Goal: Task Accomplishment & Management: Use online tool/utility

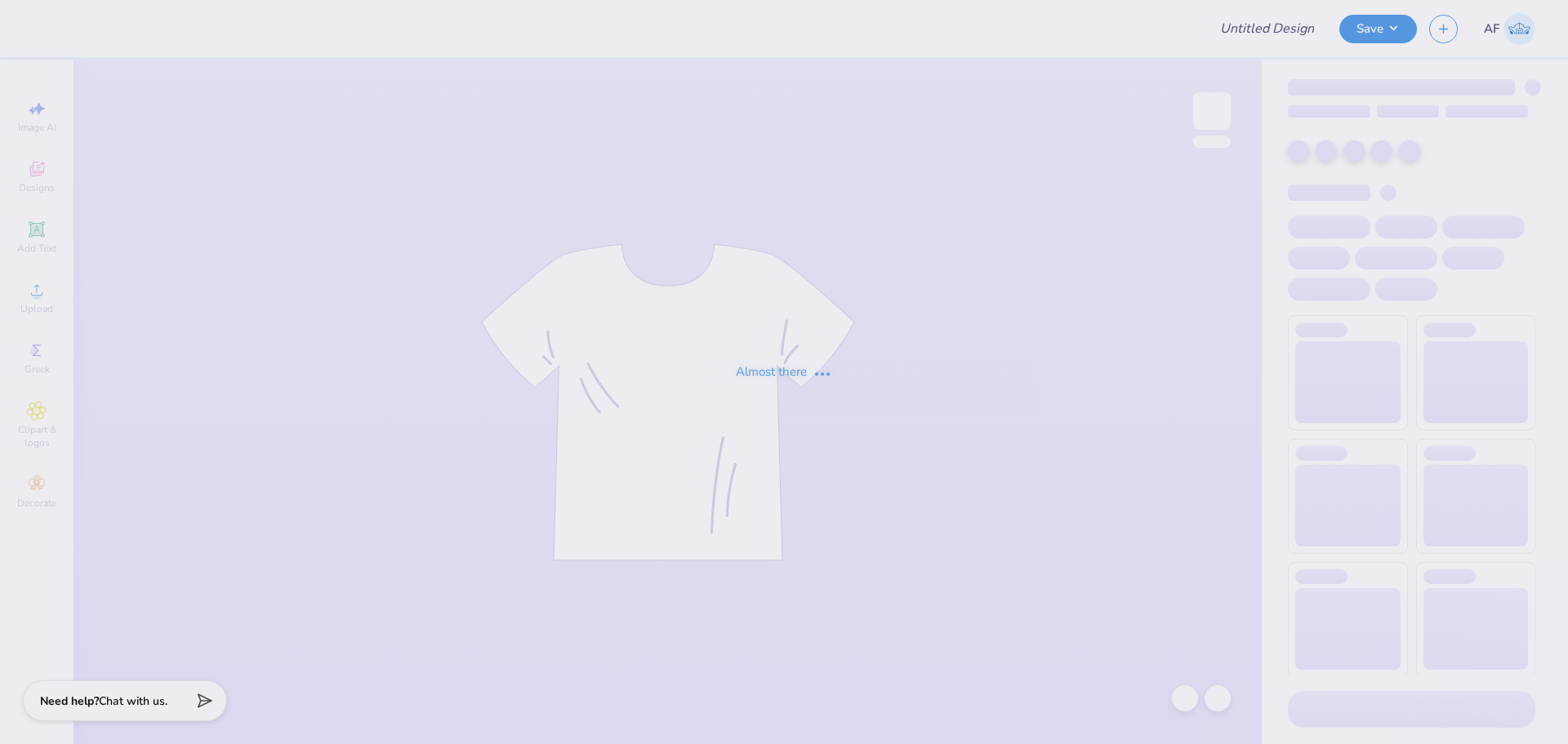
type input "SGA Shirts - Cypress Bay"
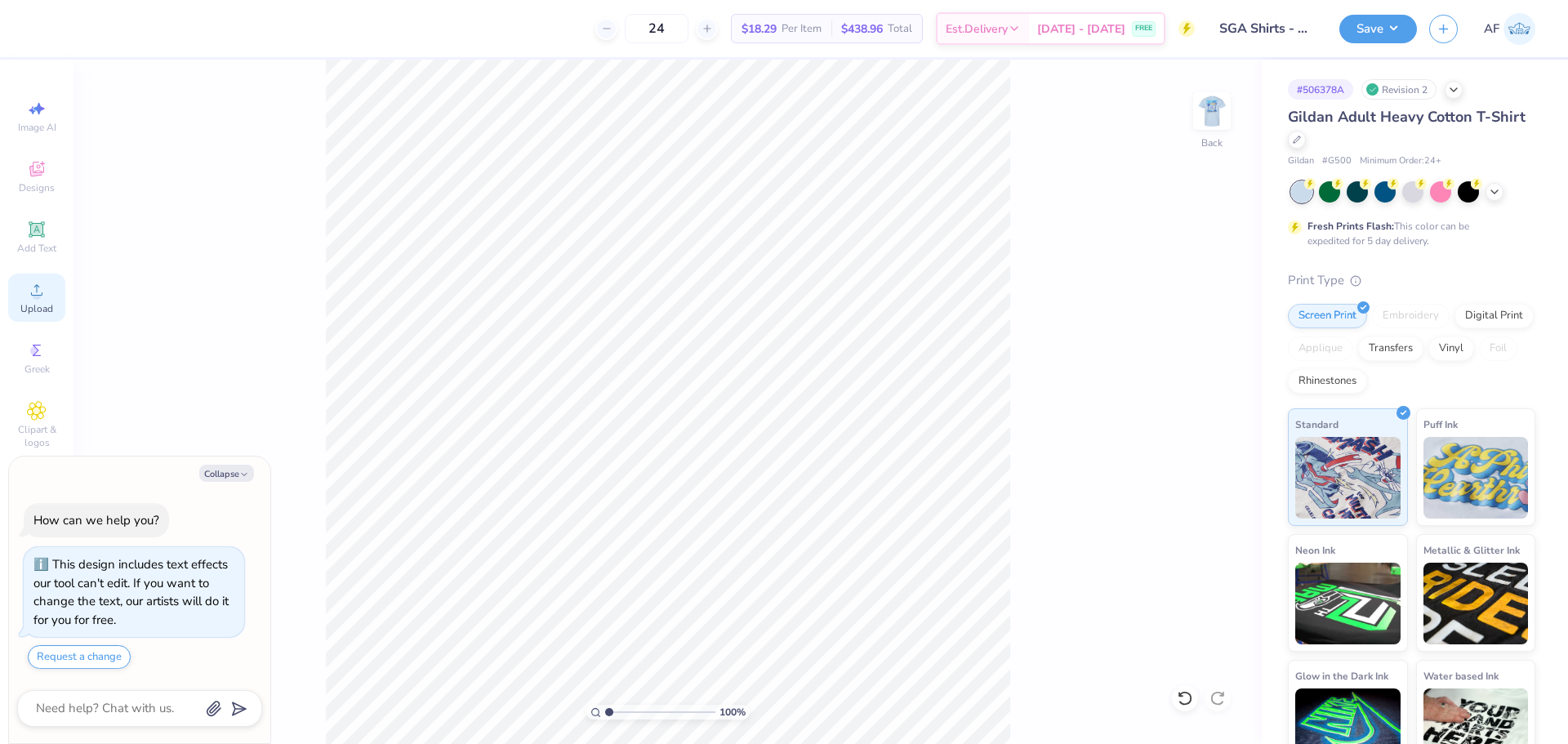
click at [39, 304] on span "Upload" at bounding box center [36, 309] width 33 height 13
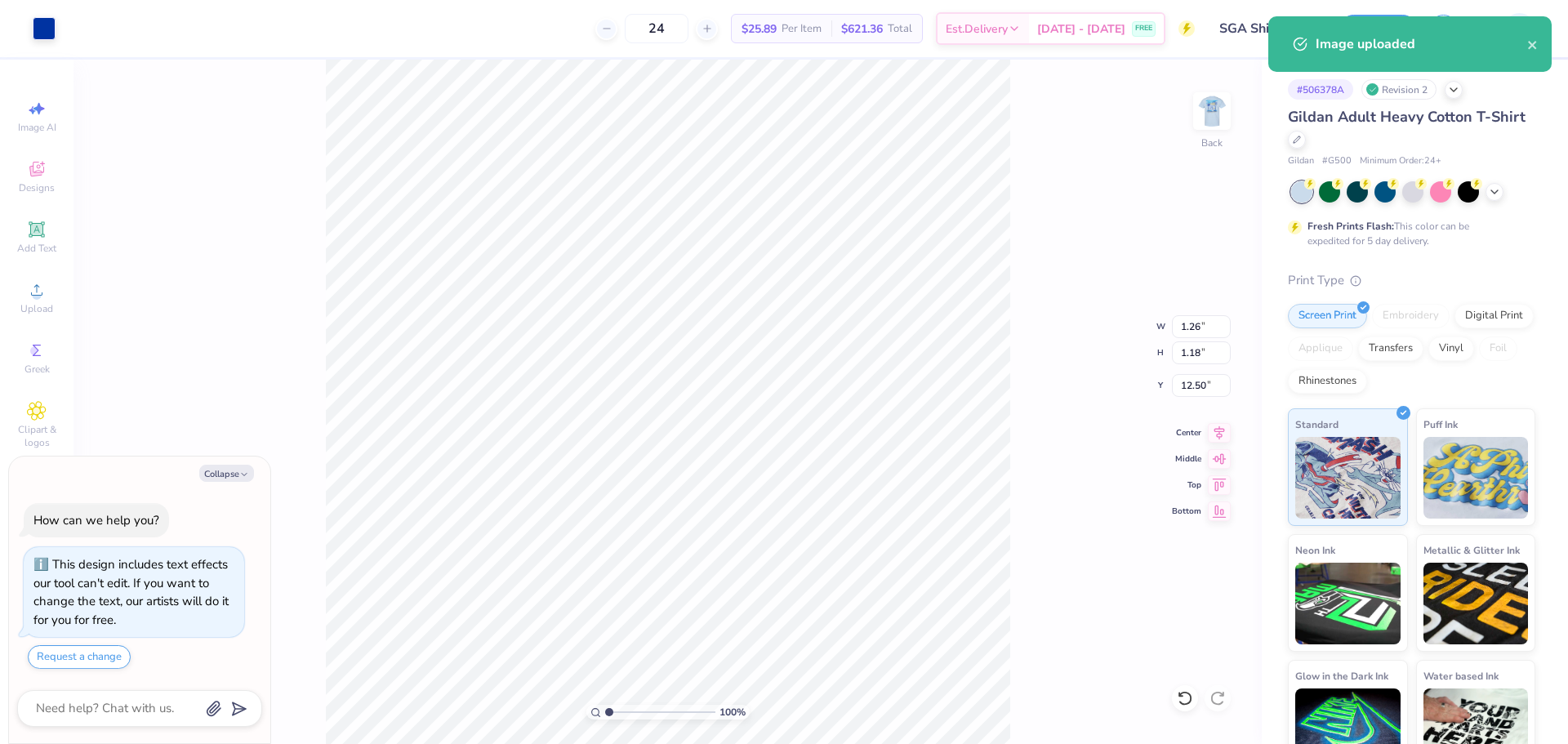
type textarea "x"
type input "1.26"
type input "1.18"
type input "12.50"
type textarea "x"
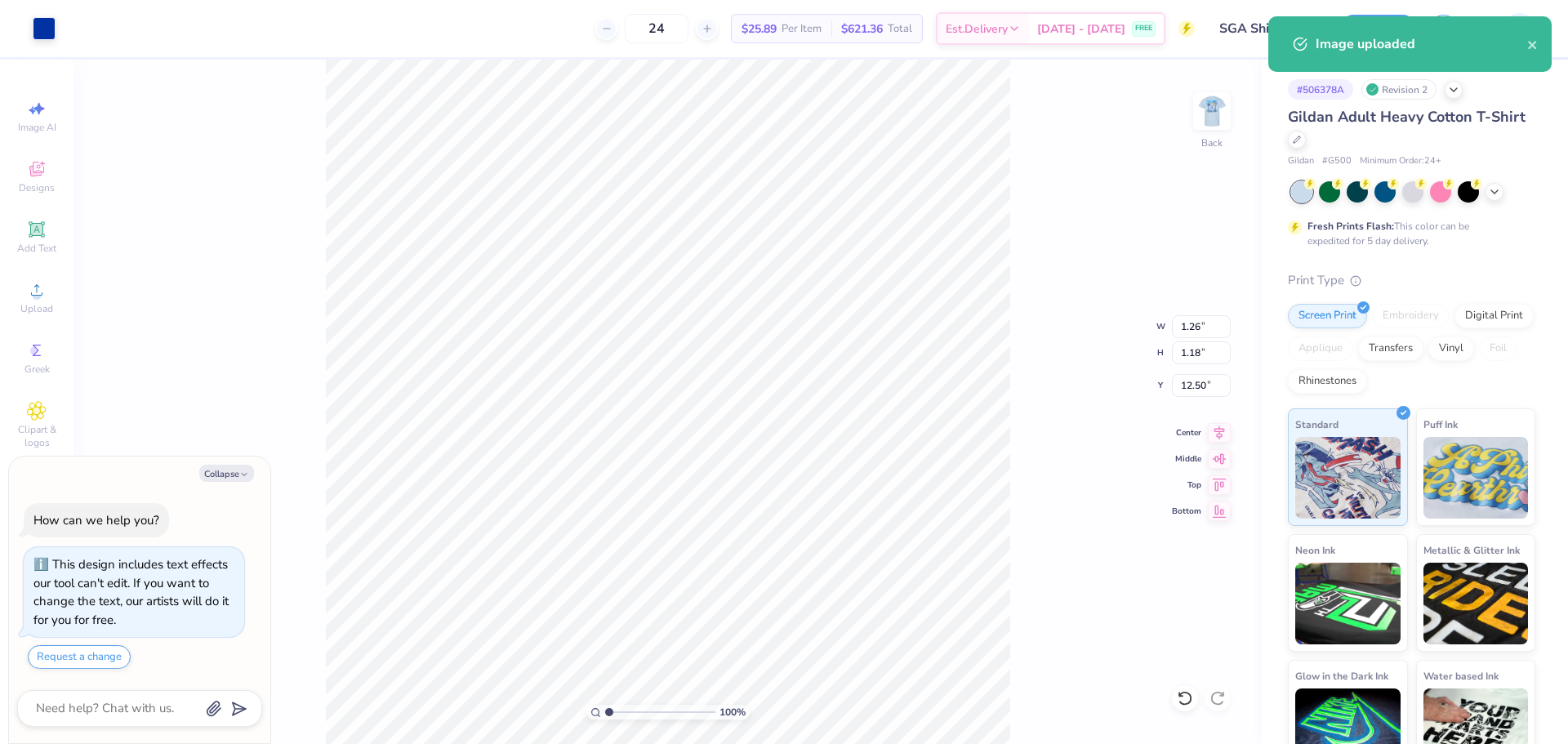
type input "9.48"
type input "2.91"
type input "11.66"
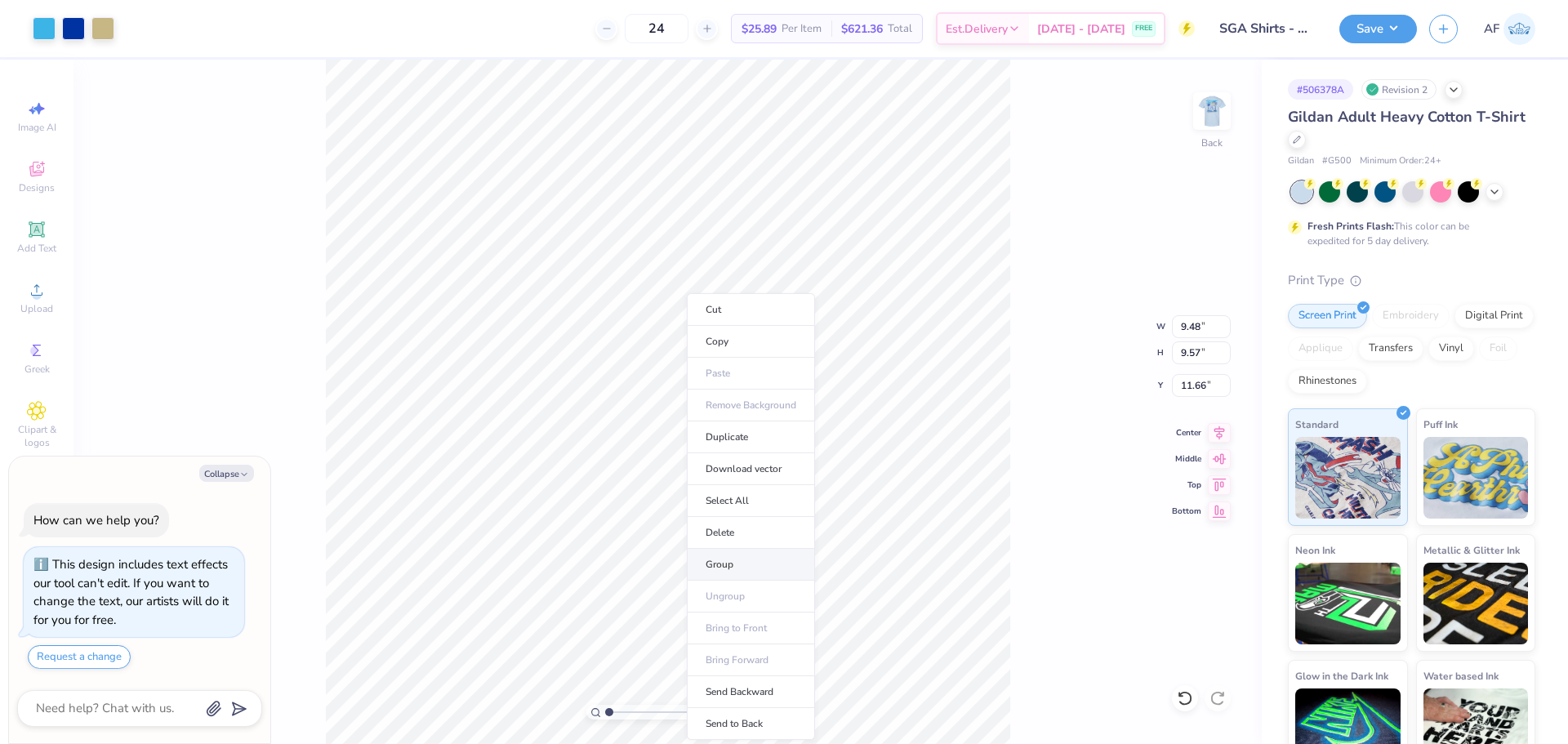
click at [736, 561] on li "Group" at bounding box center [751, 565] width 129 height 32
click at [759, 309] on li "Cut" at bounding box center [786, 309] width 129 height 33
click at [699, 564] on li "Group" at bounding box center [716, 565] width 129 height 32
type textarea "x"
click at [1192, 330] on input "8.47" at bounding box center [1202, 326] width 59 height 23
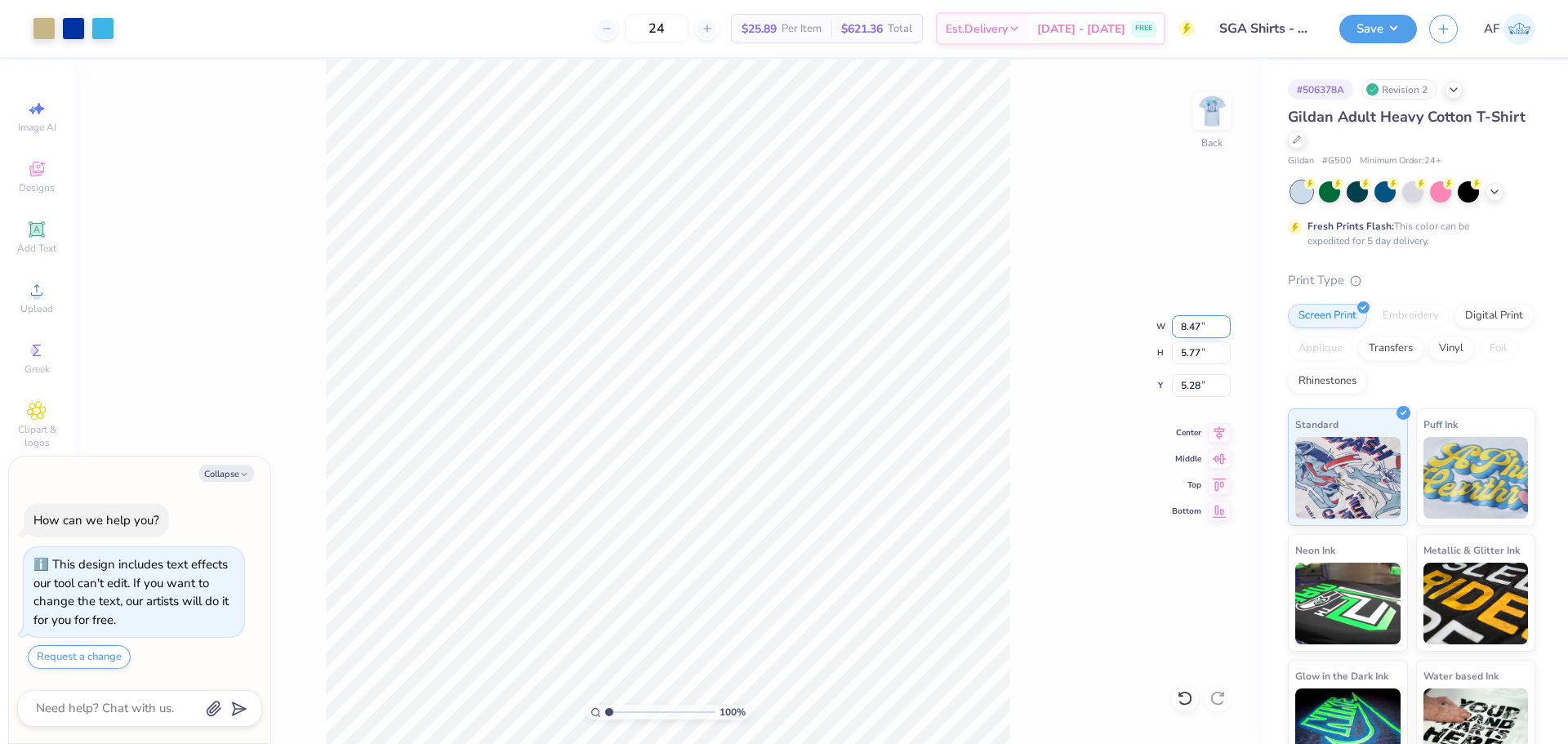
click at [1192, 330] on input "8.47" at bounding box center [1202, 326] width 59 height 23
type input "4"
type textarea "x"
type input "4.00"
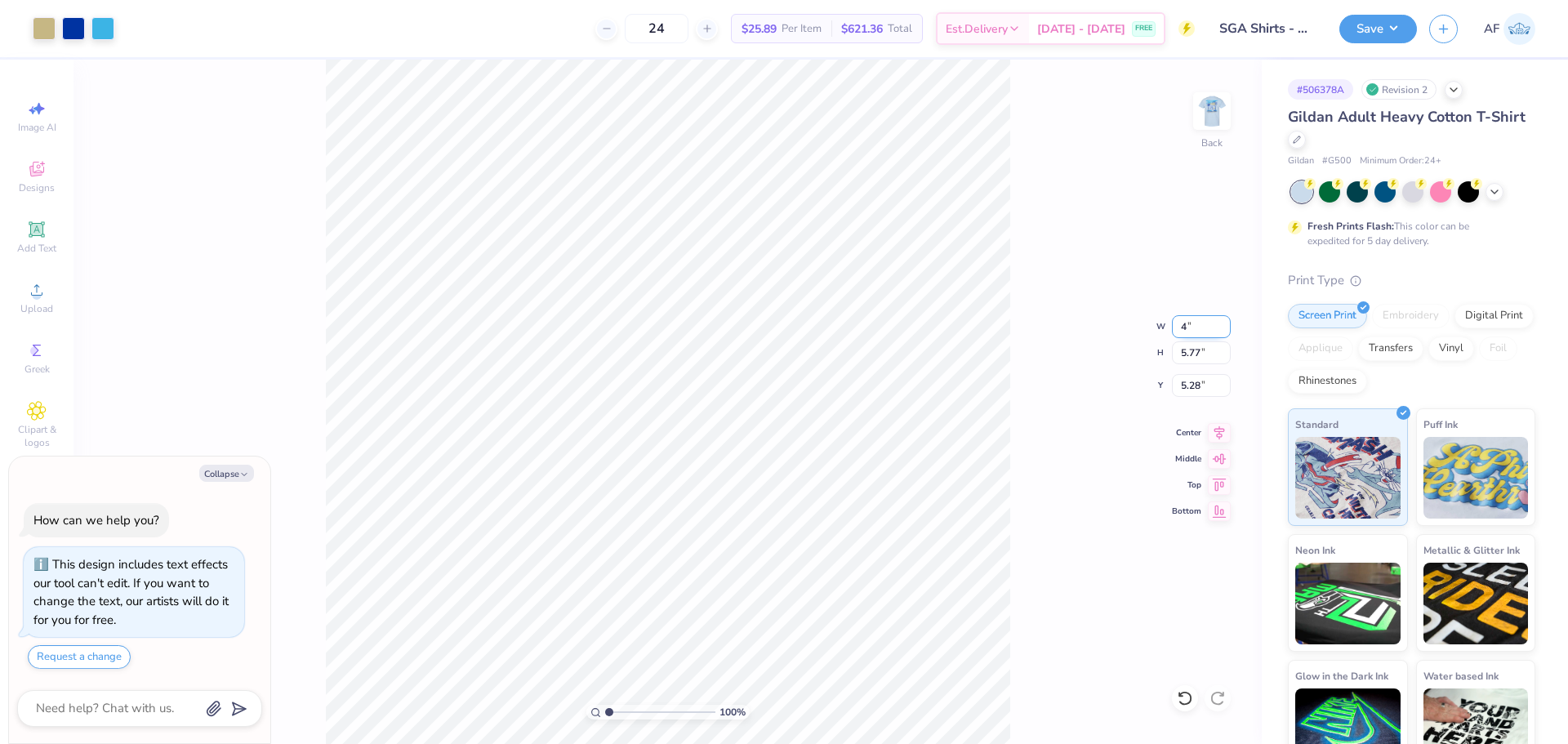
type input "2.72"
click at [1189, 385] on input "6.80" at bounding box center [1202, 386] width 59 height 23
type input "3"
type textarea "x"
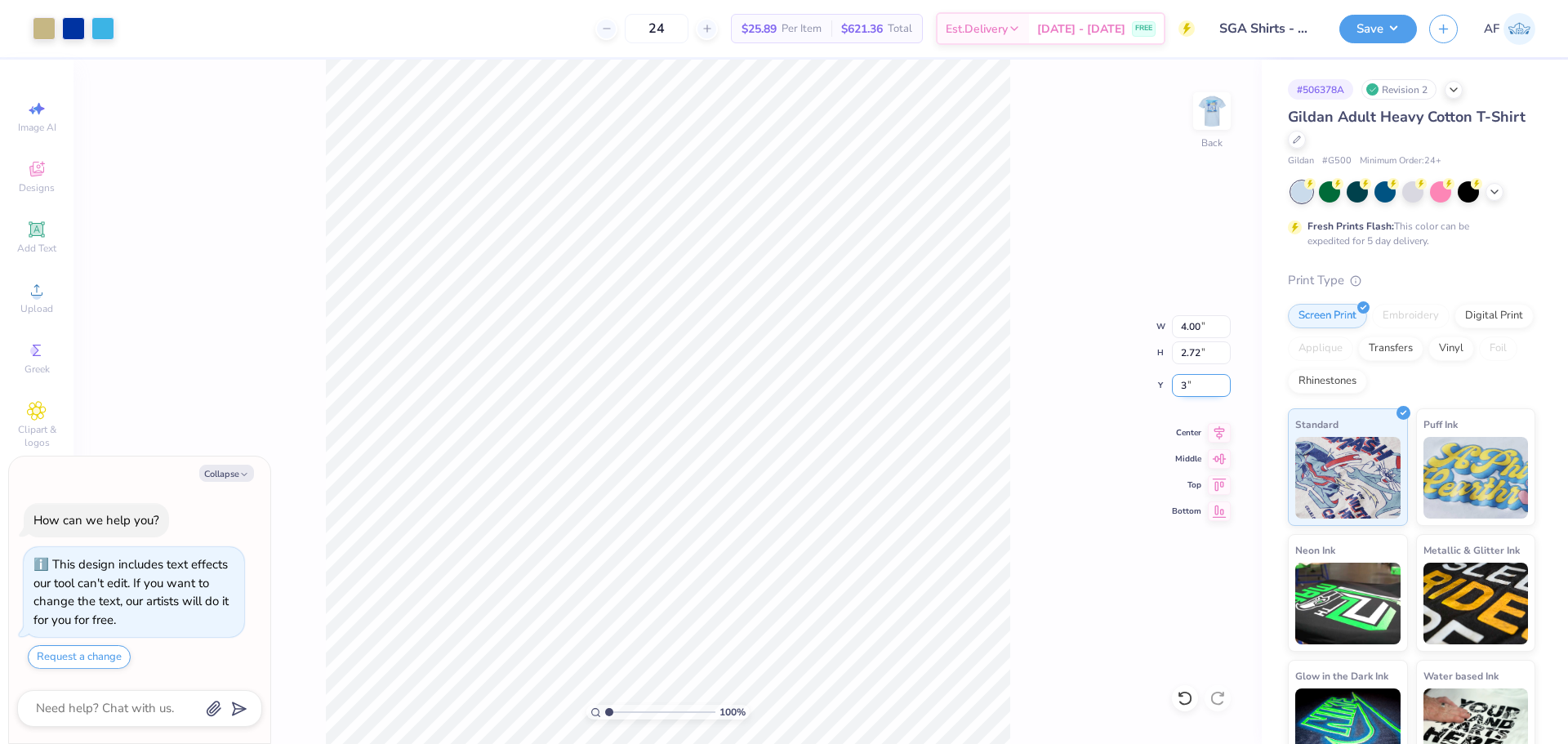
type input "3.00"
click at [1219, 435] on icon at bounding box center [1219, 430] width 11 height 14
click at [1219, 125] on img at bounding box center [1212, 111] width 66 height 66
type textarea "x"
type input "16.73"
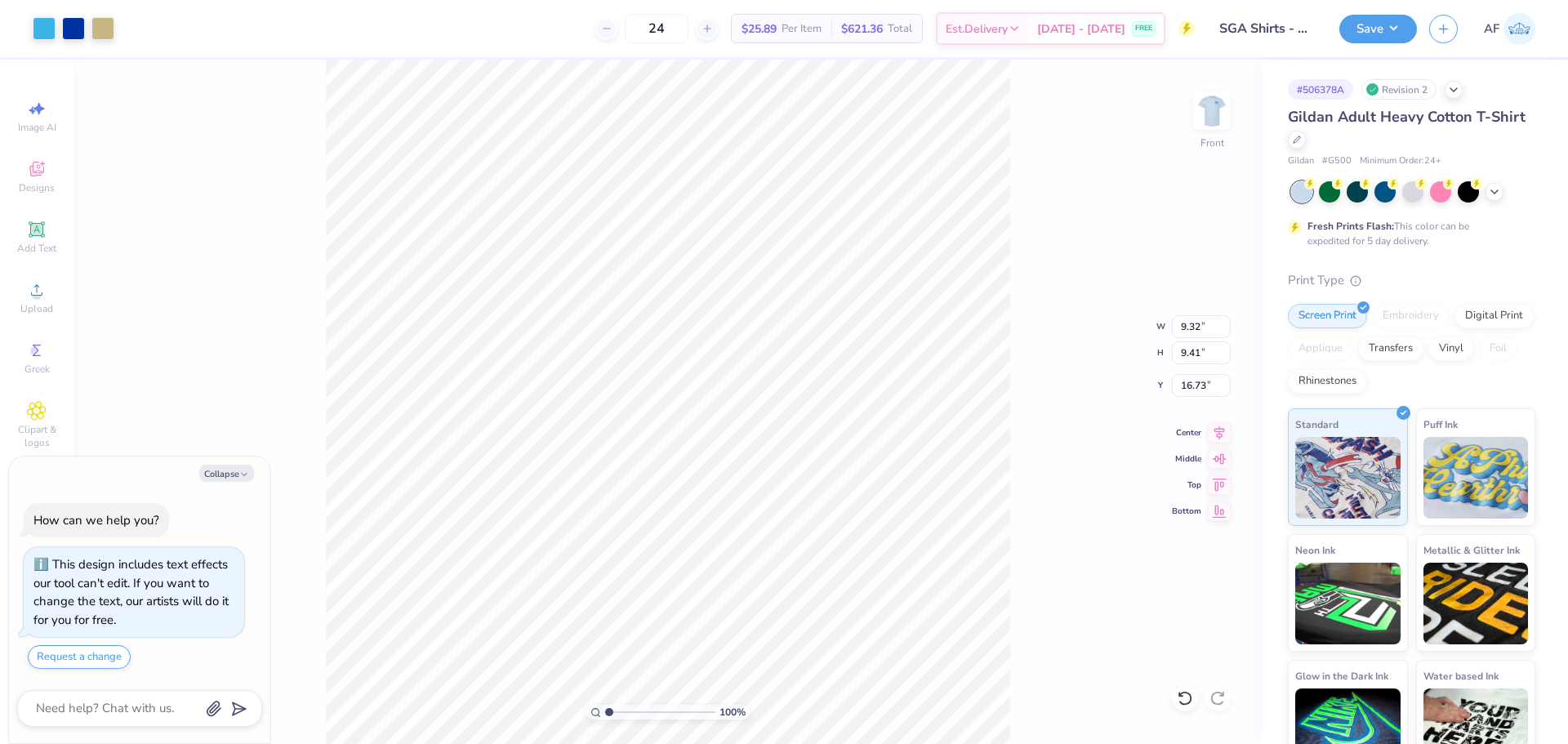
type textarea "x"
click at [1191, 330] on input "9.32" at bounding box center [1202, 326] width 59 height 23
type input "12.5"
type textarea "x"
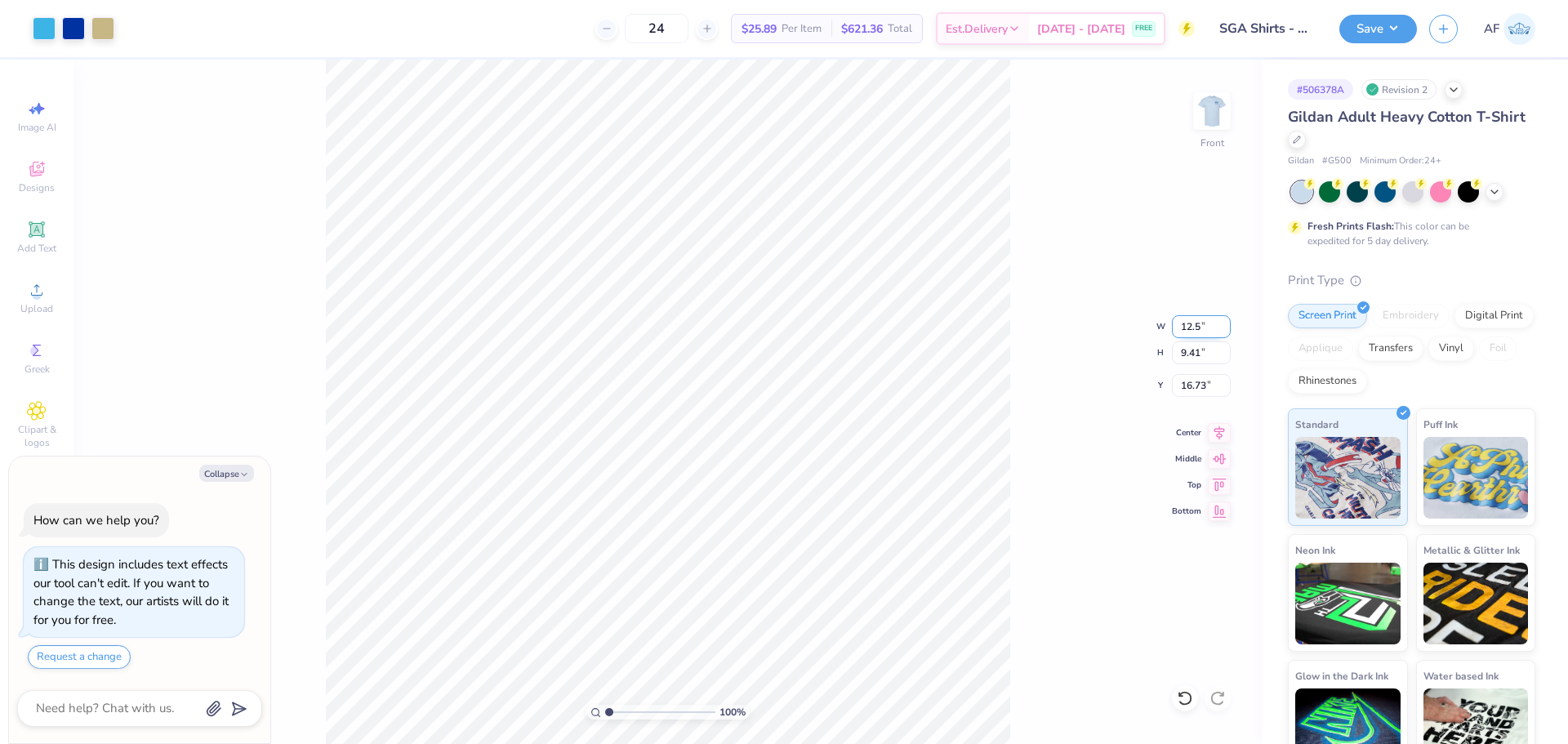
type input "12.50"
type input "12.62"
type input "15.12"
type textarea "x"
type input "3.00"
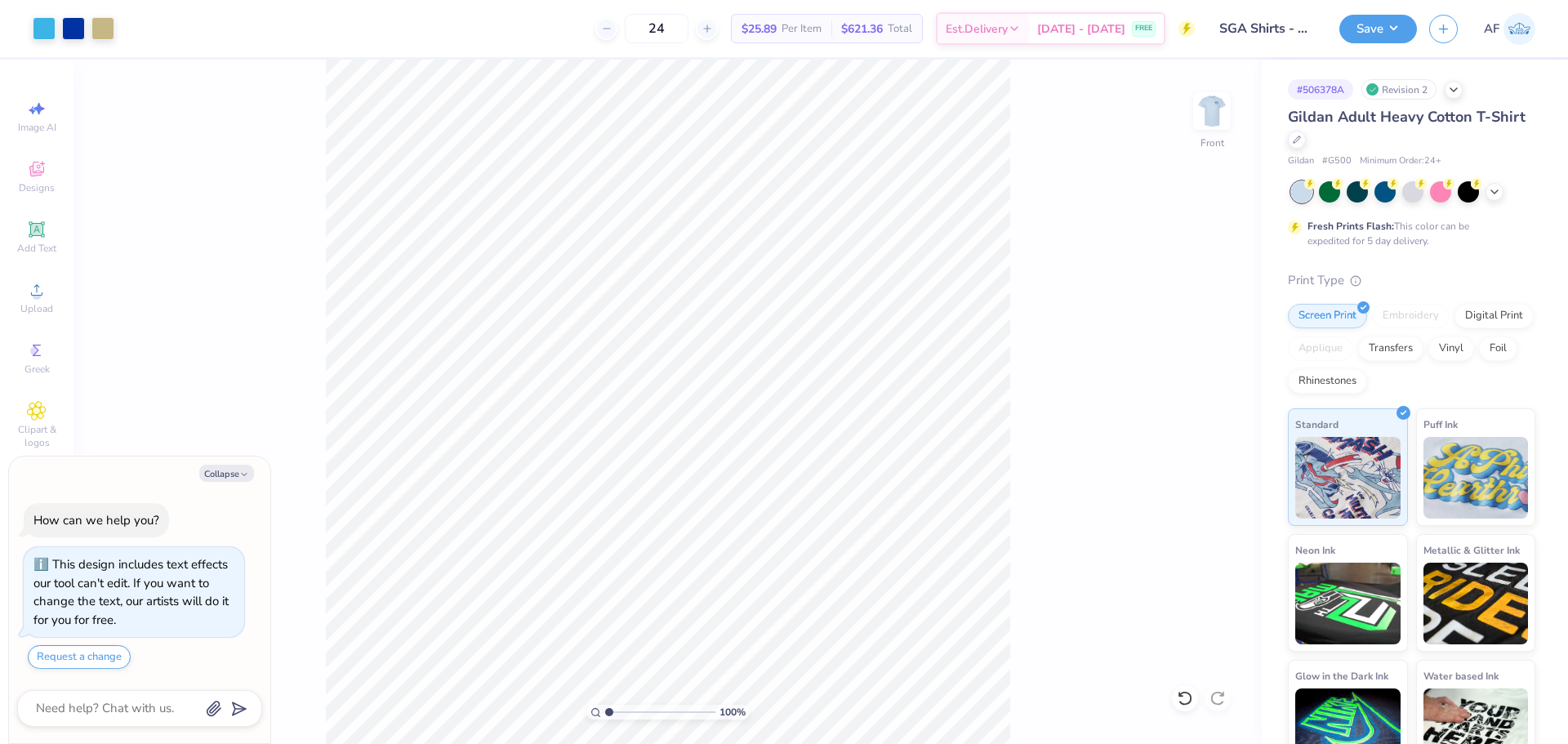
type textarea "x"
click at [1203, 390] on input "15.12" at bounding box center [1202, 386] width 59 height 23
type input "3"
type textarea "x"
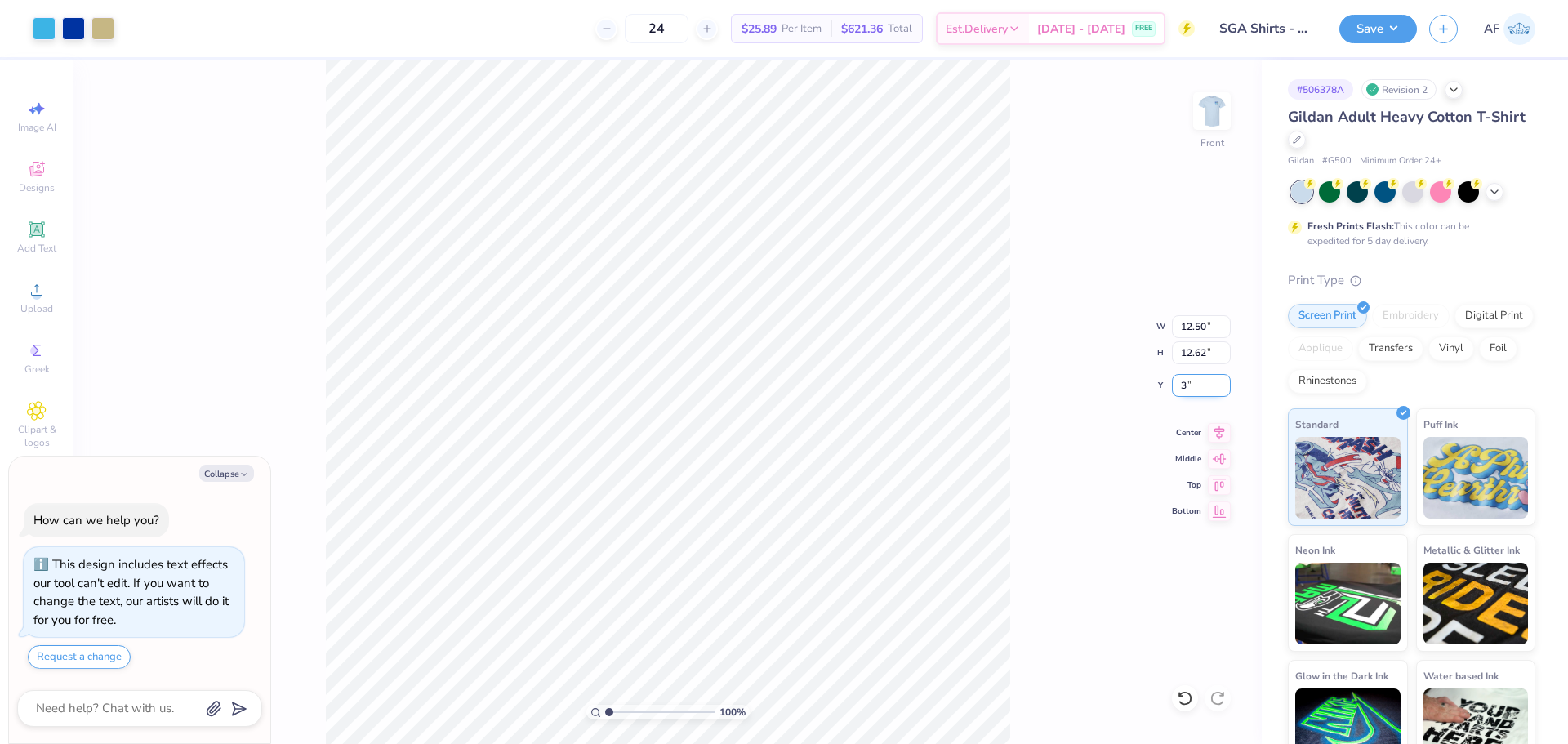
type input "3.00"
click at [1224, 432] on icon at bounding box center [1219, 430] width 23 height 20
click at [1212, 111] on img at bounding box center [1212, 111] width 66 height 66
click at [1222, 114] on img at bounding box center [1212, 111] width 66 height 66
click at [1214, 430] on icon at bounding box center [1219, 430] width 23 height 20
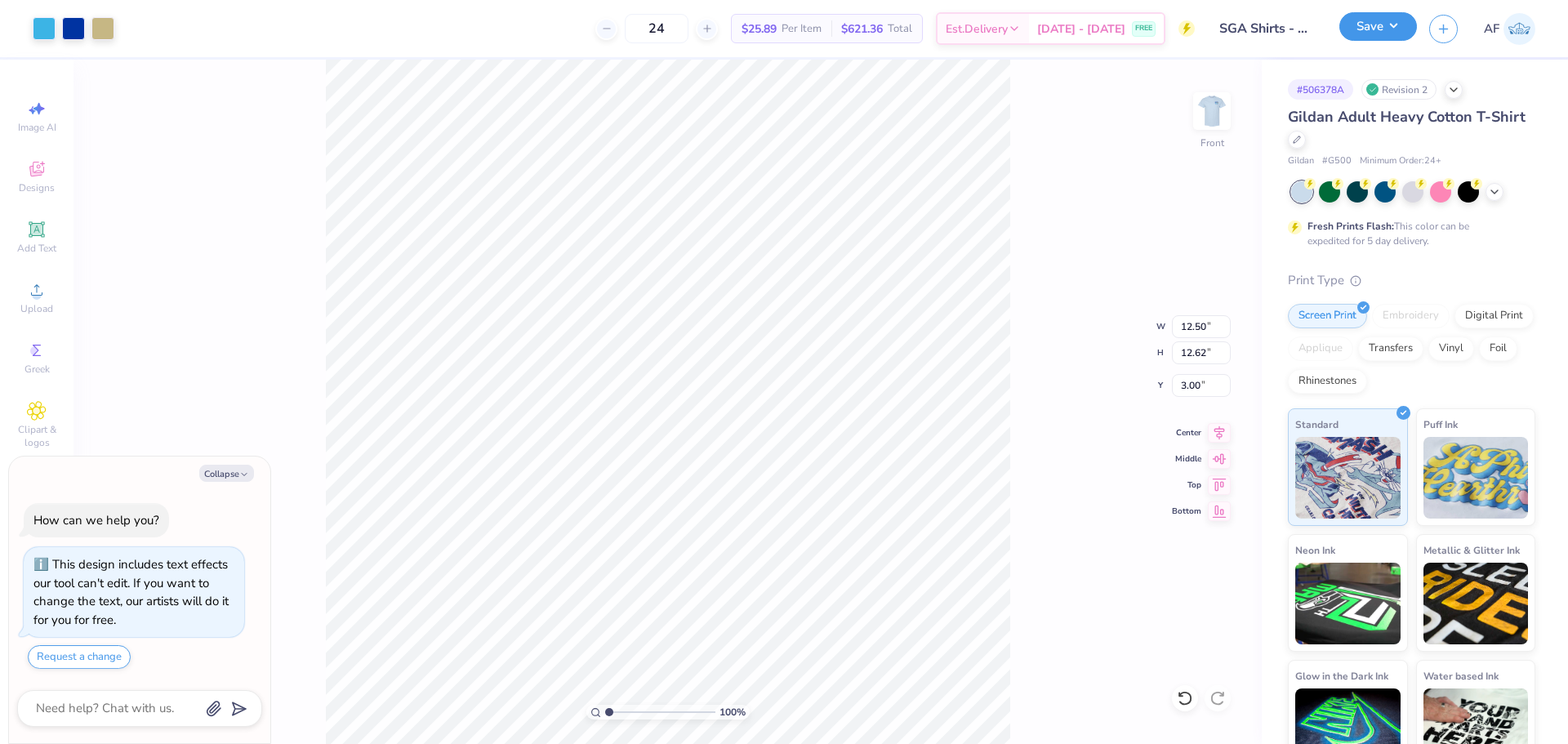
click at [1397, 33] on button "Save" at bounding box center [1377, 27] width 77 height 28
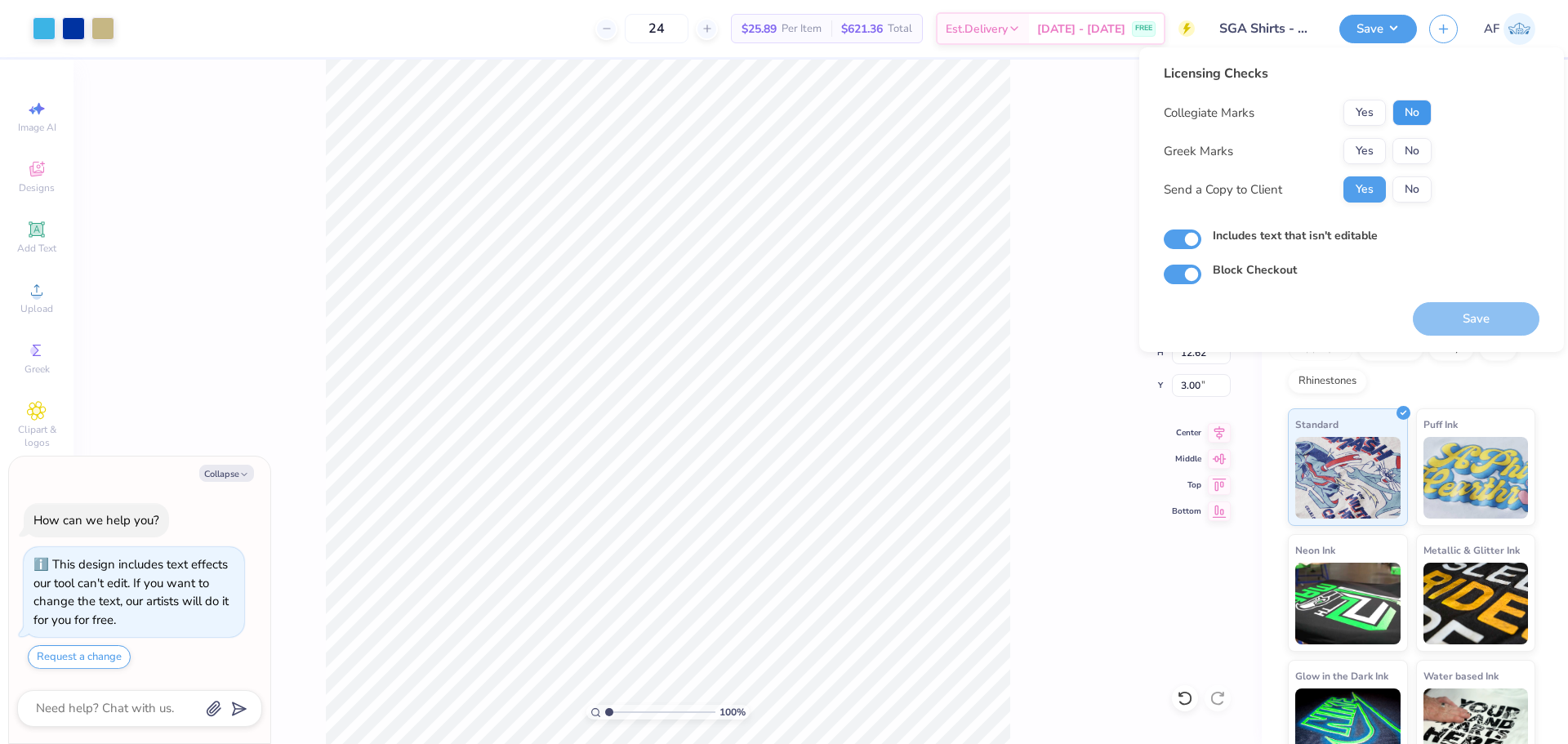
click at [1407, 109] on button "No" at bounding box center [1412, 112] width 39 height 26
click at [1399, 153] on button "No" at bounding box center [1412, 151] width 39 height 26
click at [1486, 306] on button "Save" at bounding box center [1476, 319] width 127 height 34
type textarea "x"
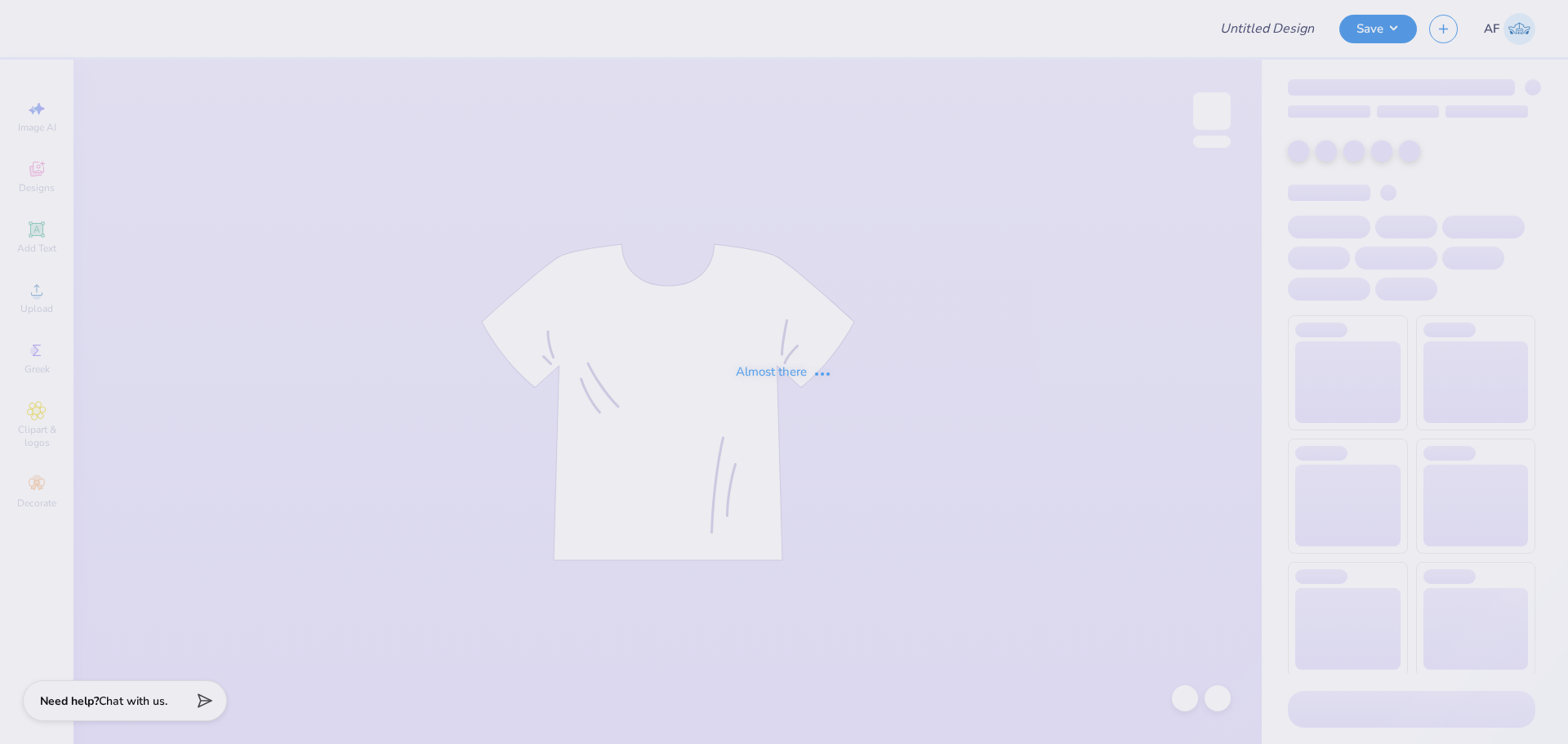
type input "SGA Shirts - Cypress Bay"
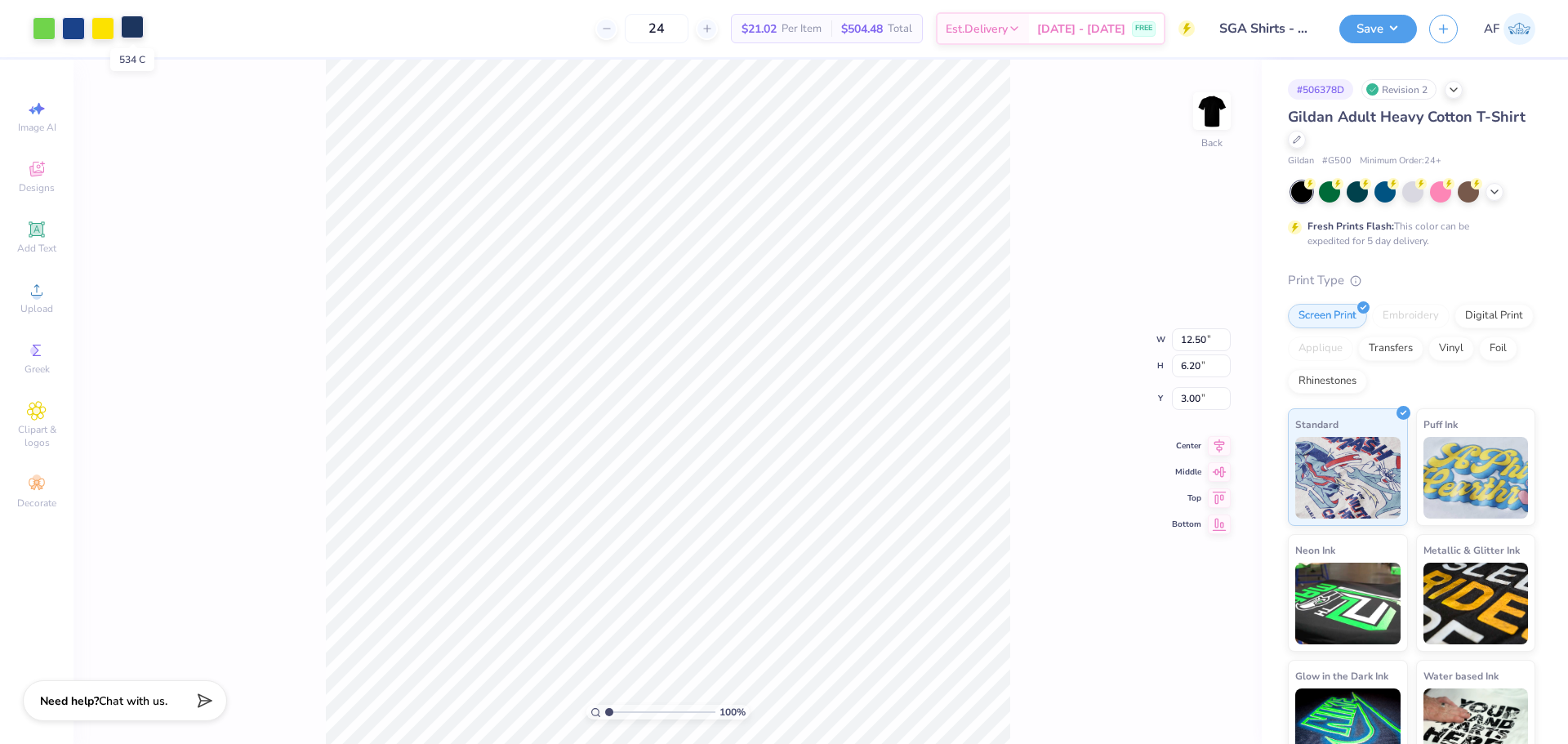
click at [134, 28] on div at bounding box center [132, 27] width 23 height 23
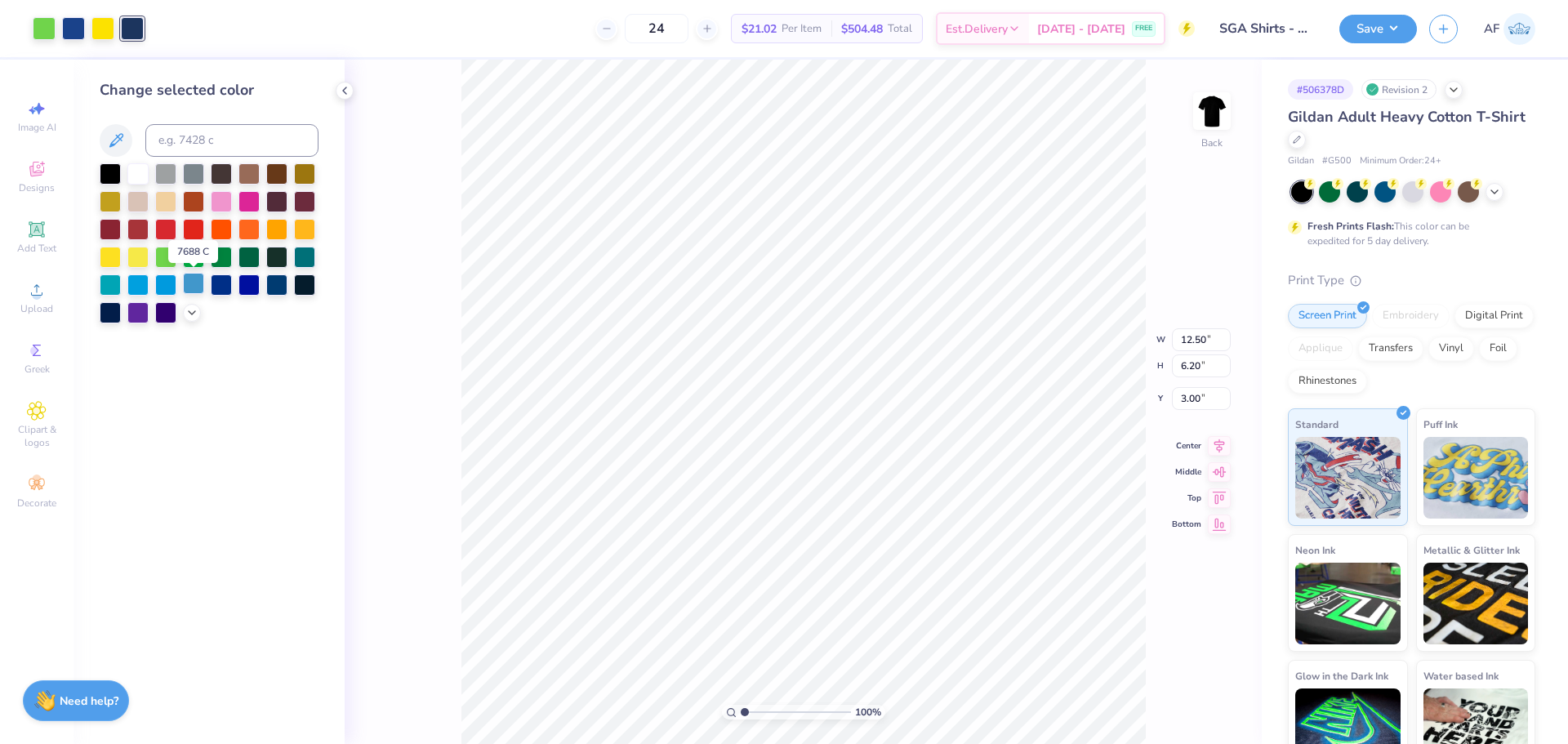
click at [195, 286] on div at bounding box center [193, 284] width 21 height 21
click at [427, 404] on div "100 % Back W 12.50 12.50 " H 6.20 6.20 " Y 3.00 3.00 " Center Middle Top Bottom" at bounding box center [804, 402] width 917 height 685
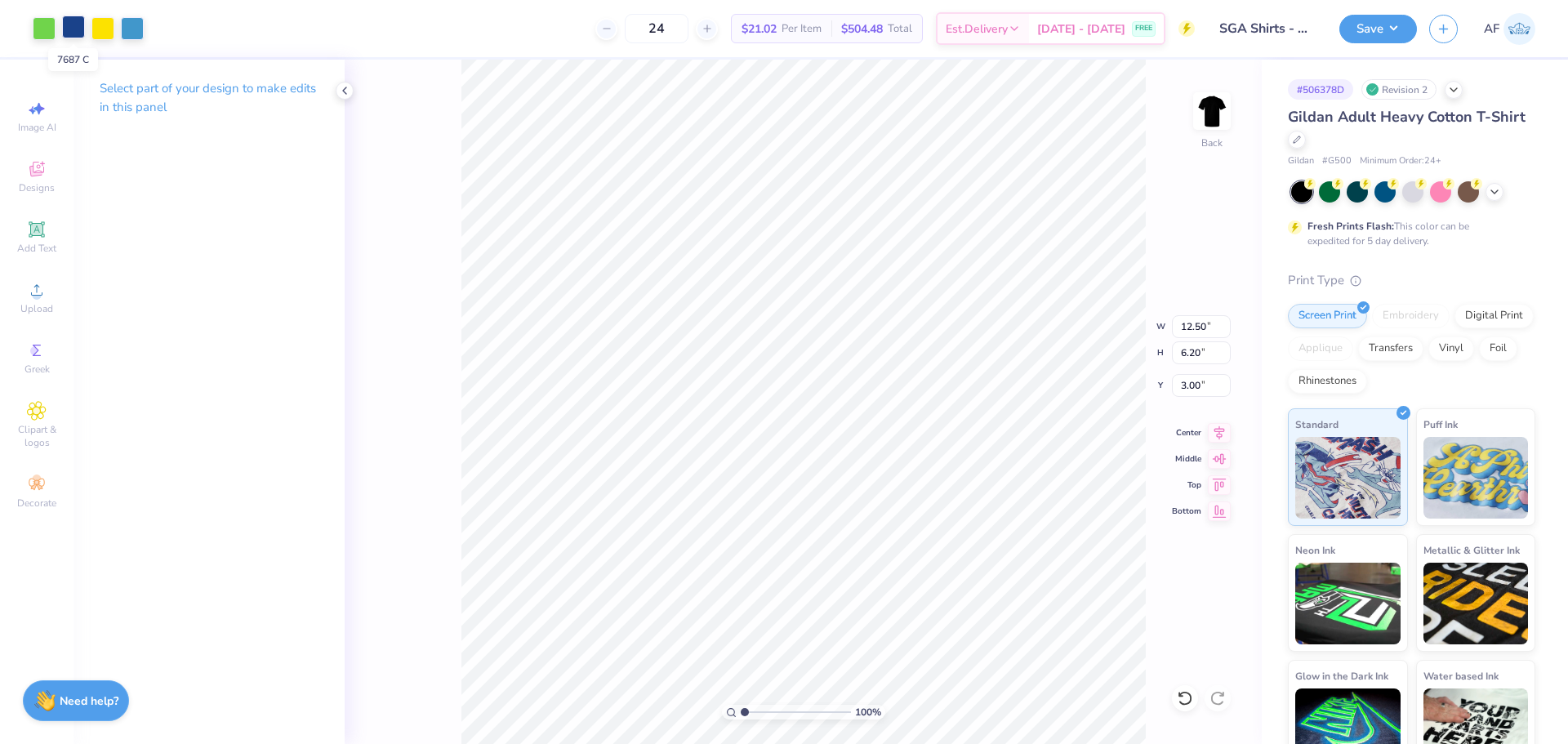
click at [68, 35] on div at bounding box center [74, 27] width 23 height 23
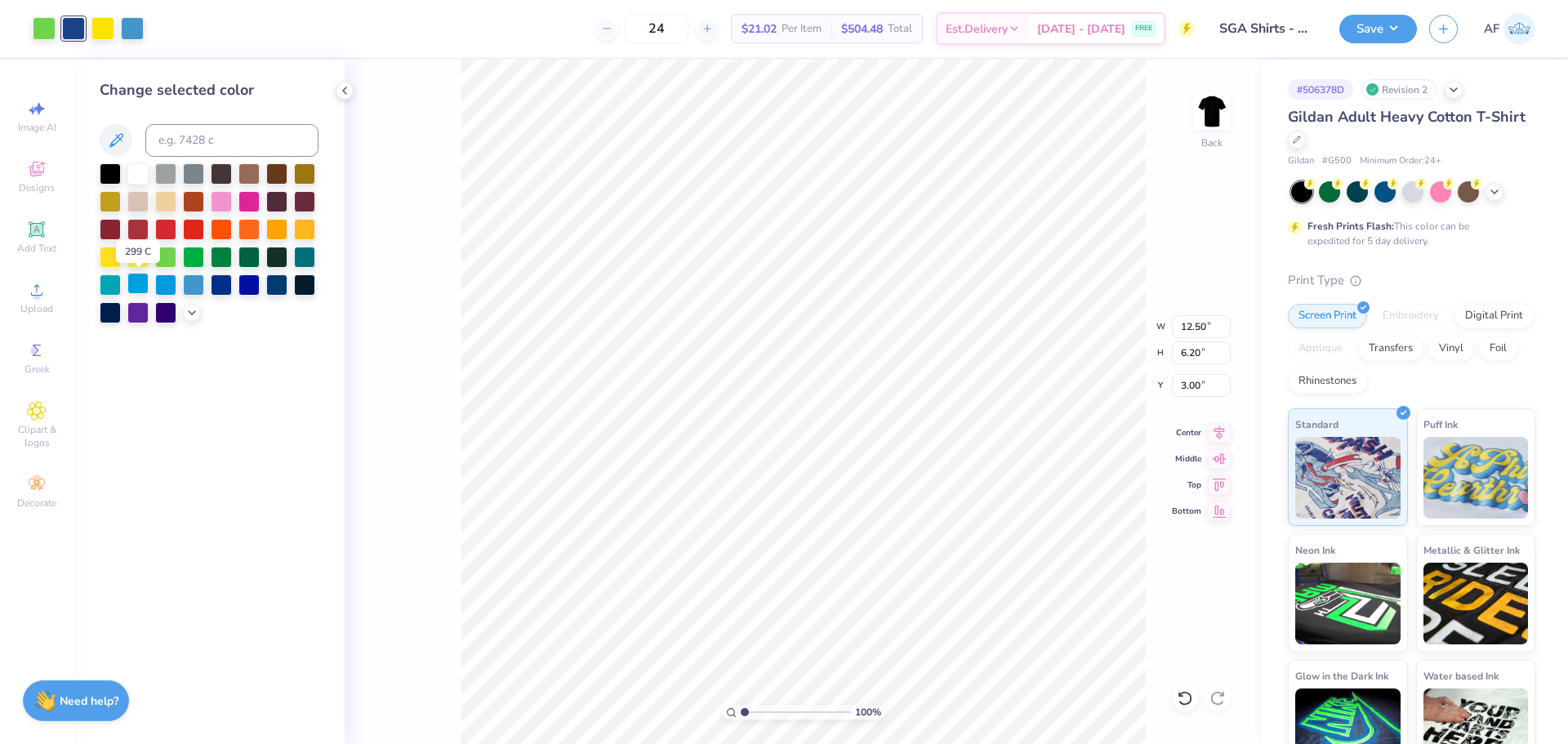
click at [137, 281] on div at bounding box center [138, 284] width 21 height 21
click at [137, 176] on div at bounding box center [138, 172] width 21 height 21
click at [370, 396] on div "100 % Back W 12.50 12.50 " H 6.20 6.20 " Y 3.00 3.00 " Center Middle Top Bottom" at bounding box center [804, 402] width 917 height 685
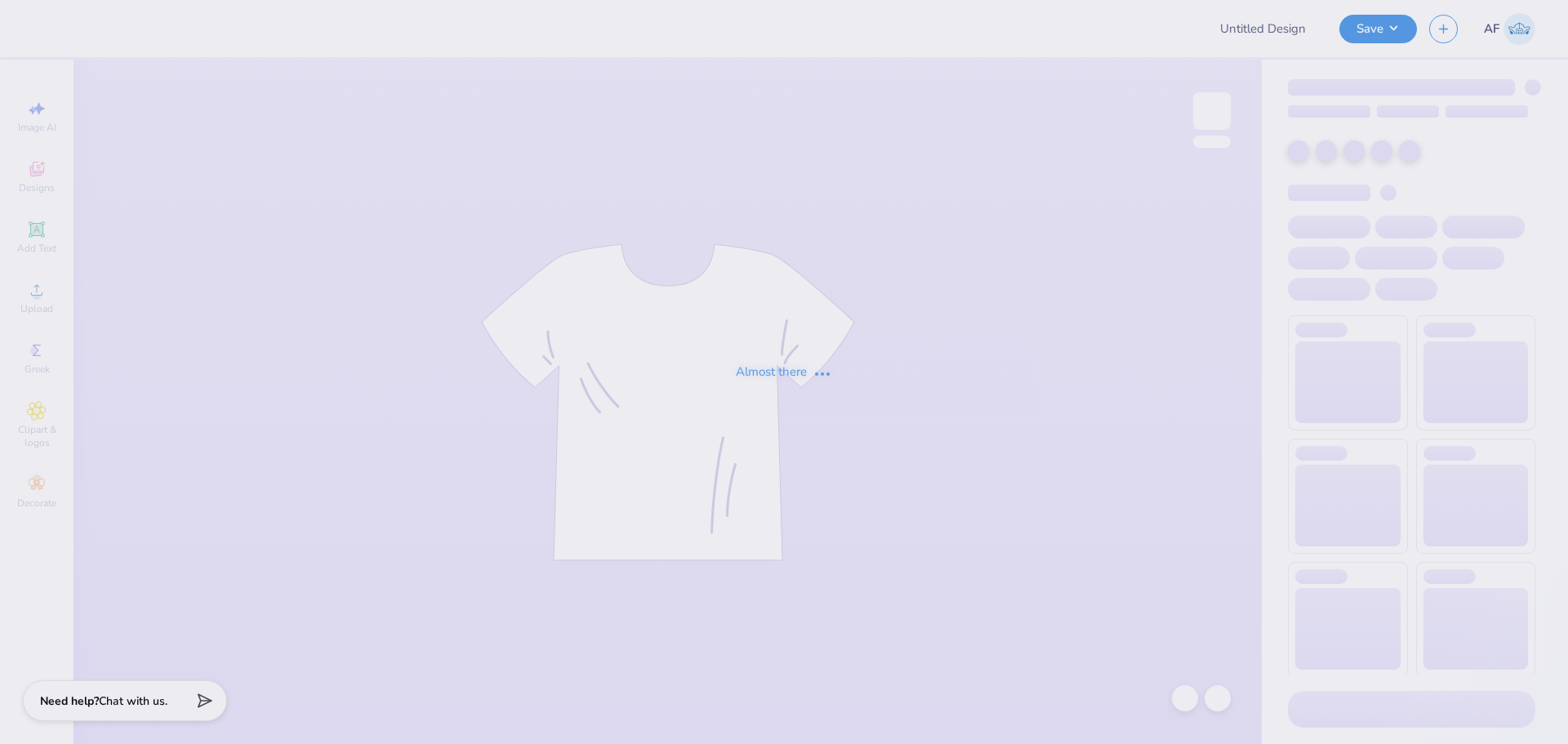
type input "SGA Shirts - Cypress Bay"
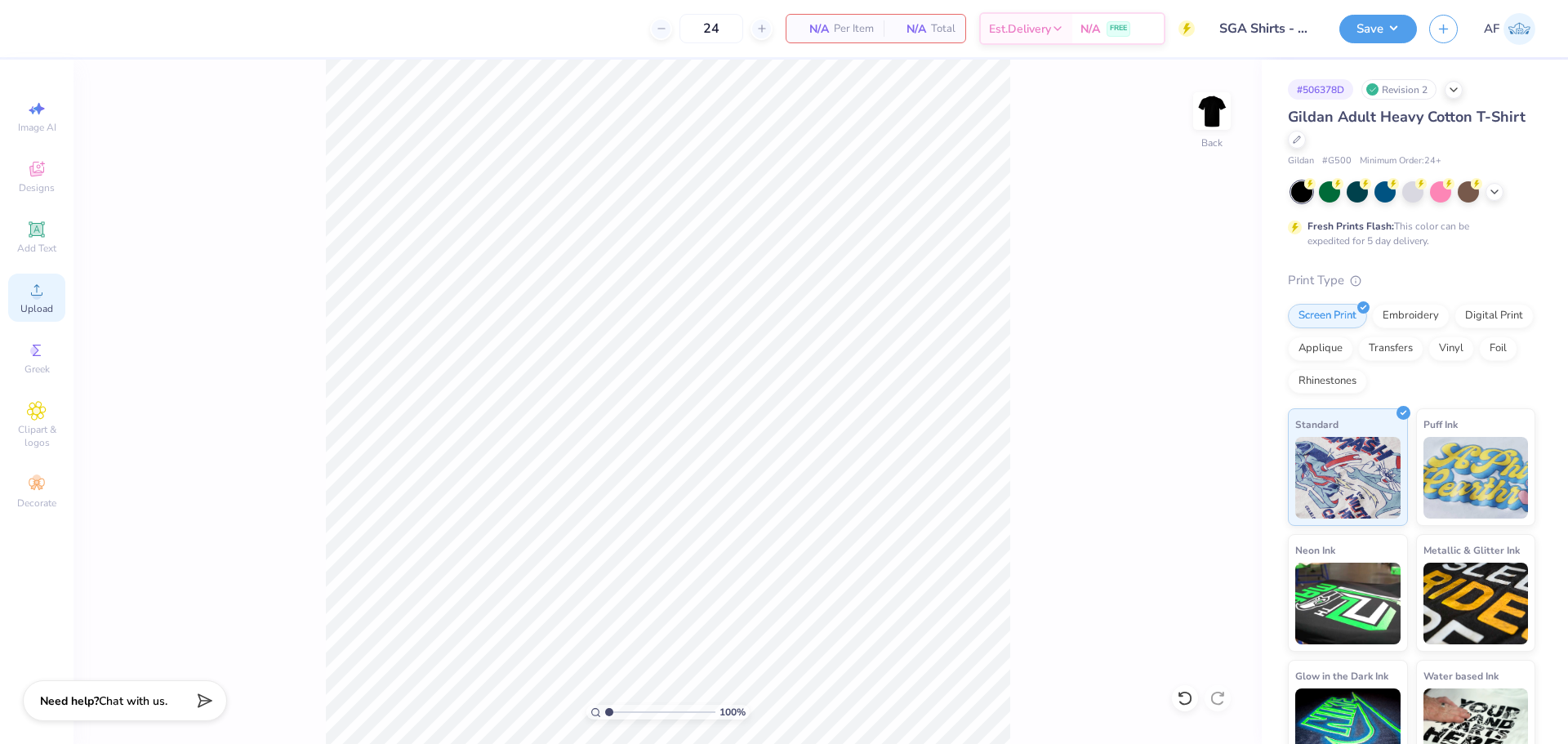
click at [33, 299] on icon at bounding box center [36, 290] width 20 height 20
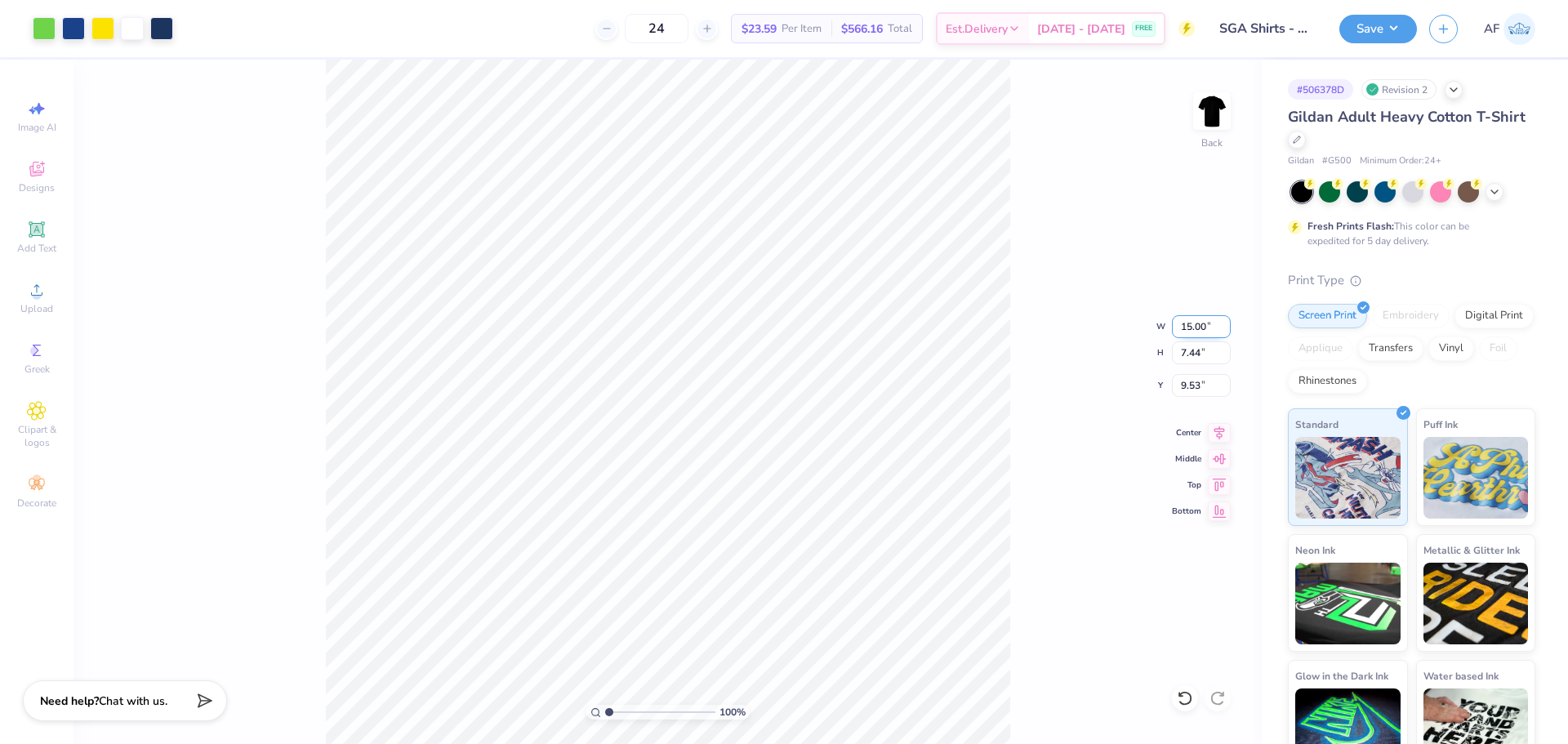
click at [1187, 326] on input "15.00" at bounding box center [1202, 326] width 59 height 23
type input "12.50"
type input "6.20"
type input "10.15"
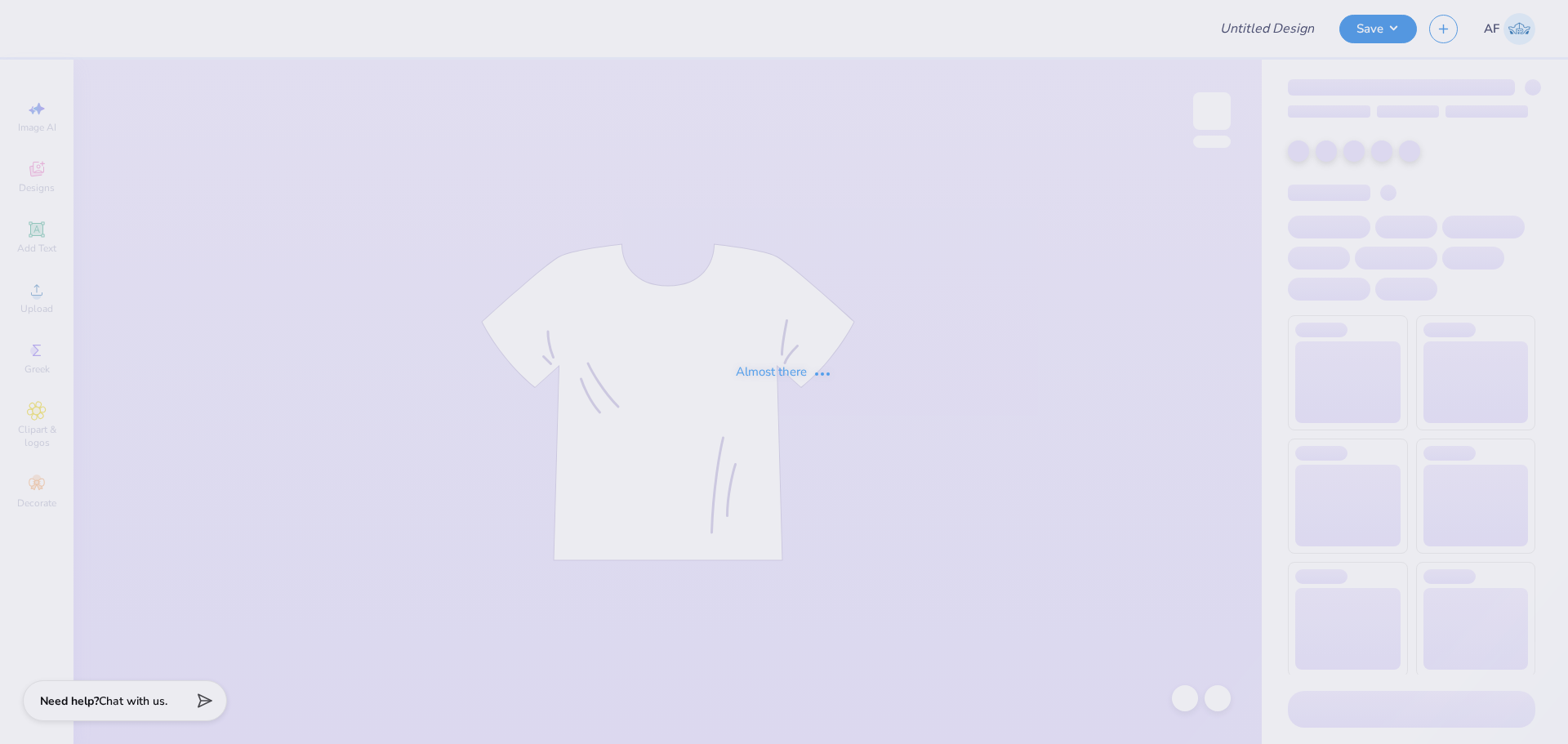
type input "SGA Shirts - Cypress Bay"
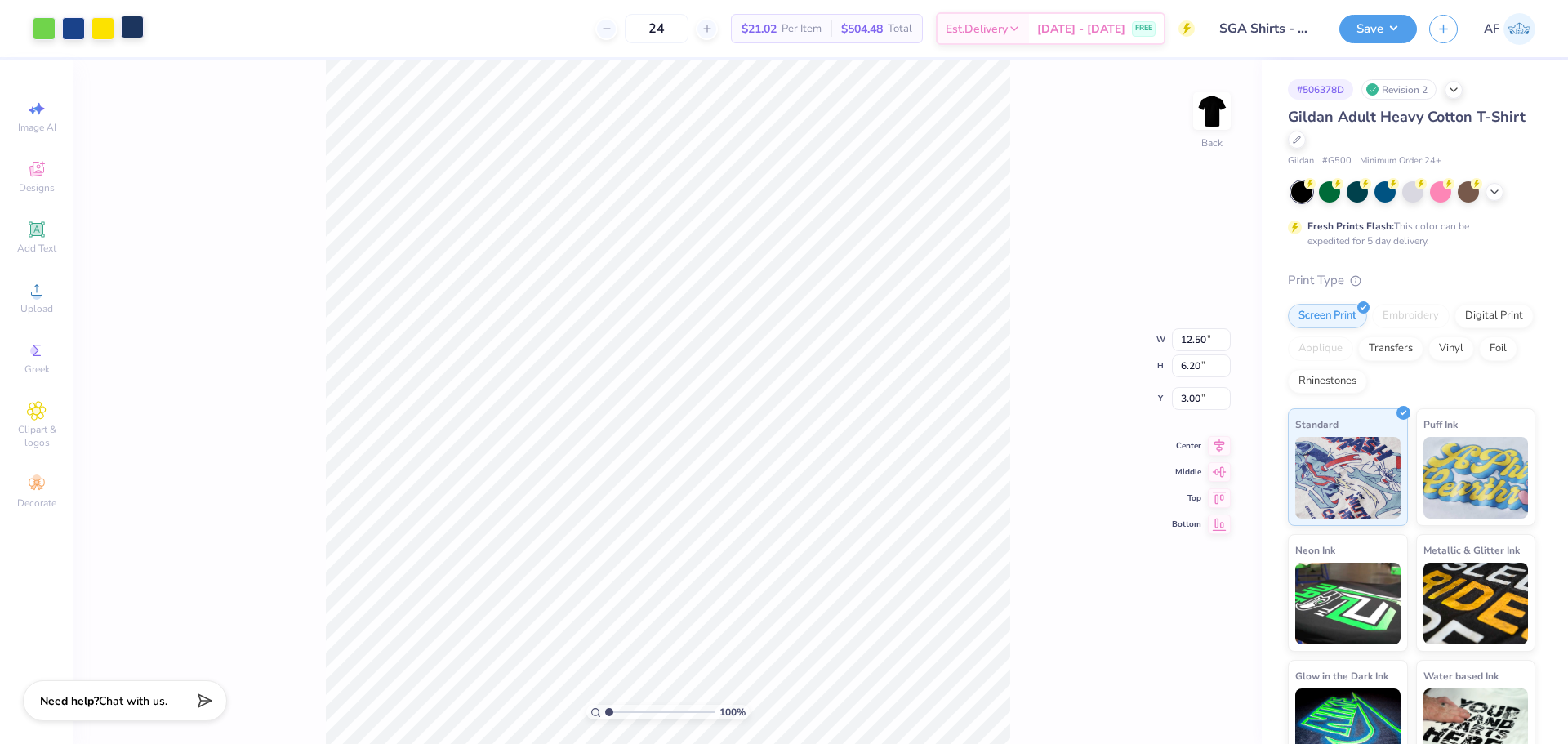
click at [135, 35] on div at bounding box center [132, 27] width 23 height 23
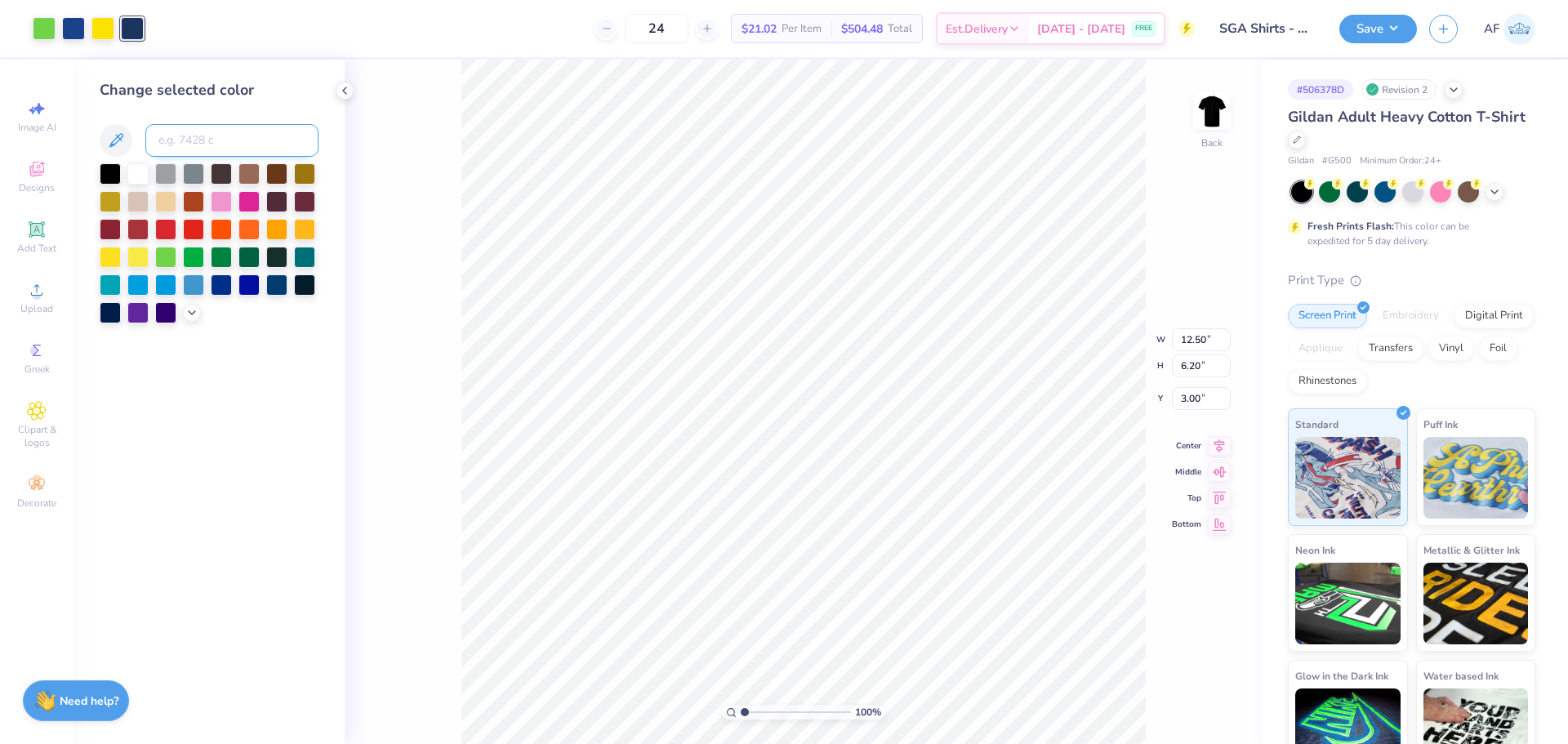
click at [181, 139] on input at bounding box center [231, 140] width 173 height 33
type input "7687"
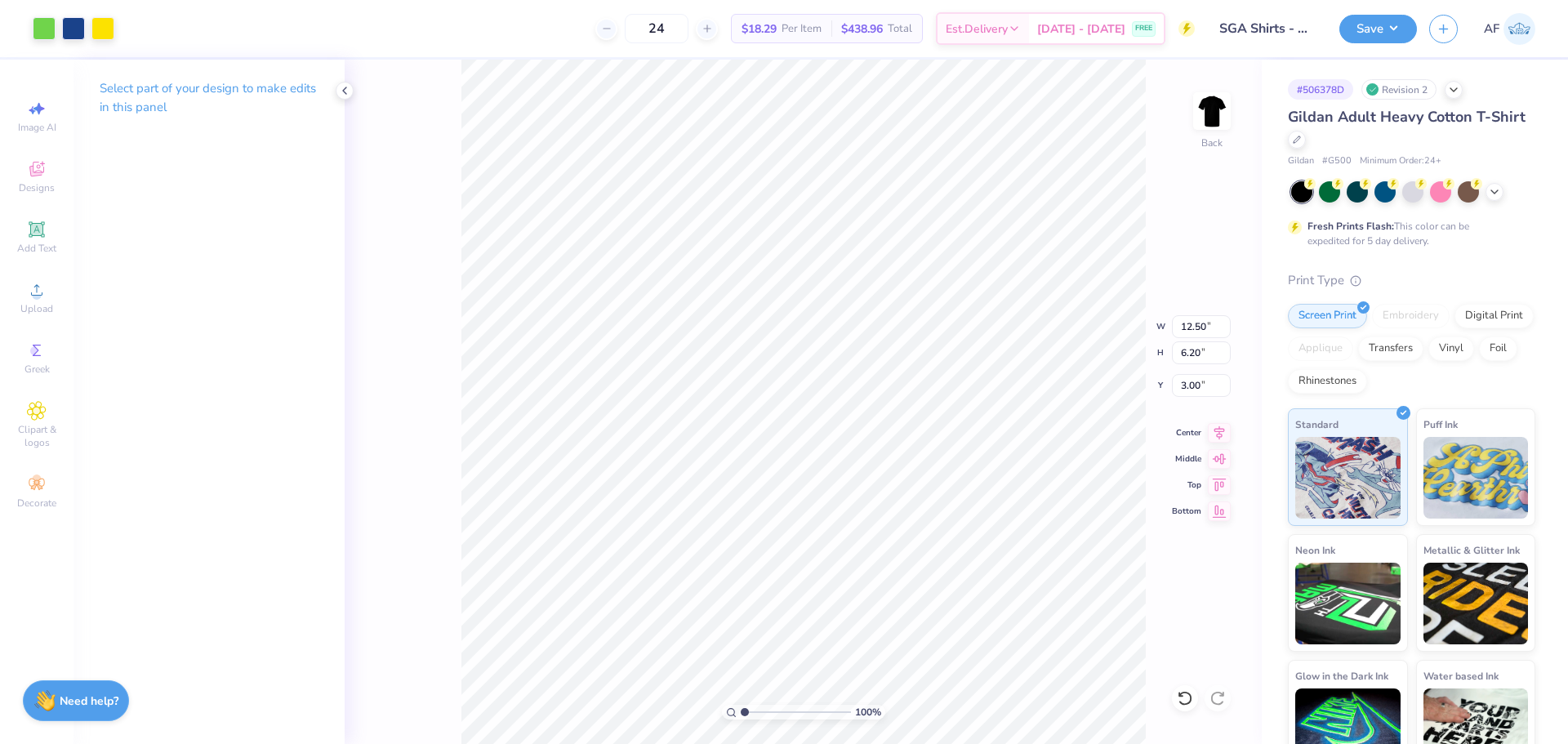
click at [400, 400] on div "100 % Back W 12.50 12.50 " H 6.20 6.20 " Y 3.00 3.00 " Center Middle Top Bottom" at bounding box center [804, 402] width 917 height 685
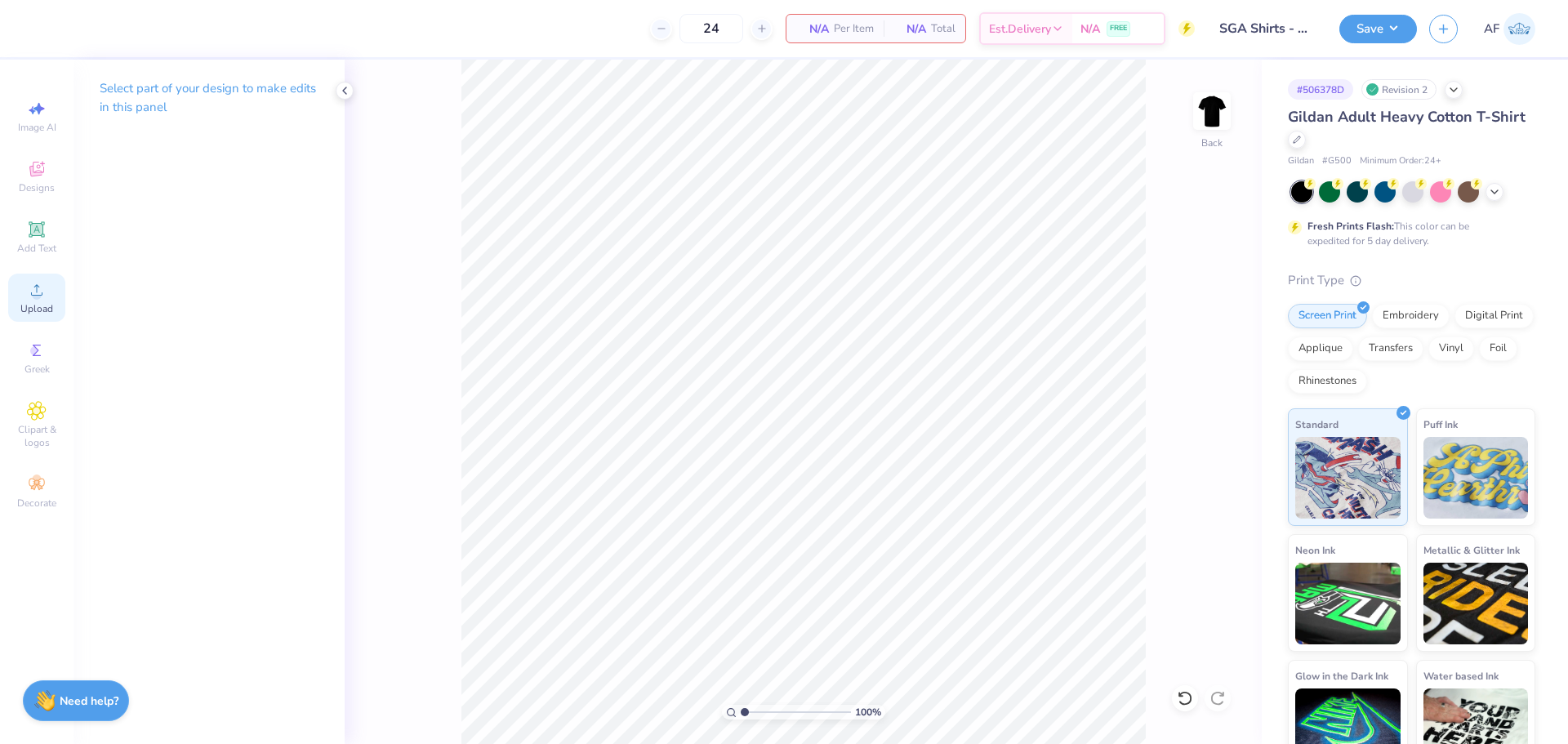
click at [43, 295] on icon at bounding box center [36, 290] width 20 height 20
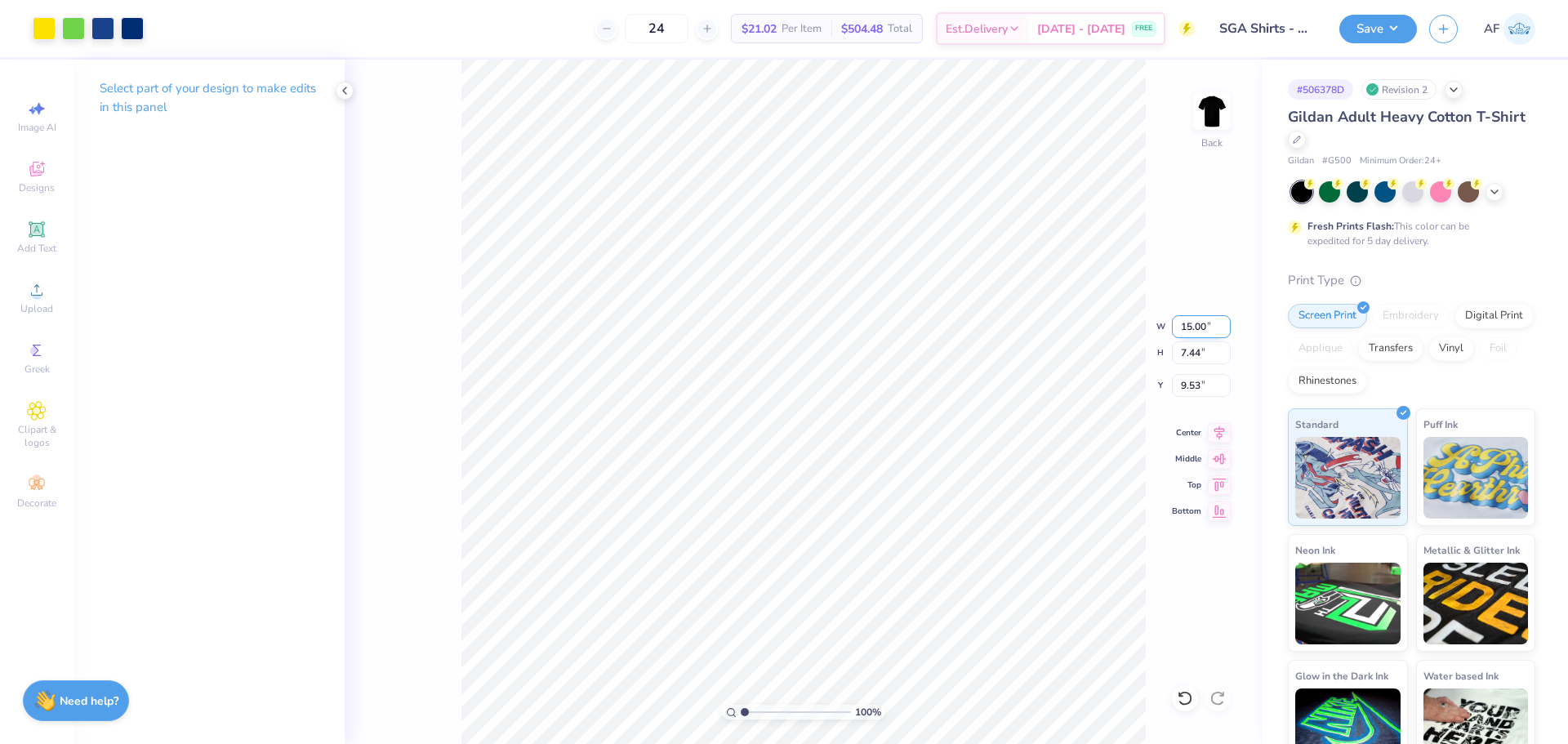
click at [1195, 326] on input "15.00" at bounding box center [1202, 326] width 59 height 23
type input "12.50"
type input "6.20"
type input "10.15"
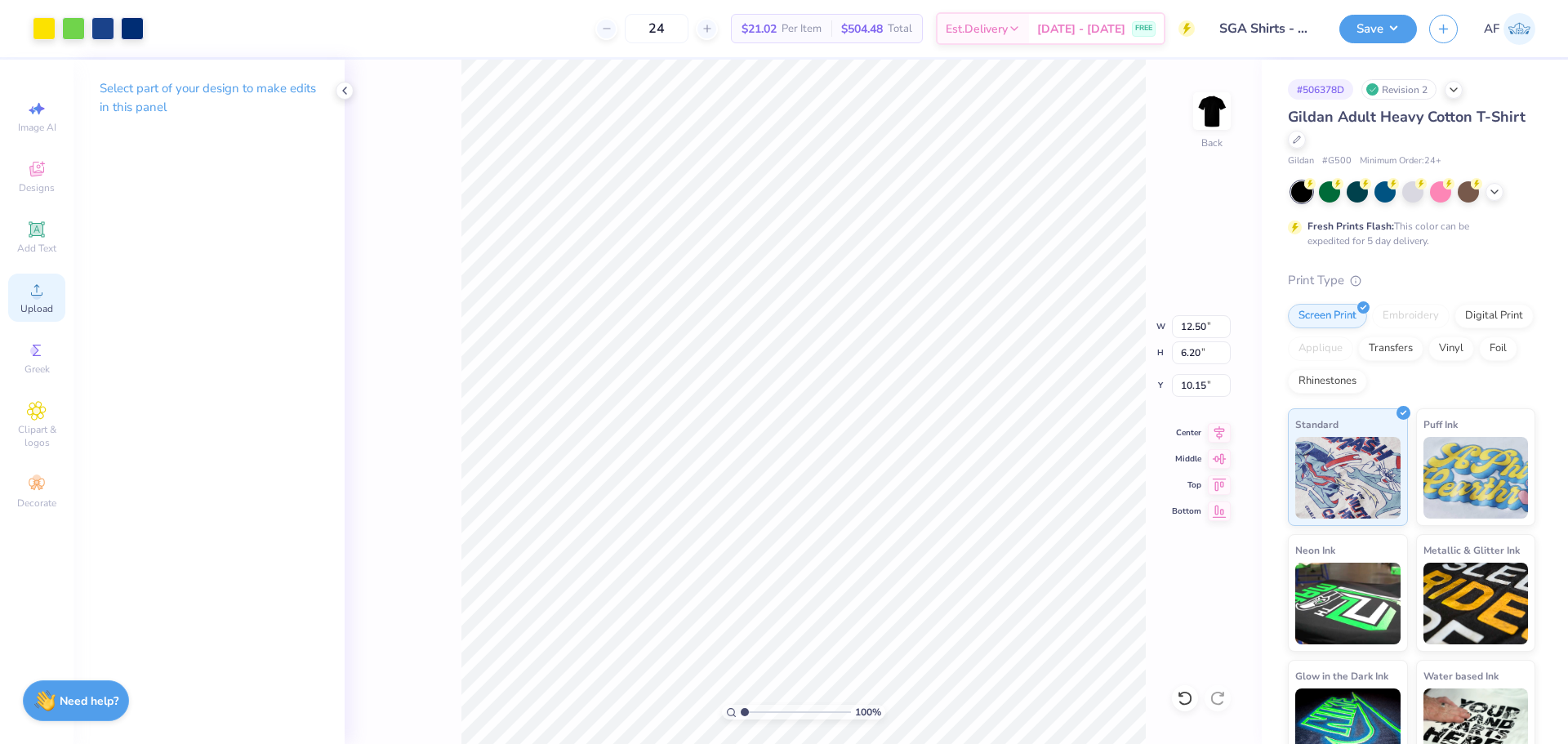
click at [42, 295] on icon at bounding box center [36, 290] width 20 height 20
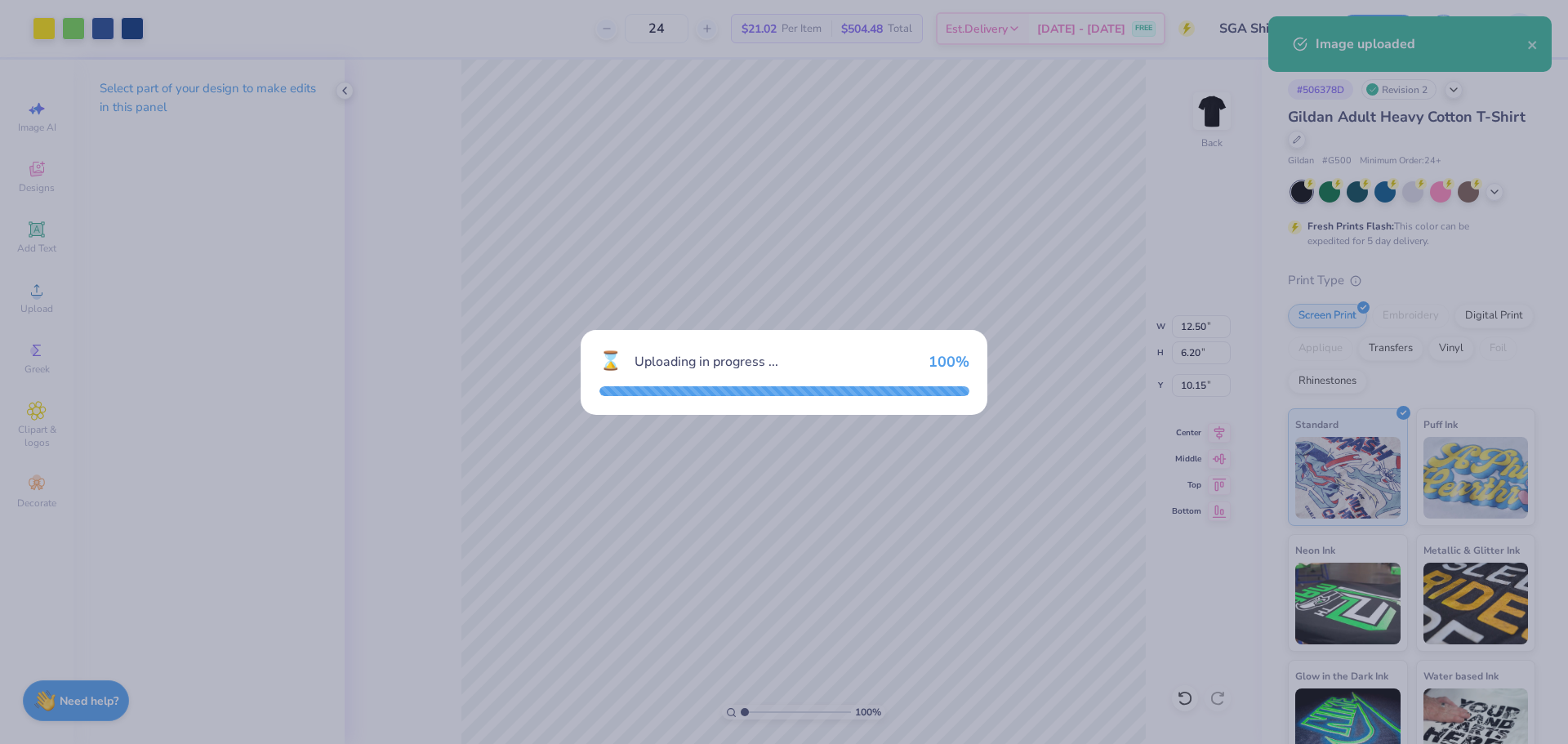
type input "15.00"
type input "7.44"
type input "9.53"
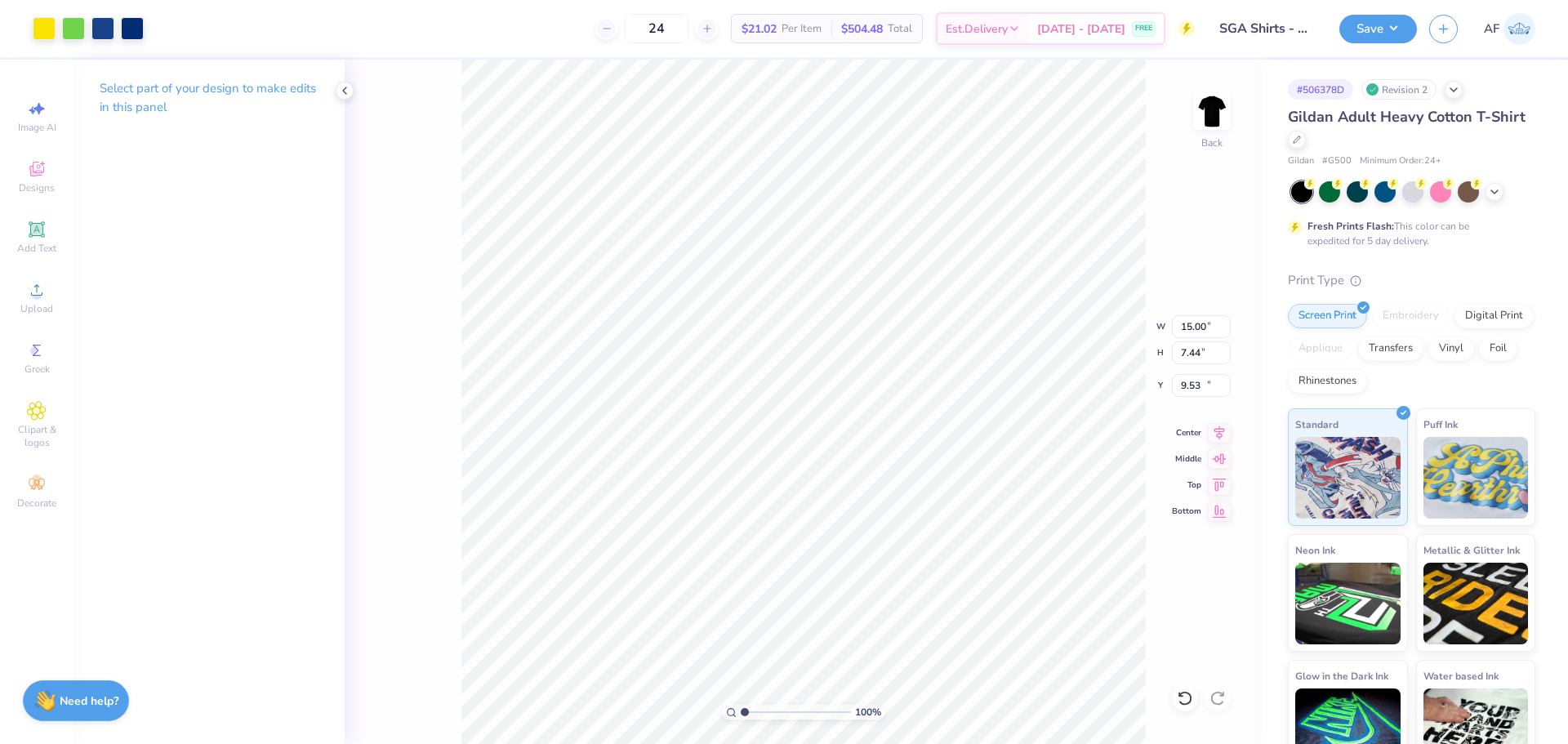
type input "12.50"
type input "6.20"
type input "10.15"
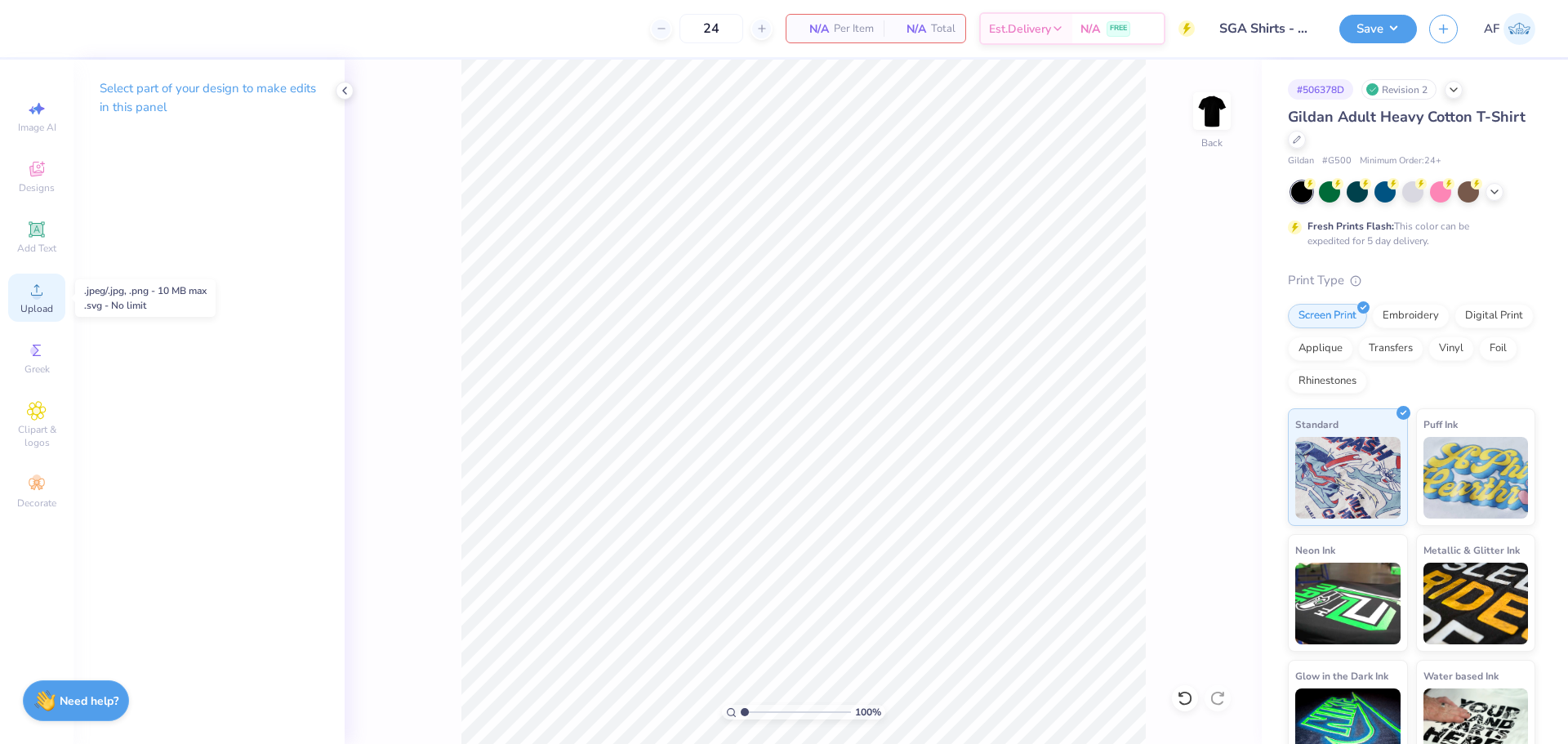
click at [37, 294] on circle at bounding box center [36, 295] width 9 height 9
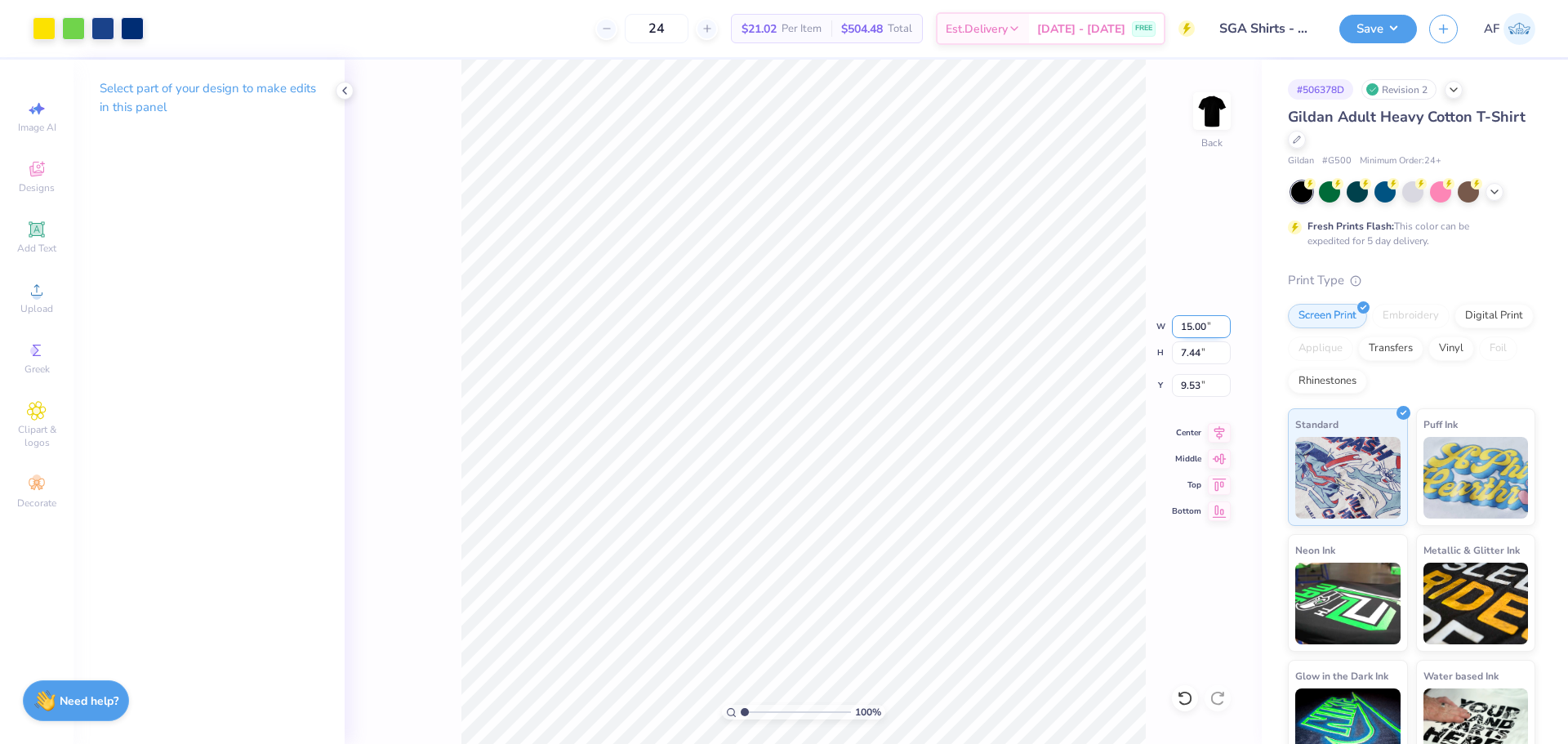
click at [1212, 319] on input "15.00" at bounding box center [1202, 326] width 59 height 23
type input "12.50"
type input "6.20"
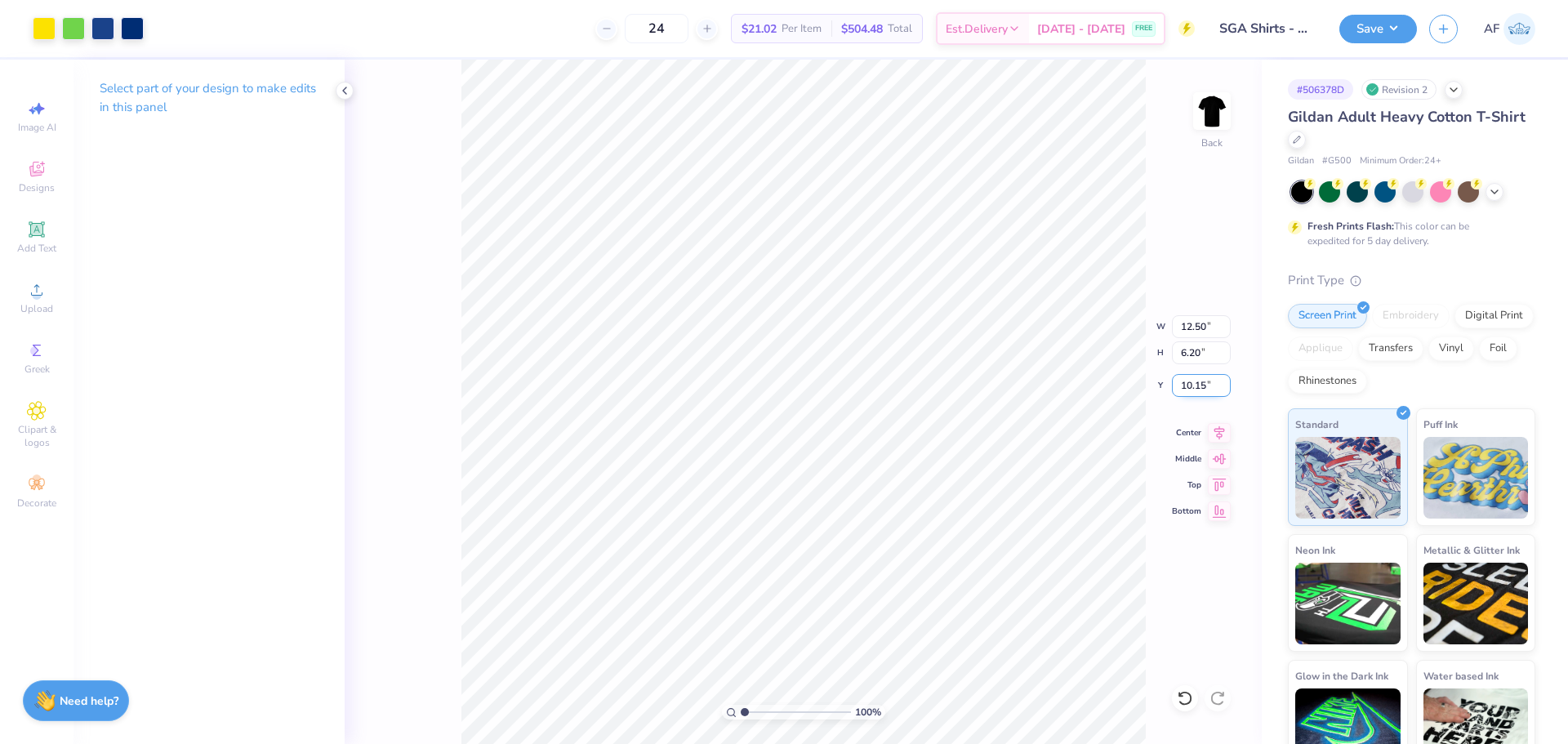
click at [1194, 388] on input "10.15" at bounding box center [1202, 386] width 59 height 23
type input "3.00"
click at [139, 31] on div at bounding box center [132, 27] width 23 height 23
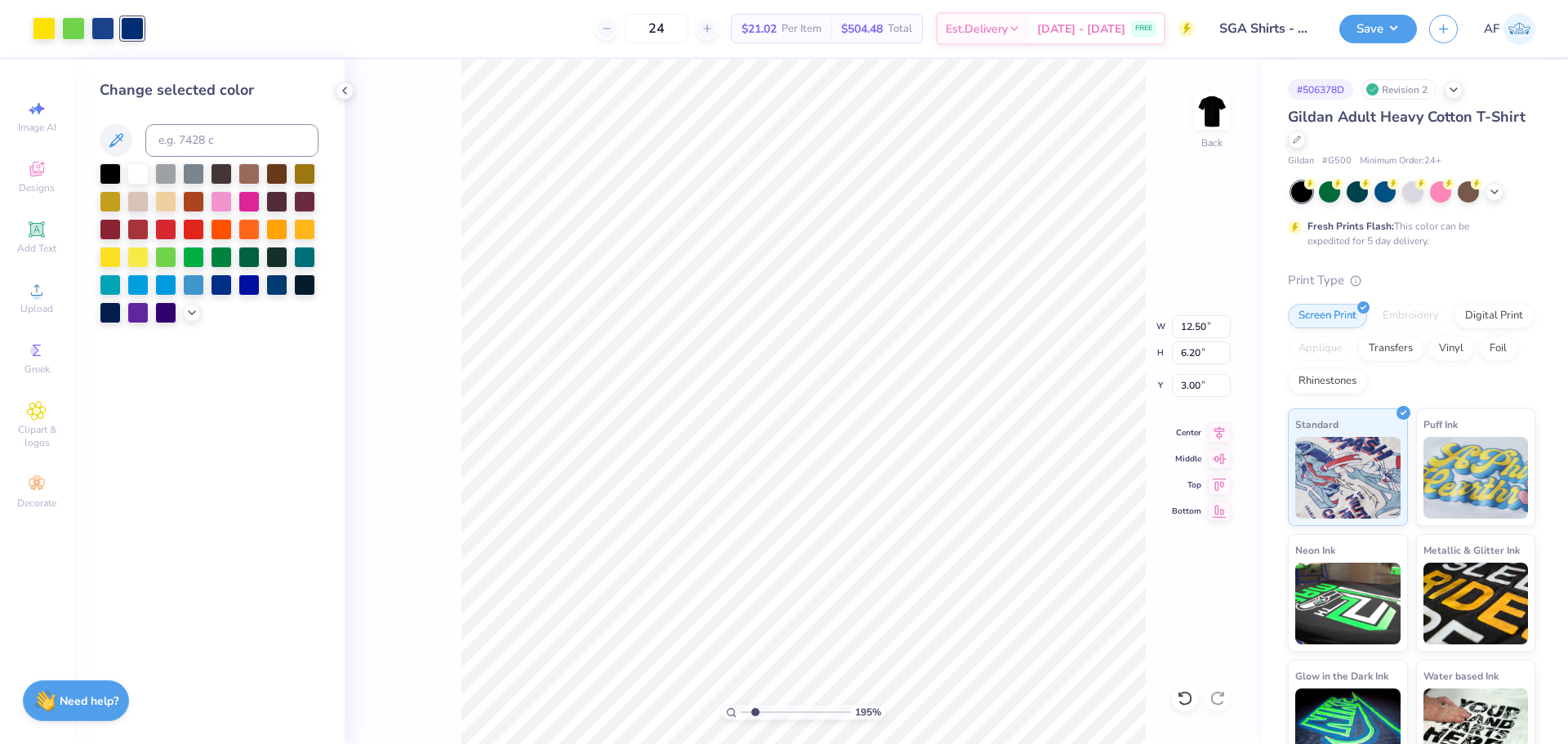
click at [172, 31] on div "24 $21.02 Per Item $504.48 Total Est. Delivery Aug 25 - 28 FREE" at bounding box center [675, 28] width 1039 height 57
click at [102, 34] on div at bounding box center [103, 27] width 23 height 23
click at [140, 173] on div at bounding box center [138, 172] width 21 height 21
click at [200, 27] on div "24 $21.02 Per Item $504.48 Total Est. Delivery Aug 25 - 28 FREE" at bounding box center [675, 28] width 1039 height 57
click at [133, 31] on div at bounding box center [132, 27] width 23 height 23
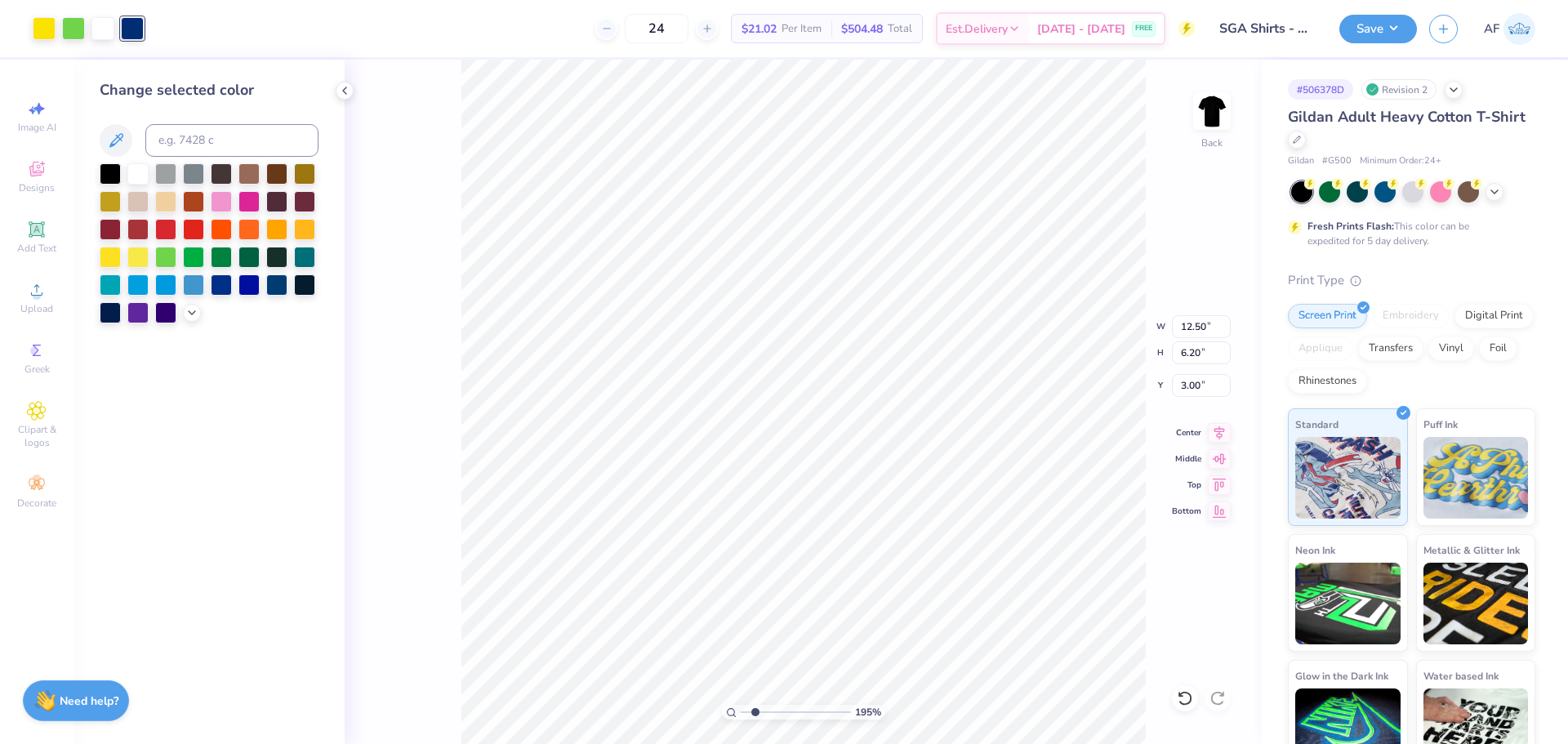
click at [180, 32] on div "24 $21.02 Per Item $504.48 Total Est. Delivery Aug 25 - 28 FREE" at bounding box center [675, 28] width 1039 height 57
click at [139, 29] on div at bounding box center [132, 28] width 23 height 23
click at [190, 312] on icon at bounding box center [192, 311] width 13 height 13
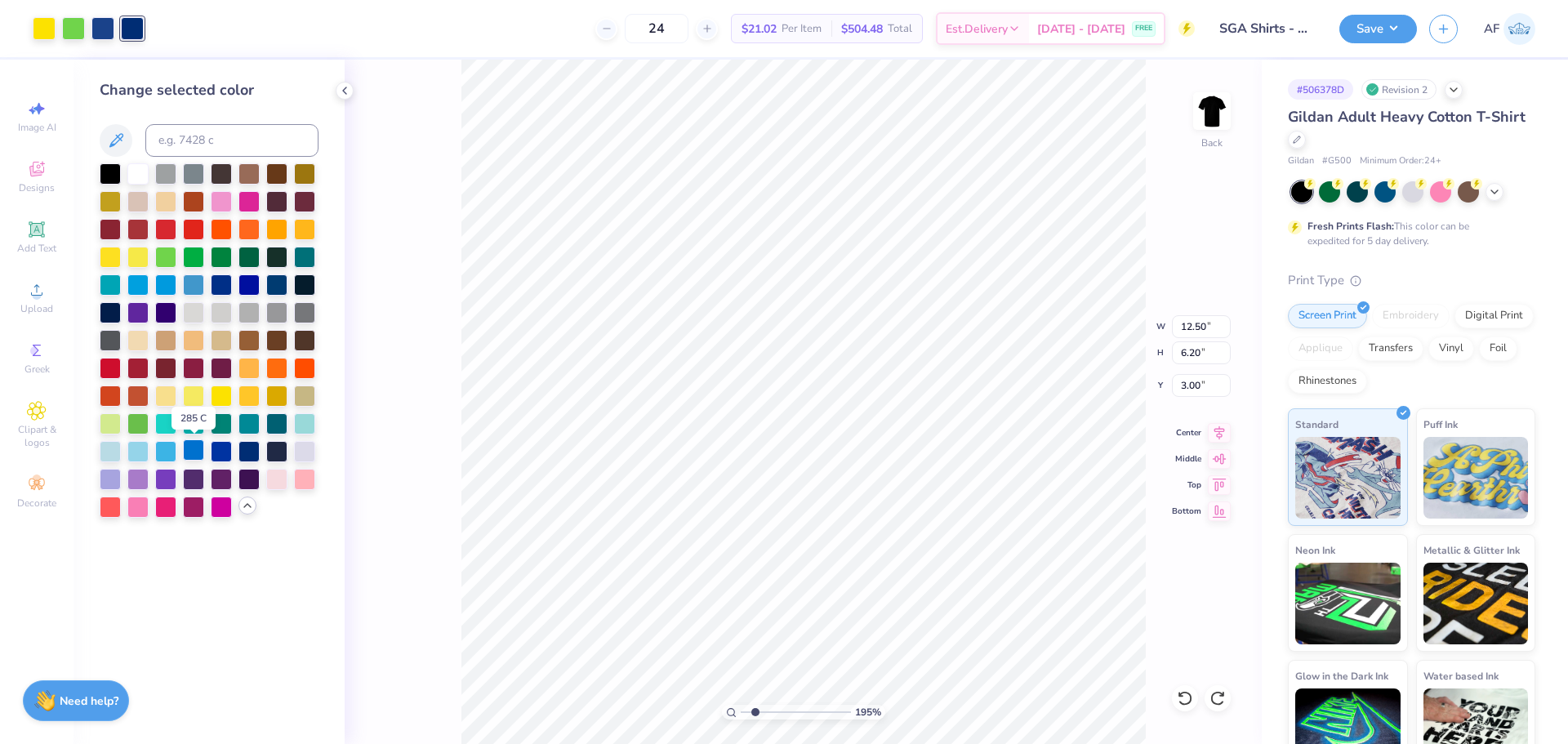
click at [199, 450] on div at bounding box center [193, 450] width 21 height 21
click at [172, 40] on div "24 $21.02 Per Item $504.48 Total Est. Delivery Aug 25 - 28 FREE" at bounding box center [675, 28] width 1039 height 57
click at [102, 28] on div at bounding box center [103, 27] width 23 height 23
click at [246, 429] on div at bounding box center [249, 422] width 21 height 21
click at [219, 292] on div at bounding box center [222, 284] width 21 height 21
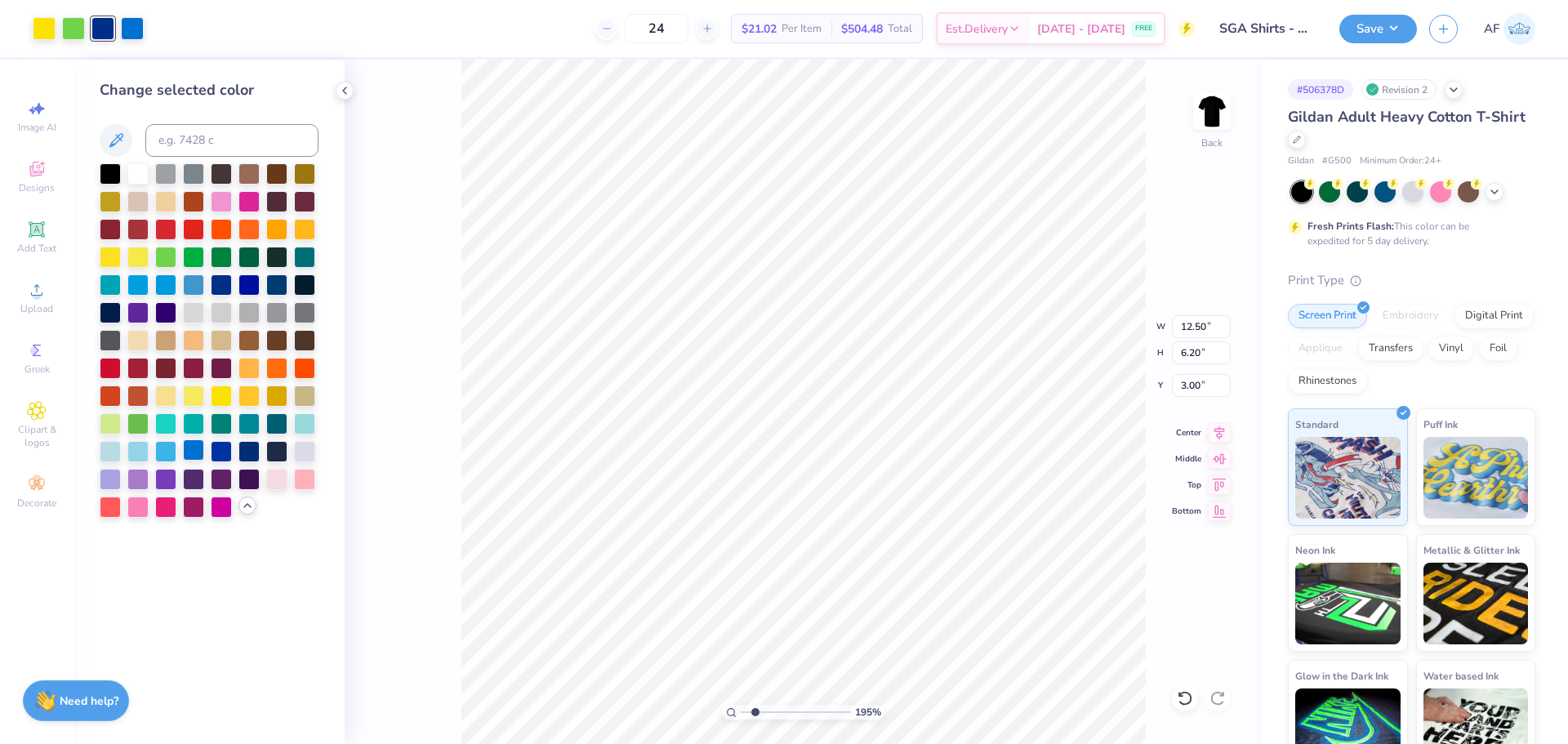
click at [200, 451] on div at bounding box center [193, 450] width 21 height 21
click at [237, 29] on div "24 $18.29 Per Item $438.96 Total Est. Delivery Aug 25 - 28 FREE" at bounding box center [661, 28] width 1069 height 57
click at [65, 28] on div at bounding box center [74, 27] width 23 height 23
click at [306, 552] on div "Change selected color" at bounding box center [209, 402] width 271 height 685
click at [129, 29] on div at bounding box center [132, 27] width 23 height 23
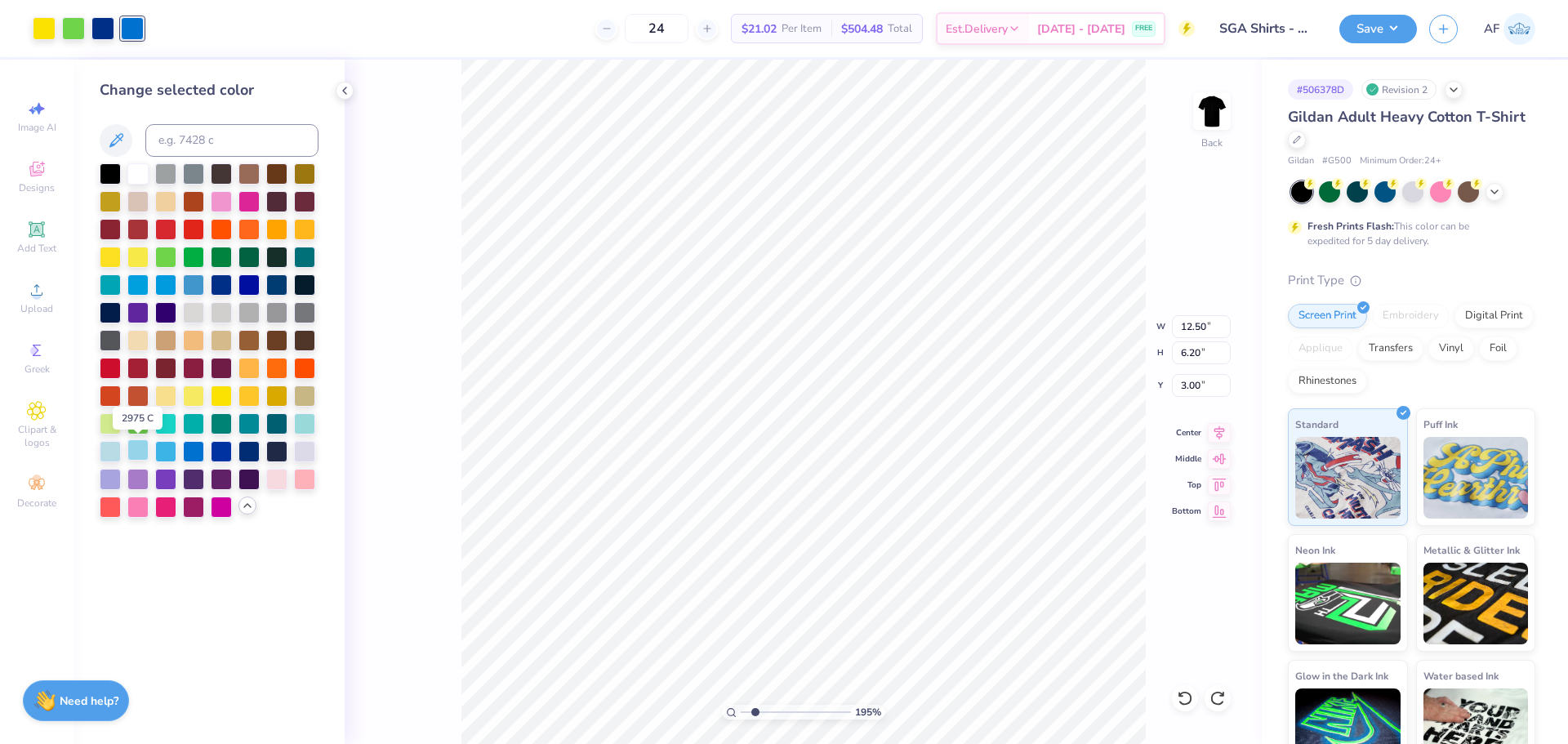
click at [146, 451] on div at bounding box center [138, 450] width 21 height 21
click at [305, 424] on div at bounding box center [305, 422] width 21 height 21
click at [98, 25] on div at bounding box center [103, 27] width 23 height 23
click at [188, 449] on div at bounding box center [193, 450] width 21 height 21
click at [74, 31] on div at bounding box center [74, 27] width 23 height 23
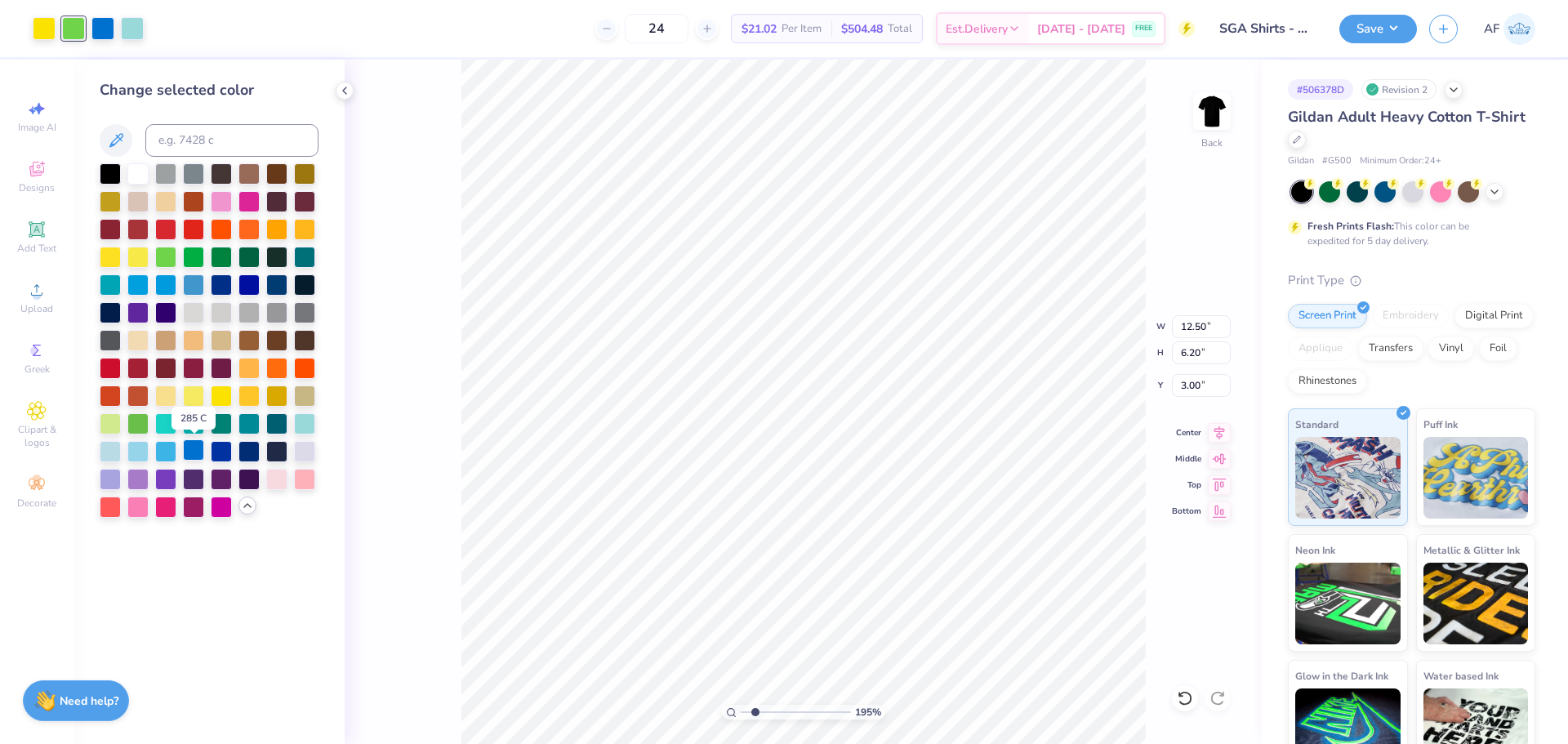
click at [192, 453] on div at bounding box center [193, 450] width 21 height 21
click at [109, 28] on div at bounding box center [103, 27] width 23 height 23
click at [137, 453] on div at bounding box center [138, 450] width 21 height 21
click at [170, 452] on div at bounding box center [166, 450] width 21 height 21
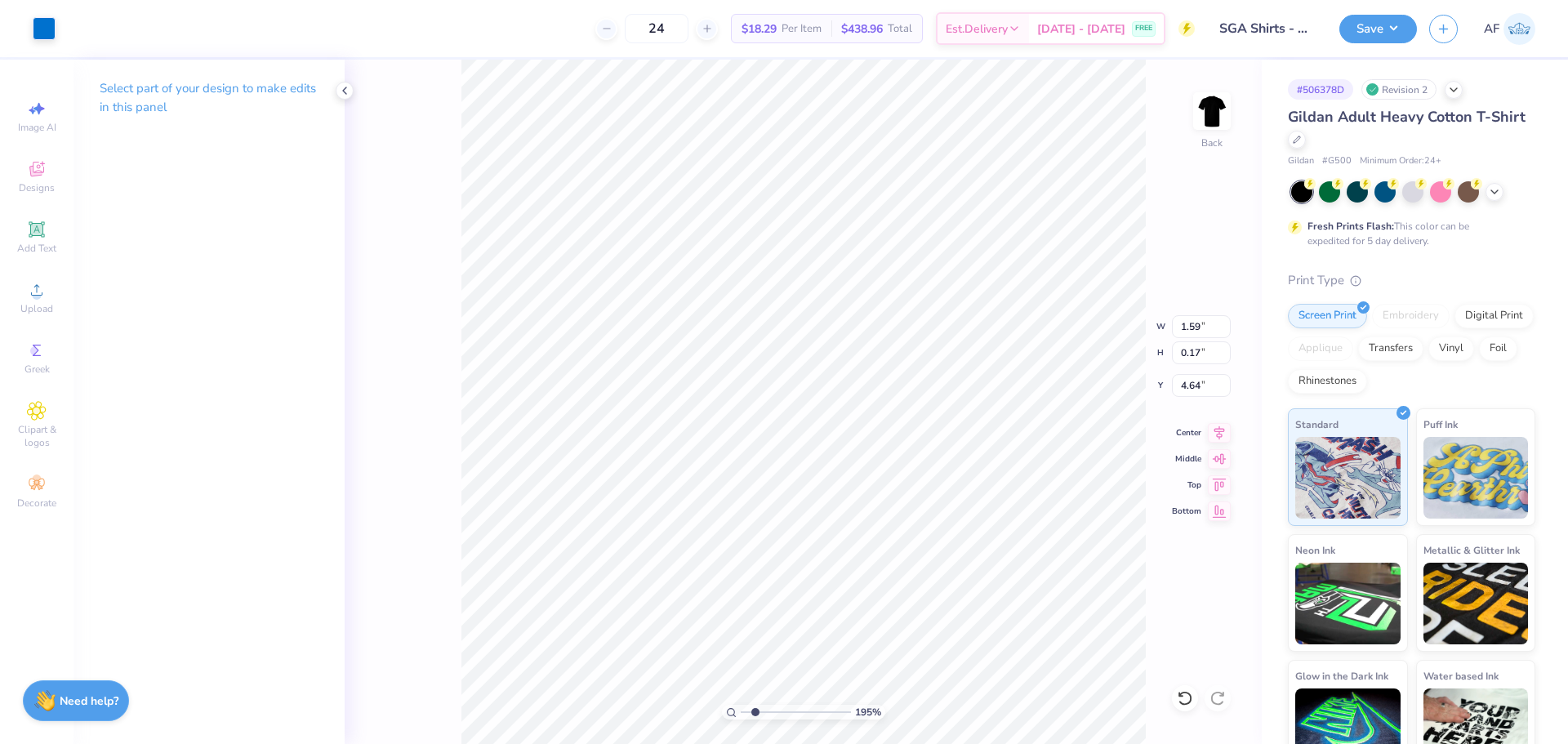
type input "1.94838374793402"
type input "1.59"
type input "0.17"
type input "4.64"
click at [73, 27] on div at bounding box center [74, 27] width 23 height 23
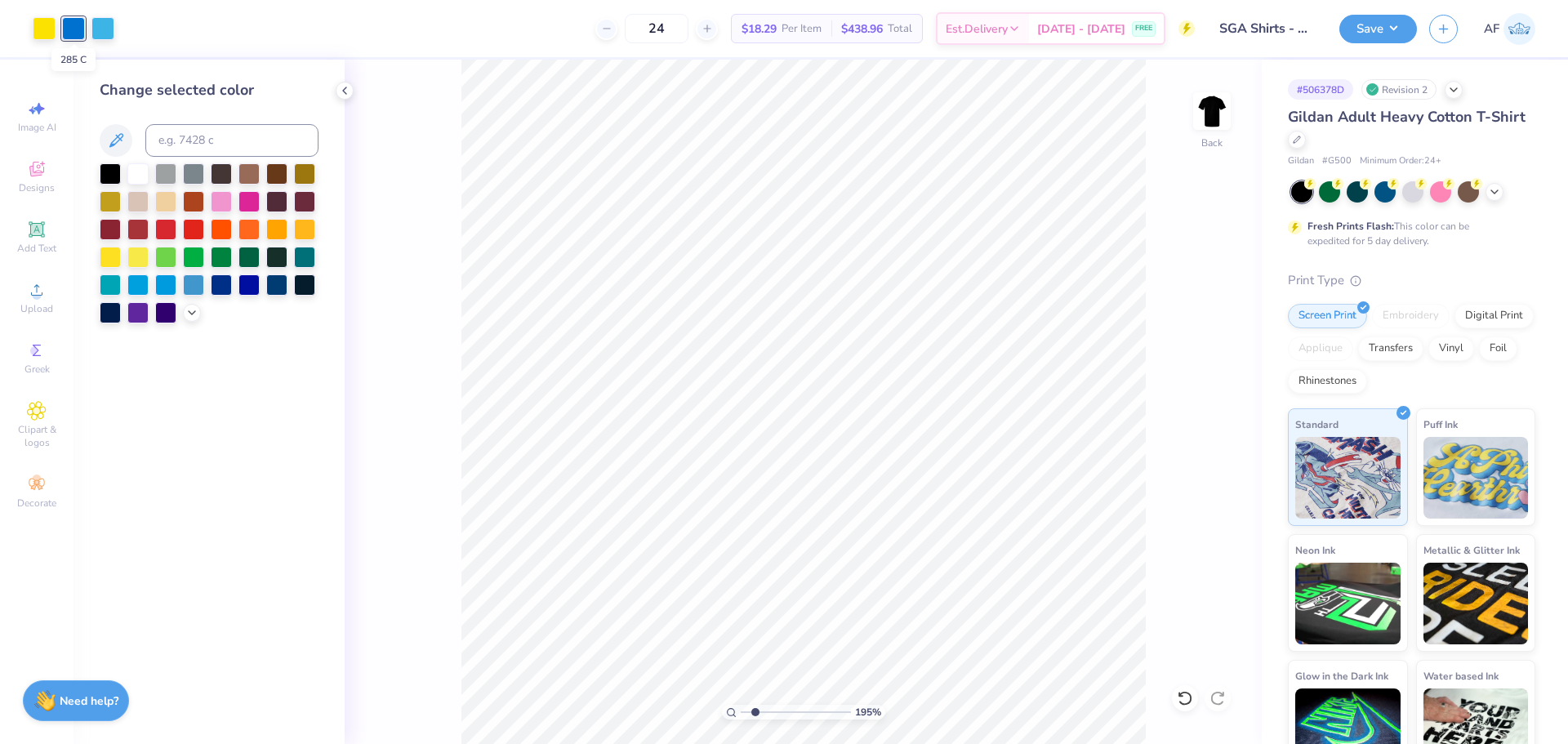
click at [73, 27] on div at bounding box center [74, 28] width 23 height 23
click at [108, 31] on div at bounding box center [103, 27] width 23 height 23
click at [161, 254] on div at bounding box center [166, 255] width 21 height 21
click at [339, 536] on div "Change selected color" at bounding box center [209, 402] width 271 height 685
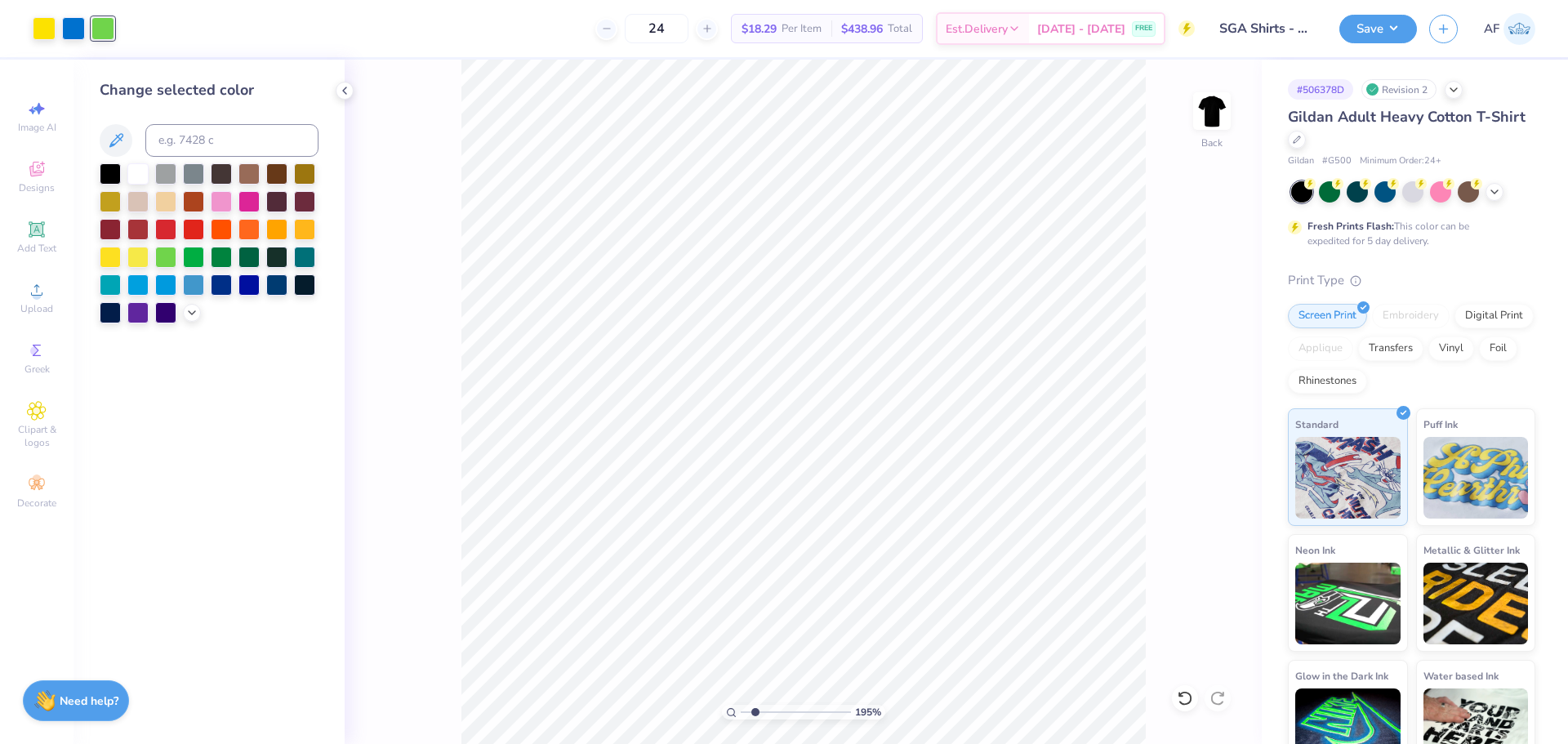
click at [408, 529] on div "195 % Back" at bounding box center [804, 402] width 917 height 685
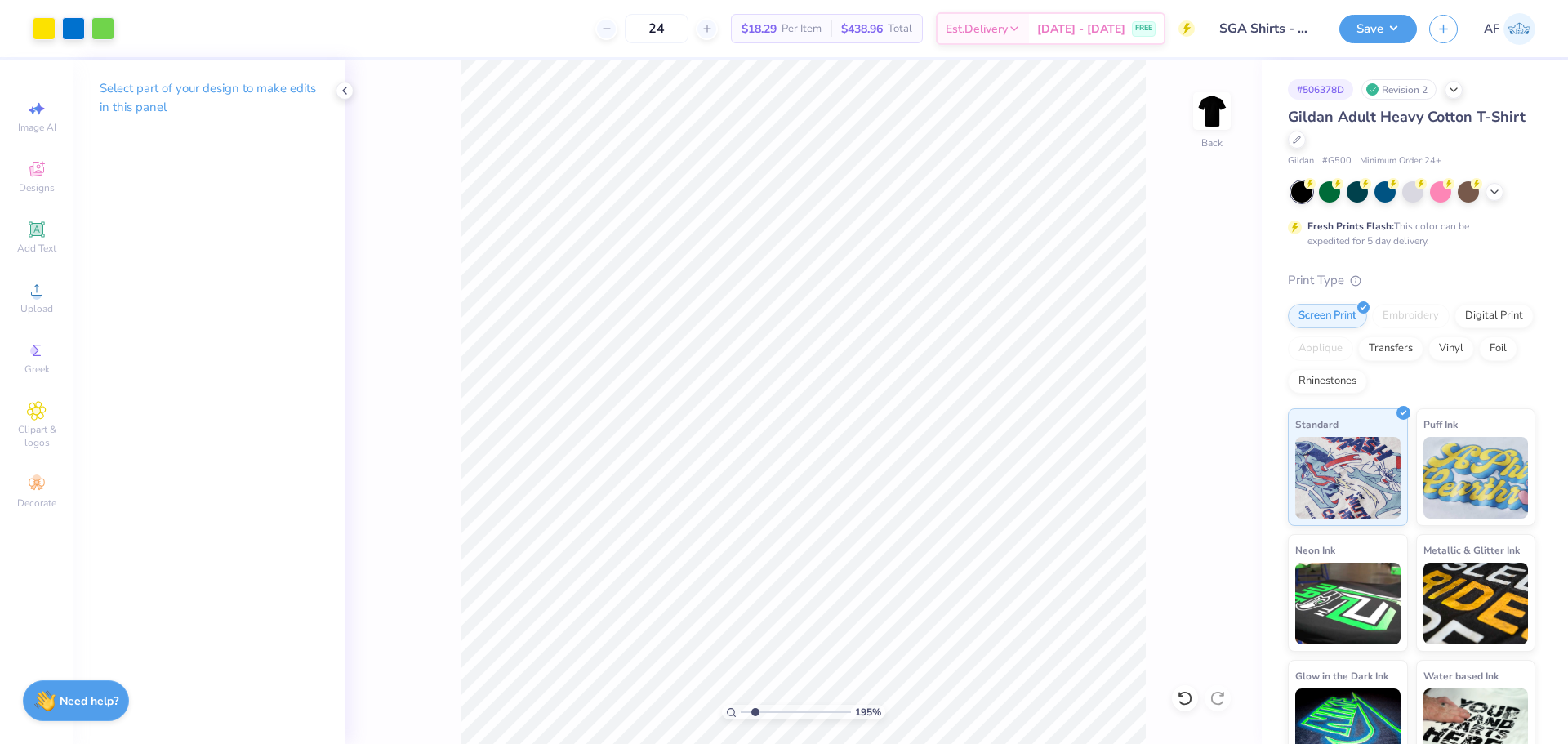
type input "1.94838374793402"
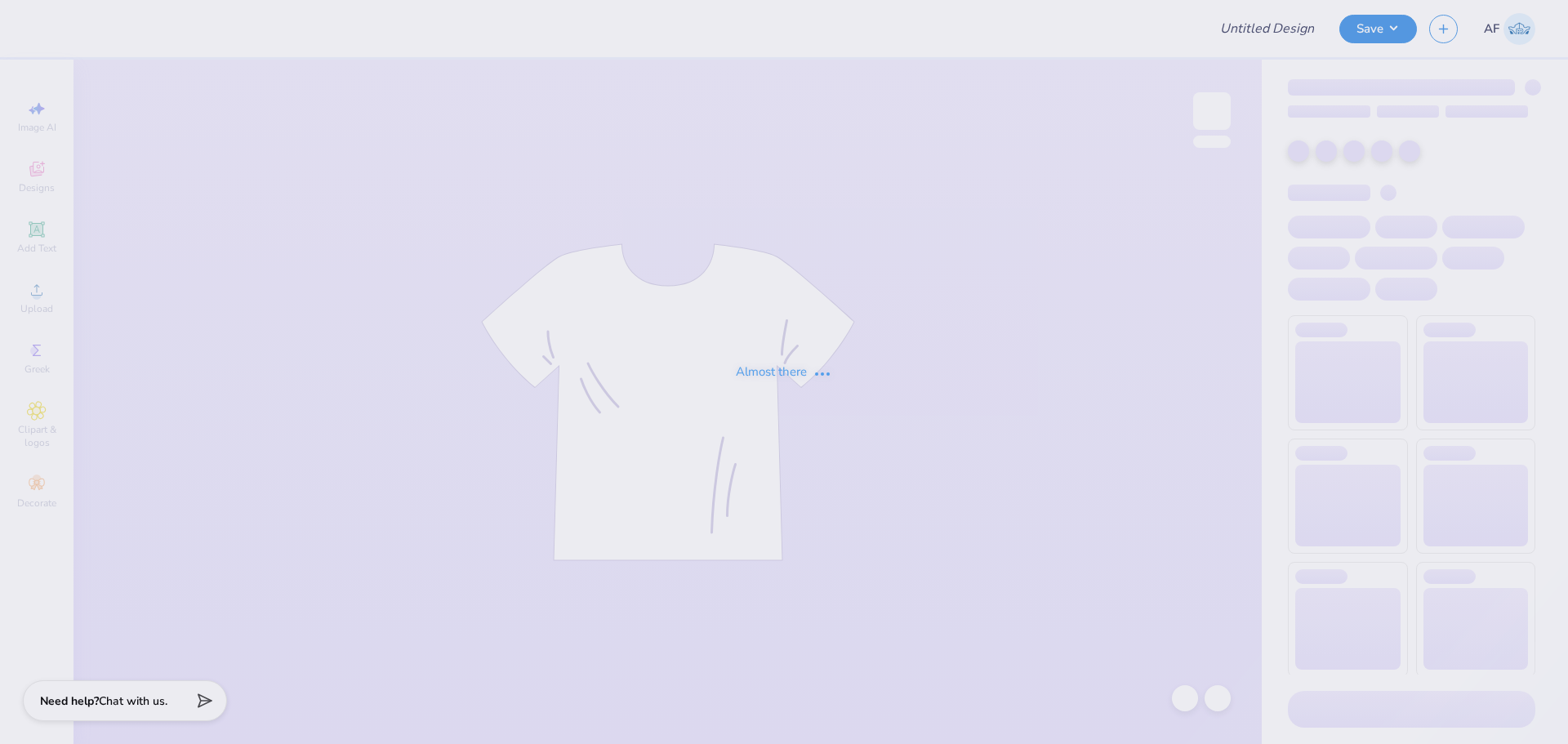
type input "SGA Shirts - Cypress Bay"
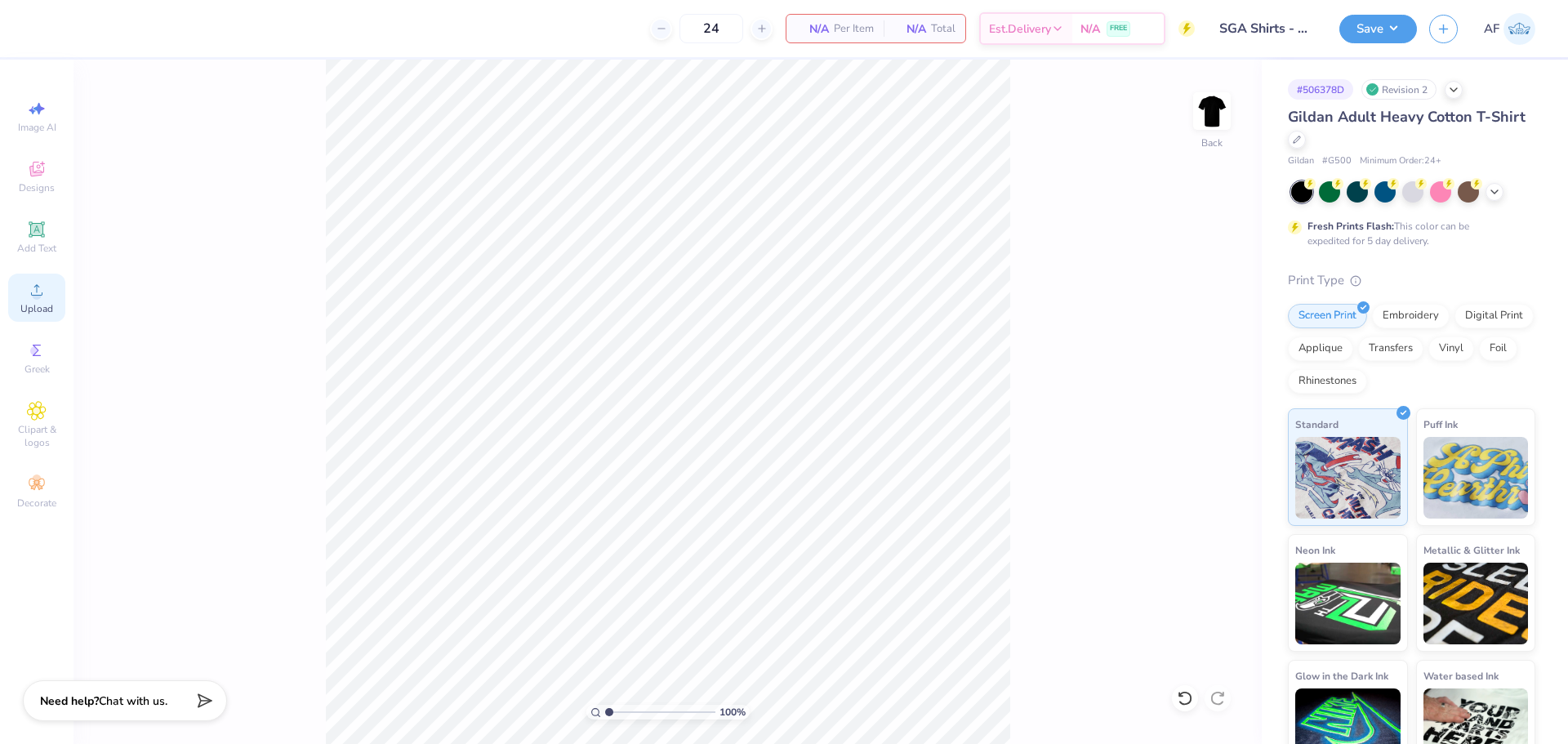
click at [54, 299] on div "Upload" at bounding box center [36, 298] width 57 height 48
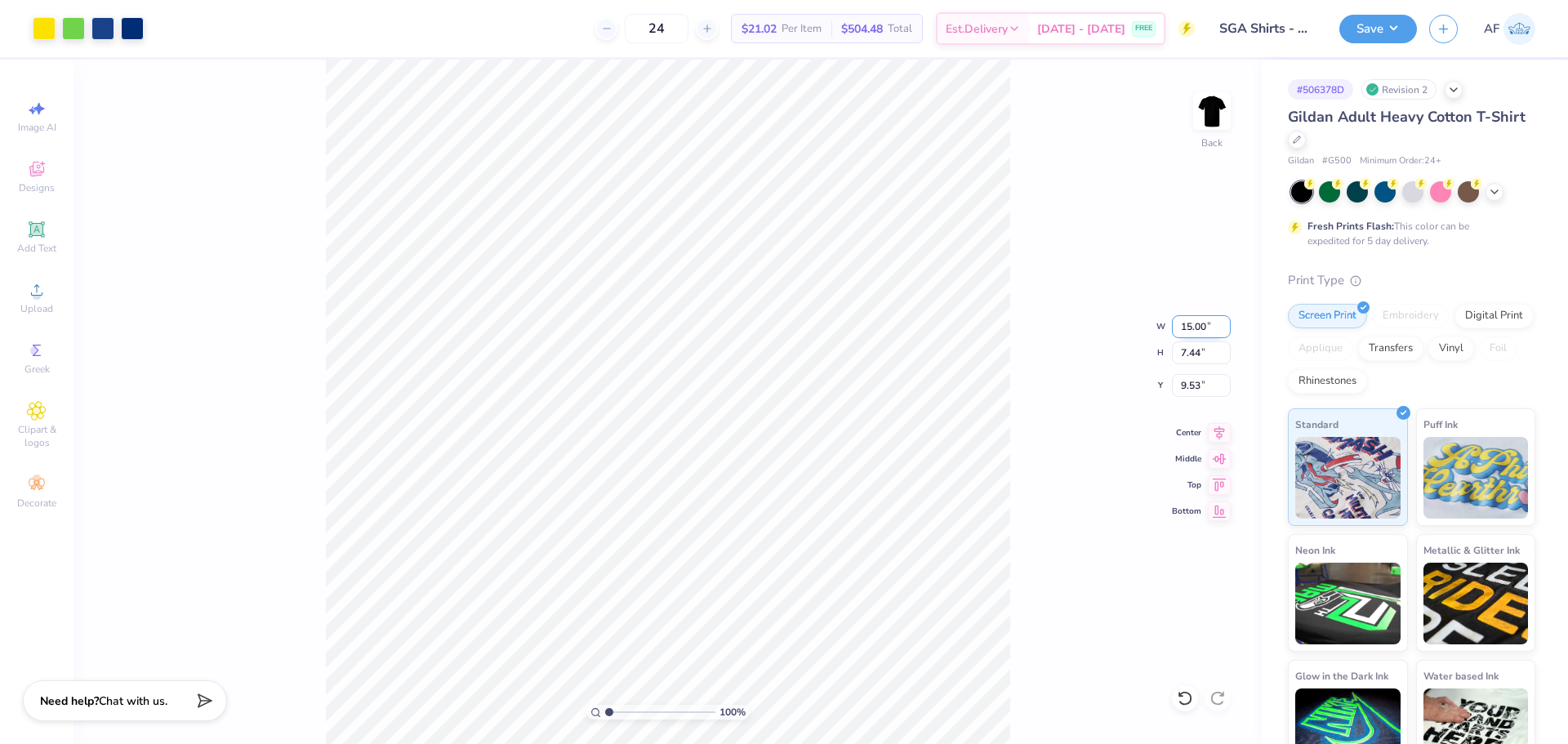
click at [1184, 325] on input "15.00" at bounding box center [1202, 326] width 59 height 23
type input "12.50"
type input "6.20"
click at [1224, 435] on icon at bounding box center [1219, 433] width 23 height 20
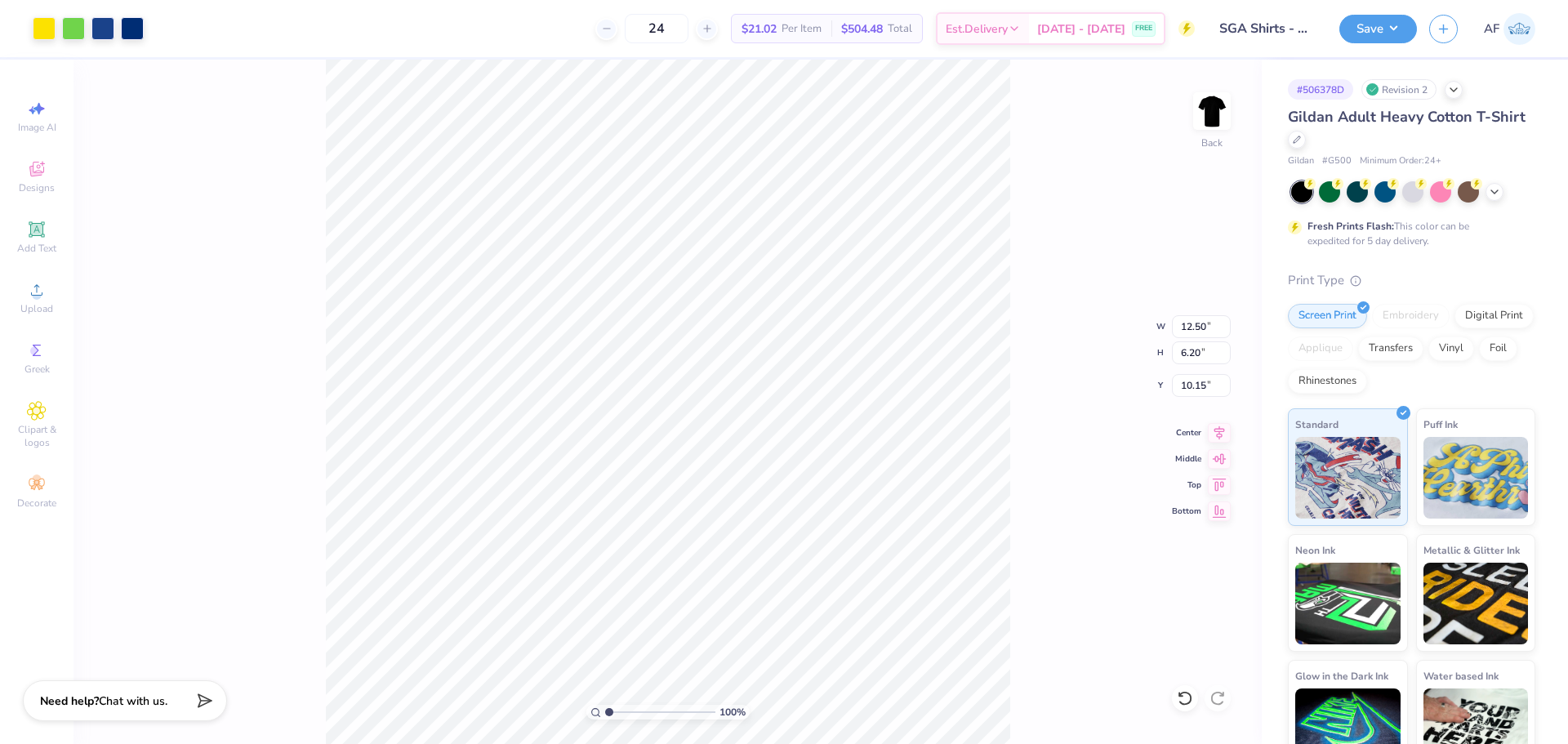
click at [1224, 435] on icon at bounding box center [1219, 433] width 23 height 20
type input "3.00"
type input "2.71964205036602"
type input "10.34"
type input "1.15"
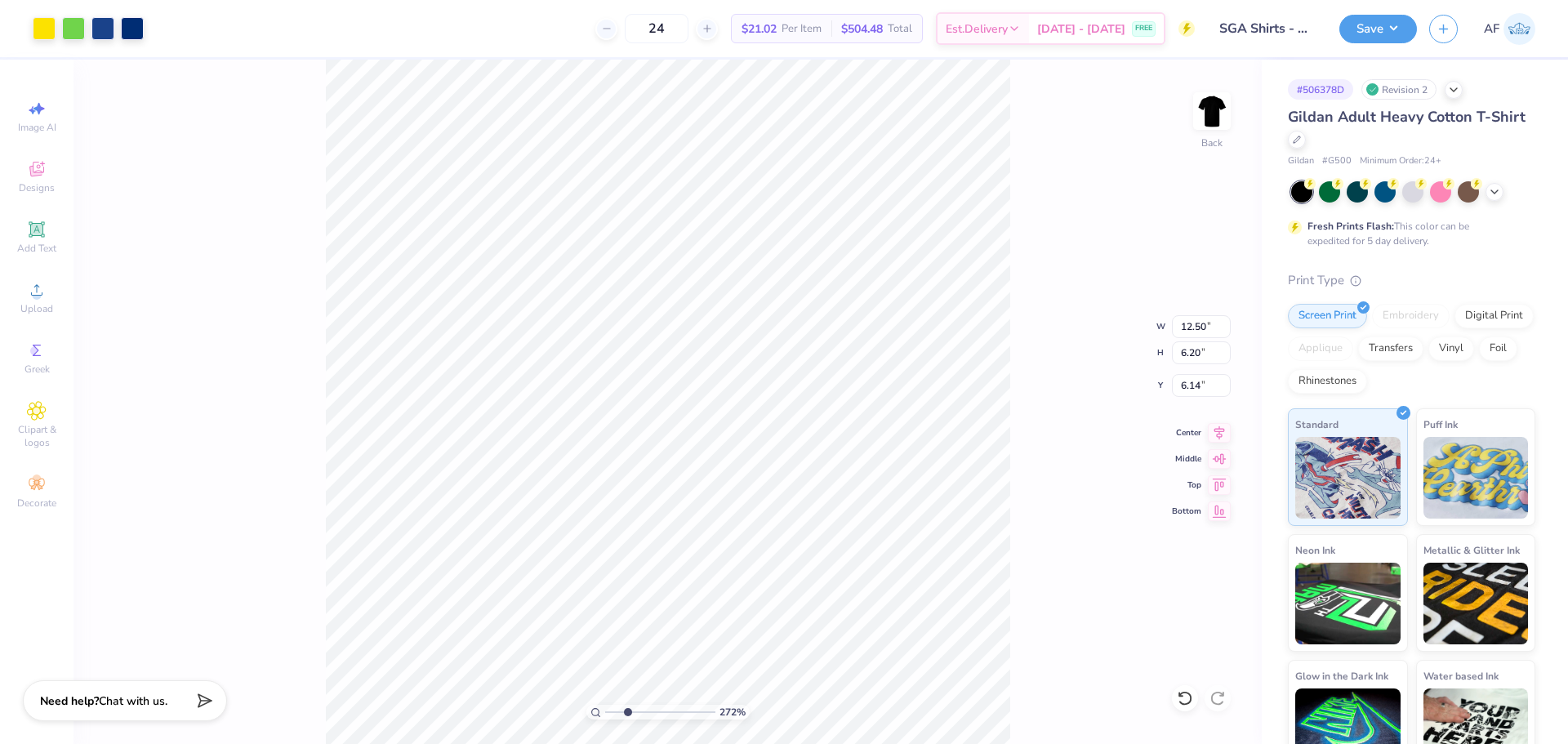
type input "8.93"
type input "2.71964205036602"
type input "10.55"
type input "1.20"
type input "10.08"
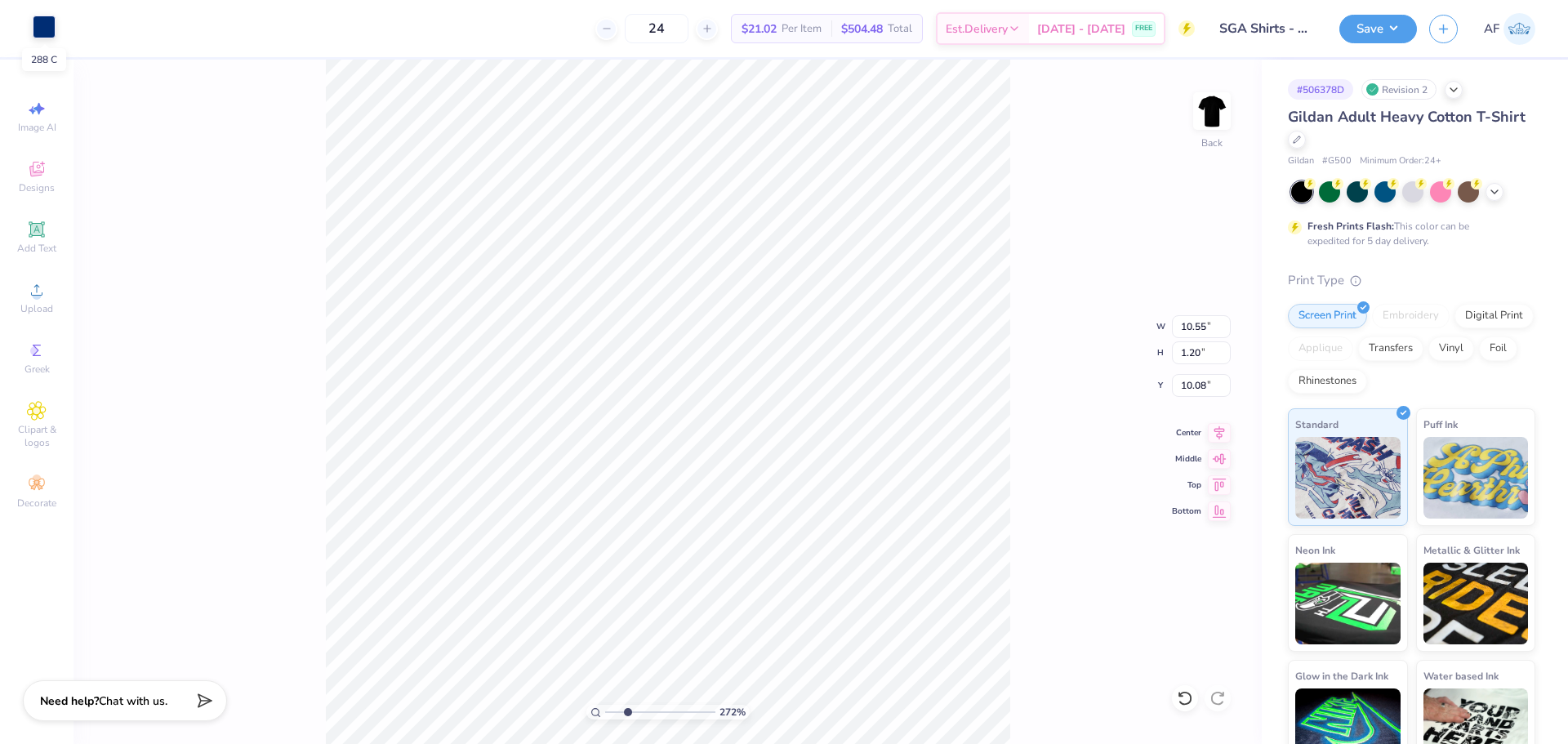
click at [50, 23] on div at bounding box center [44, 27] width 23 height 23
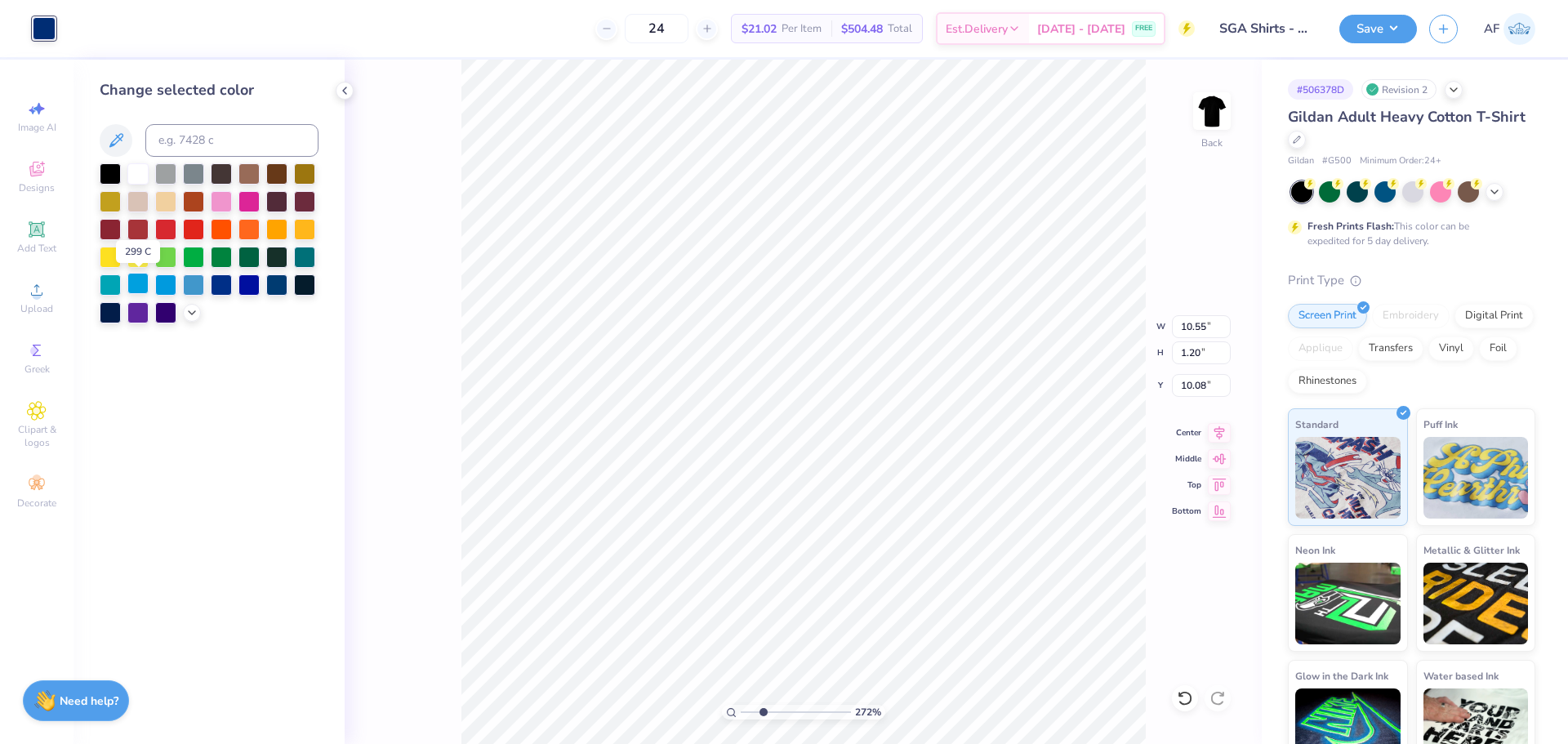
click at [139, 287] on div at bounding box center [138, 284] width 21 height 21
type input "2.71964205036602"
type input "10.05"
type input "1.15"
type input "7.78"
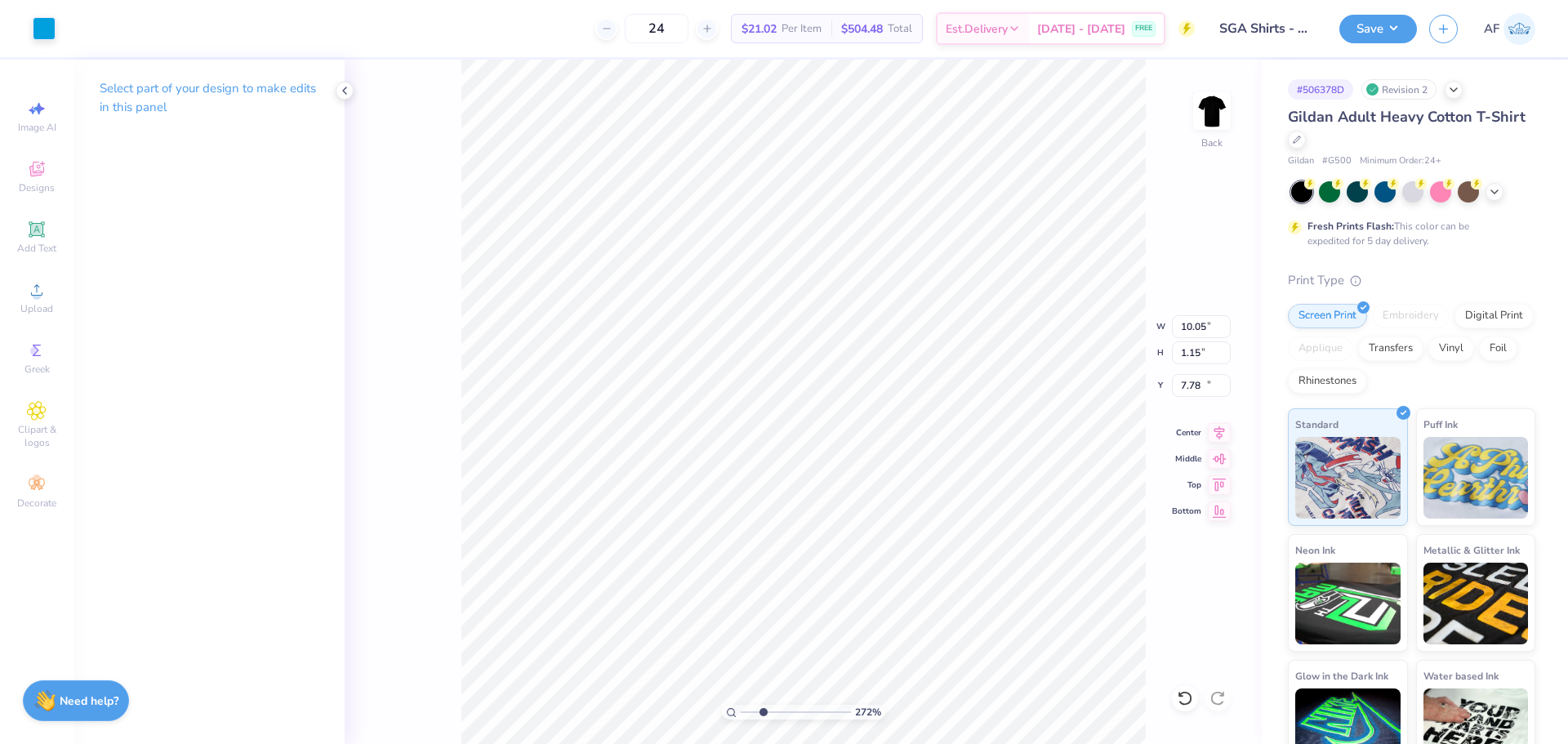
type input "2.71964205036602"
type input "10.55"
type input "1.20"
type input "10.08"
click at [44, 29] on div at bounding box center [44, 27] width 23 height 23
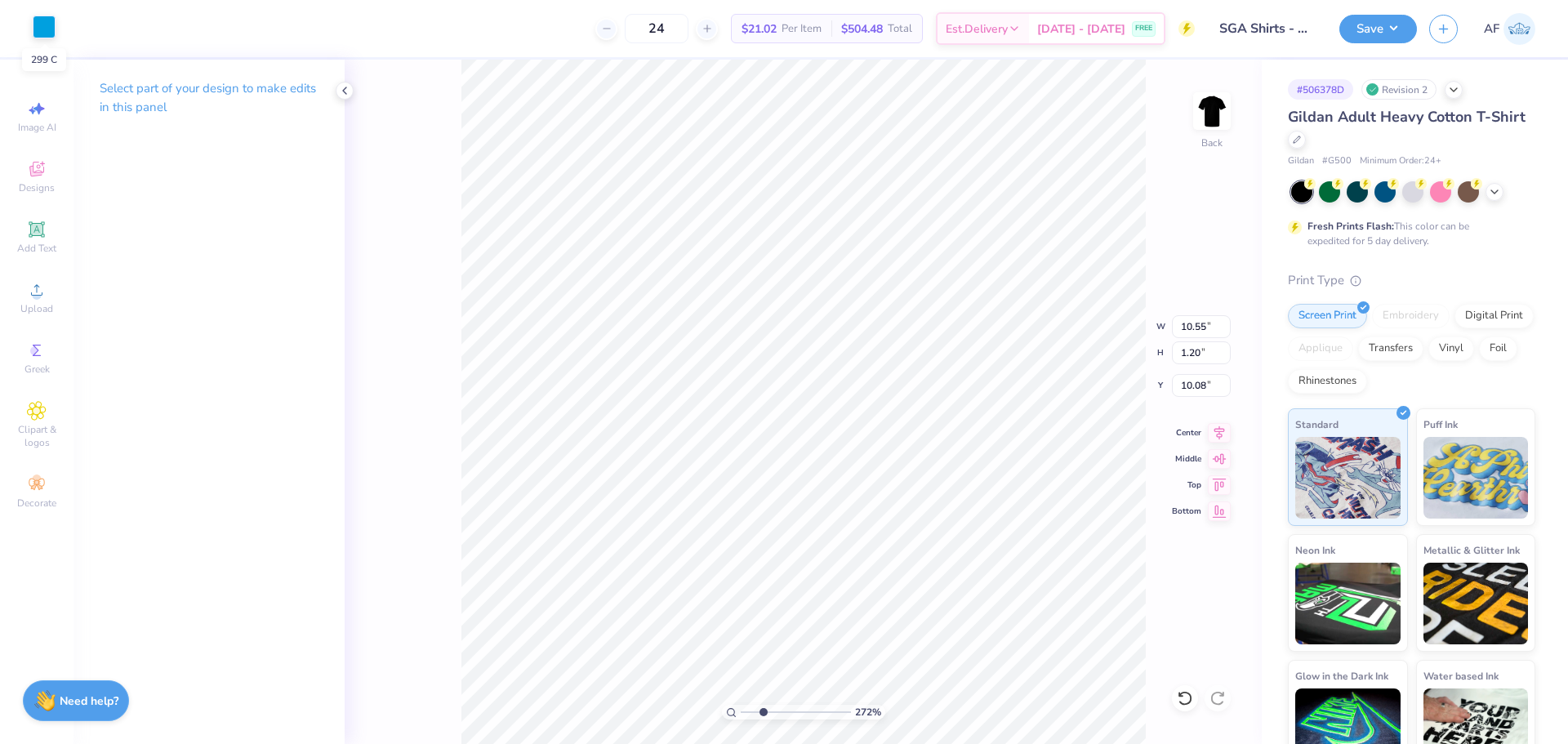
type input "2.71964205036602"
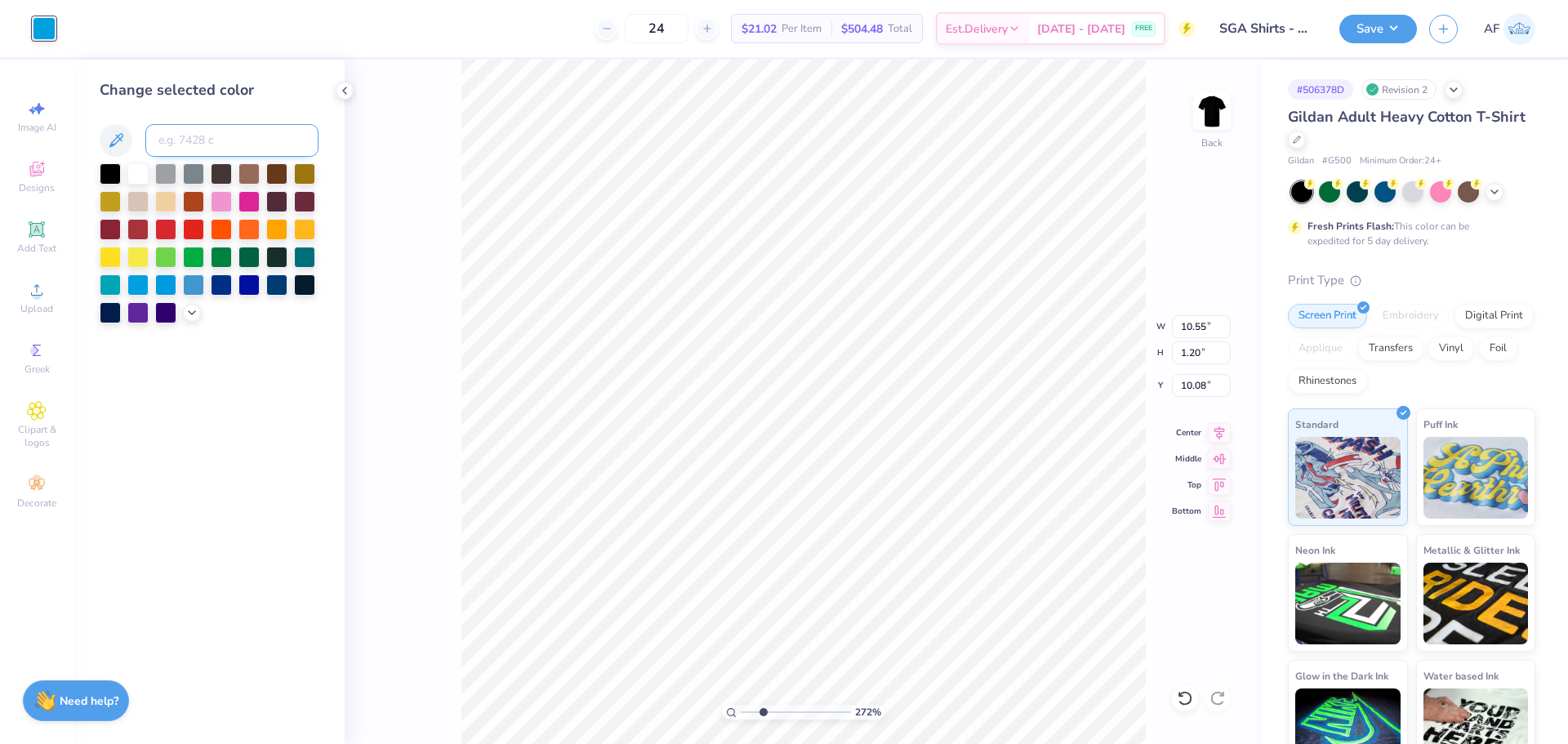
click at [176, 135] on input at bounding box center [231, 140] width 173 height 33
type input "748"
click at [168, 254] on div at bounding box center [166, 255] width 21 height 21
type input "2.71964205036602"
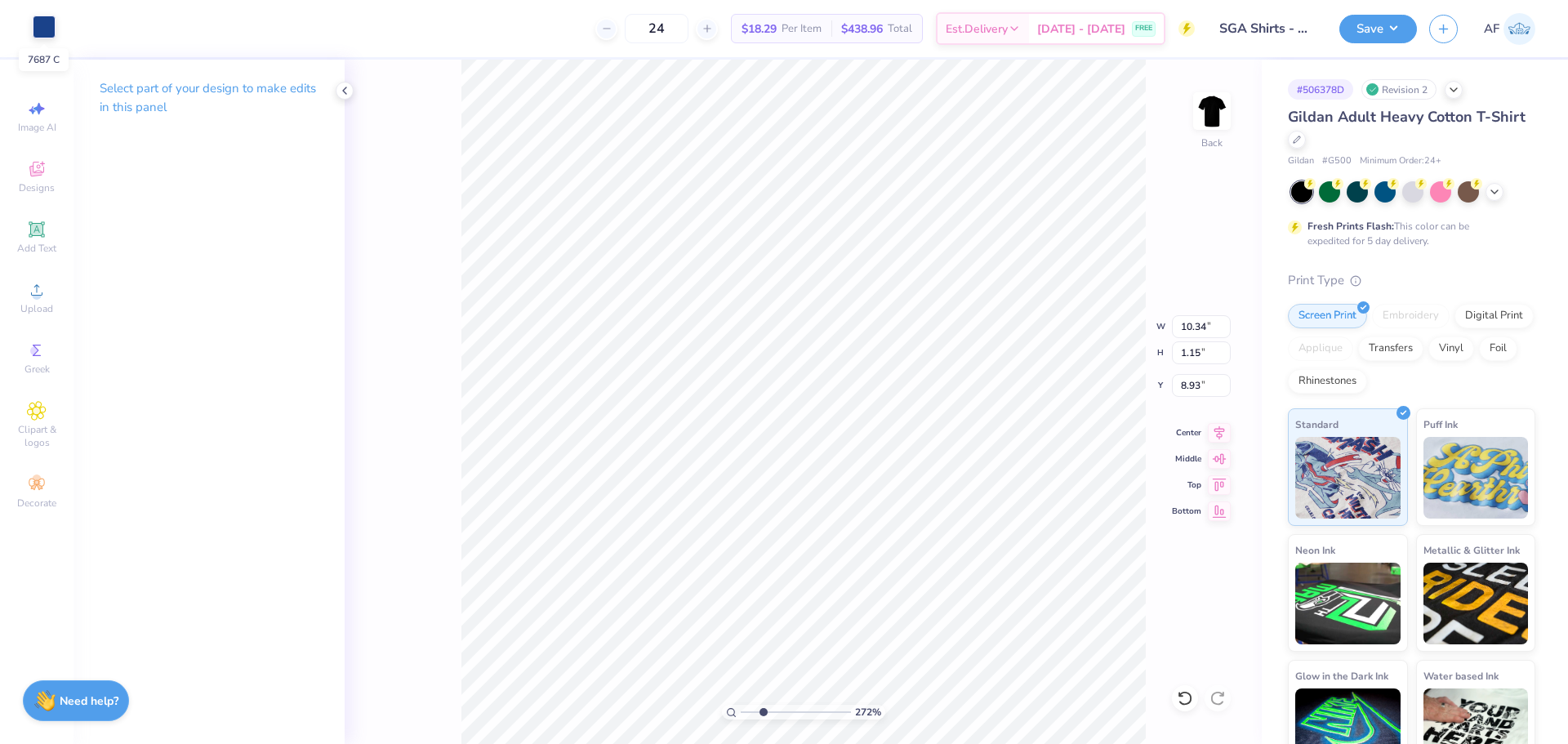
click at [43, 28] on div at bounding box center [44, 27] width 23 height 23
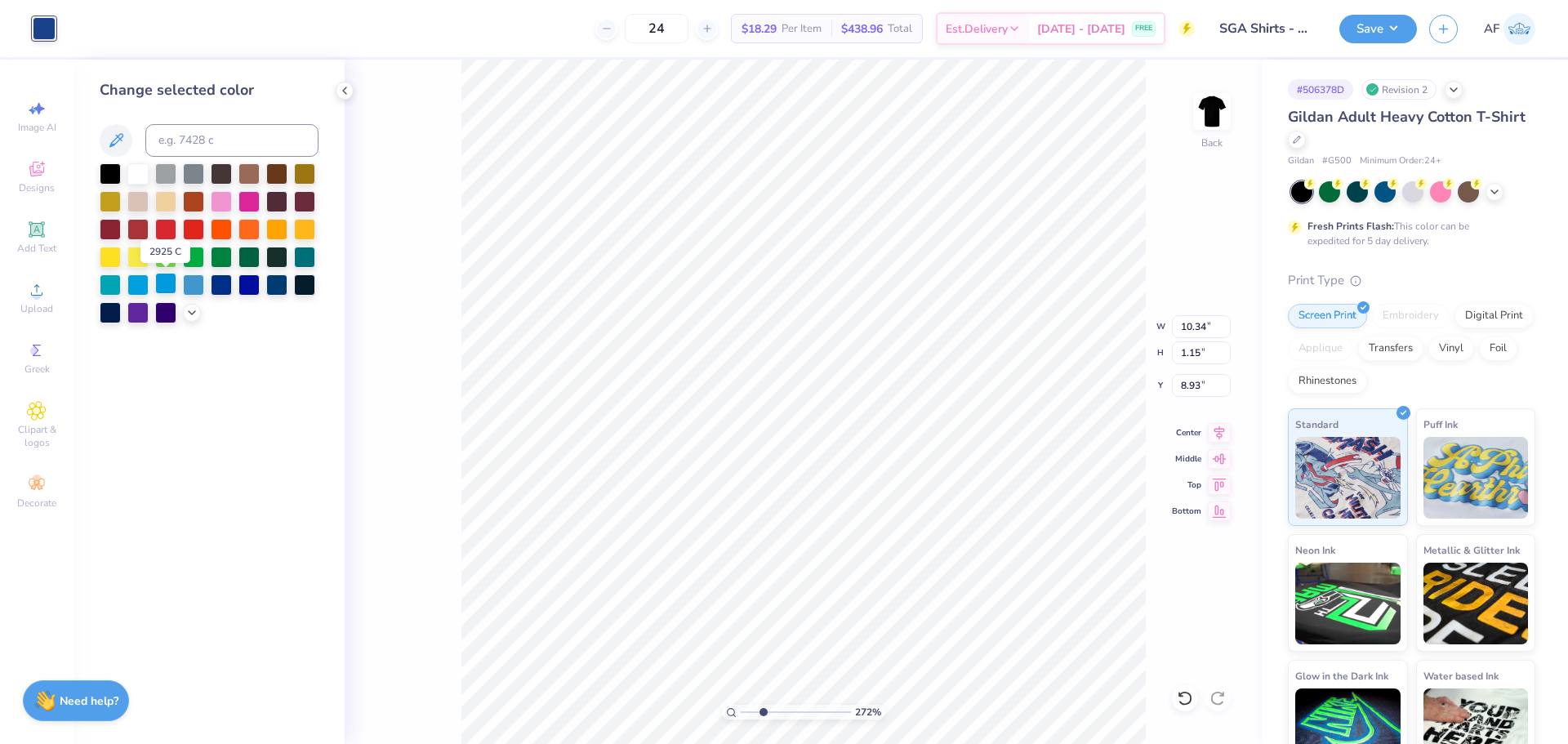
click at [171, 281] on div at bounding box center [166, 284] width 21 height 21
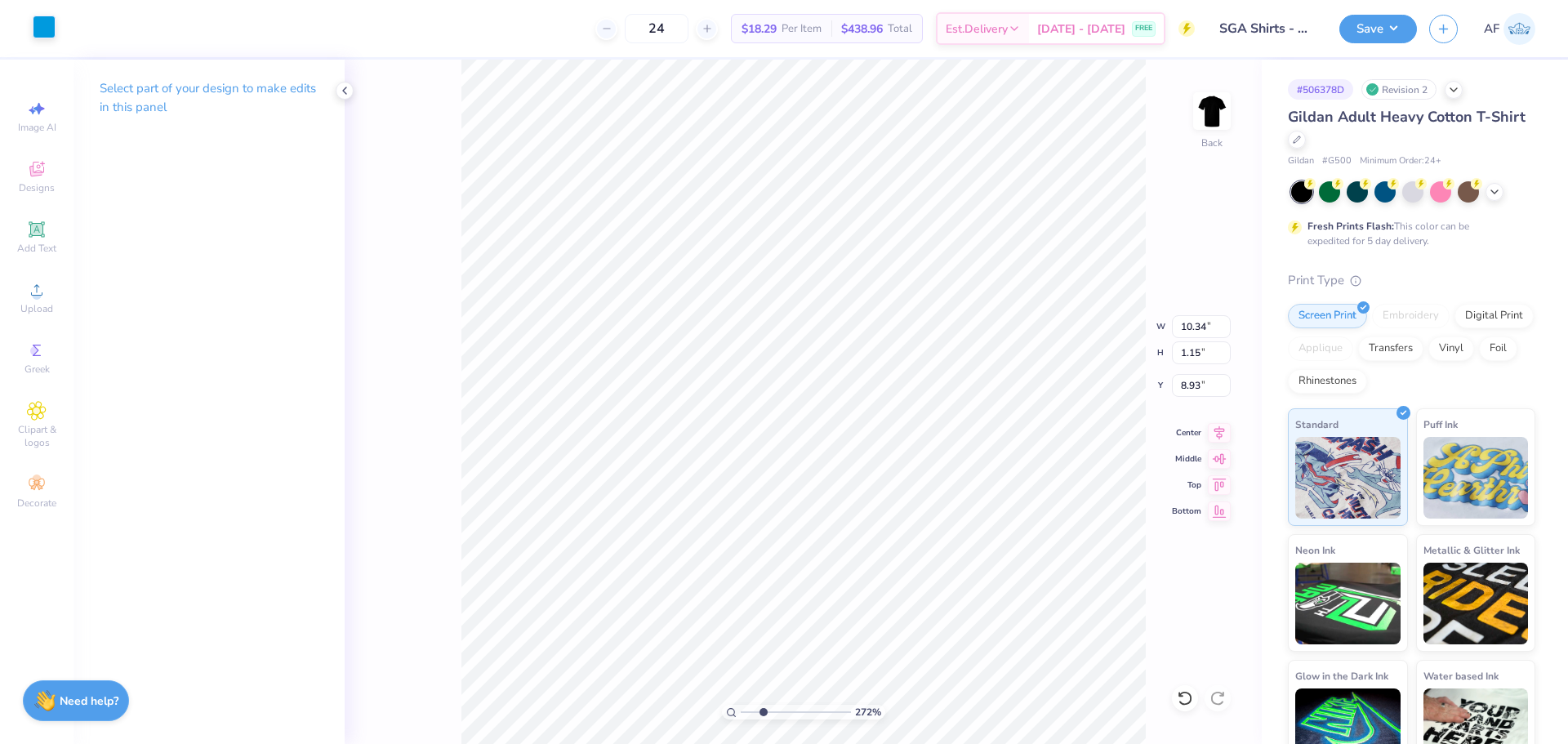
click at [43, 32] on div at bounding box center [44, 27] width 23 height 23
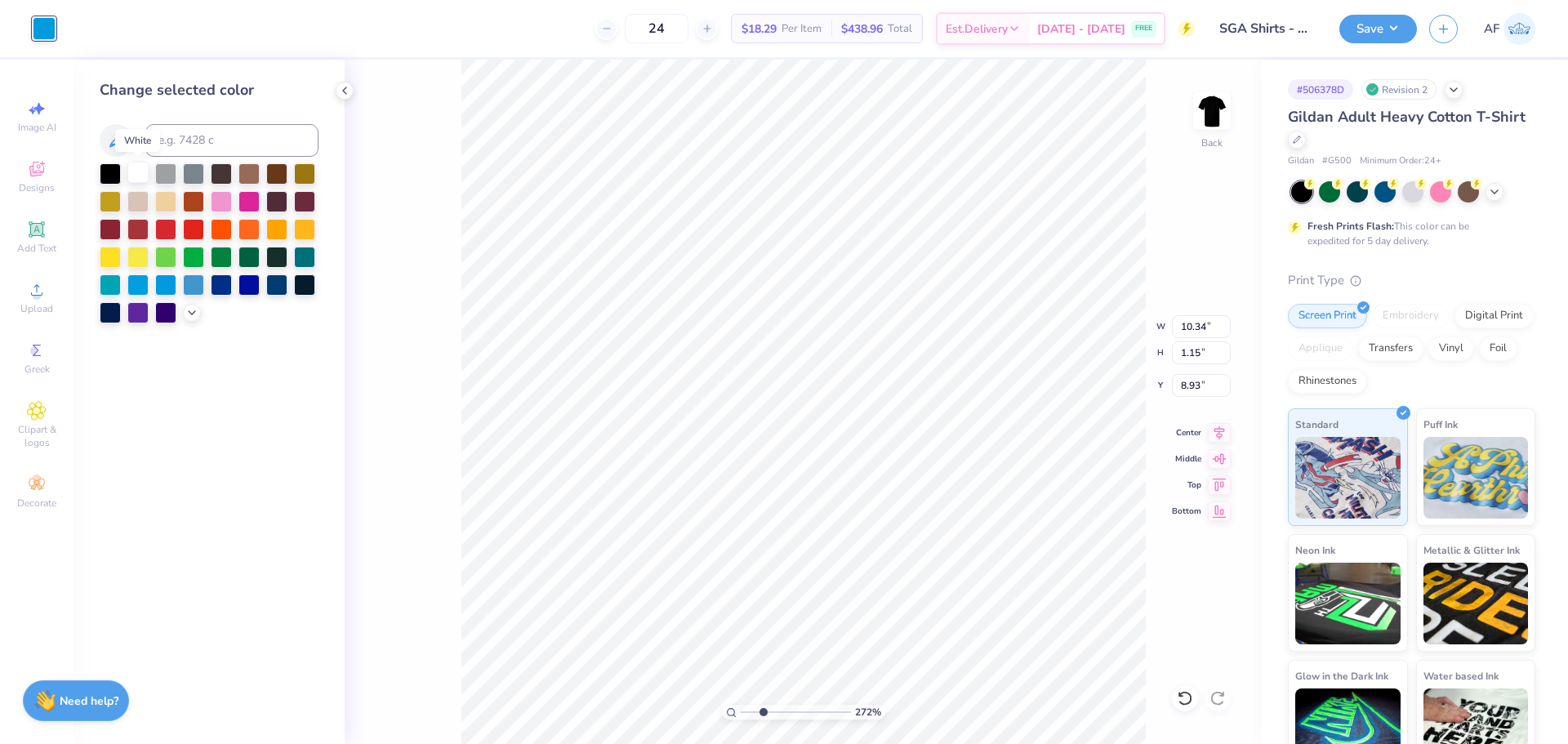
click at [133, 176] on div at bounding box center [138, 172] width 21 height 21
type input "2.71964205036602"
type input "9.56"
type input "1.11"
type input "6.66"
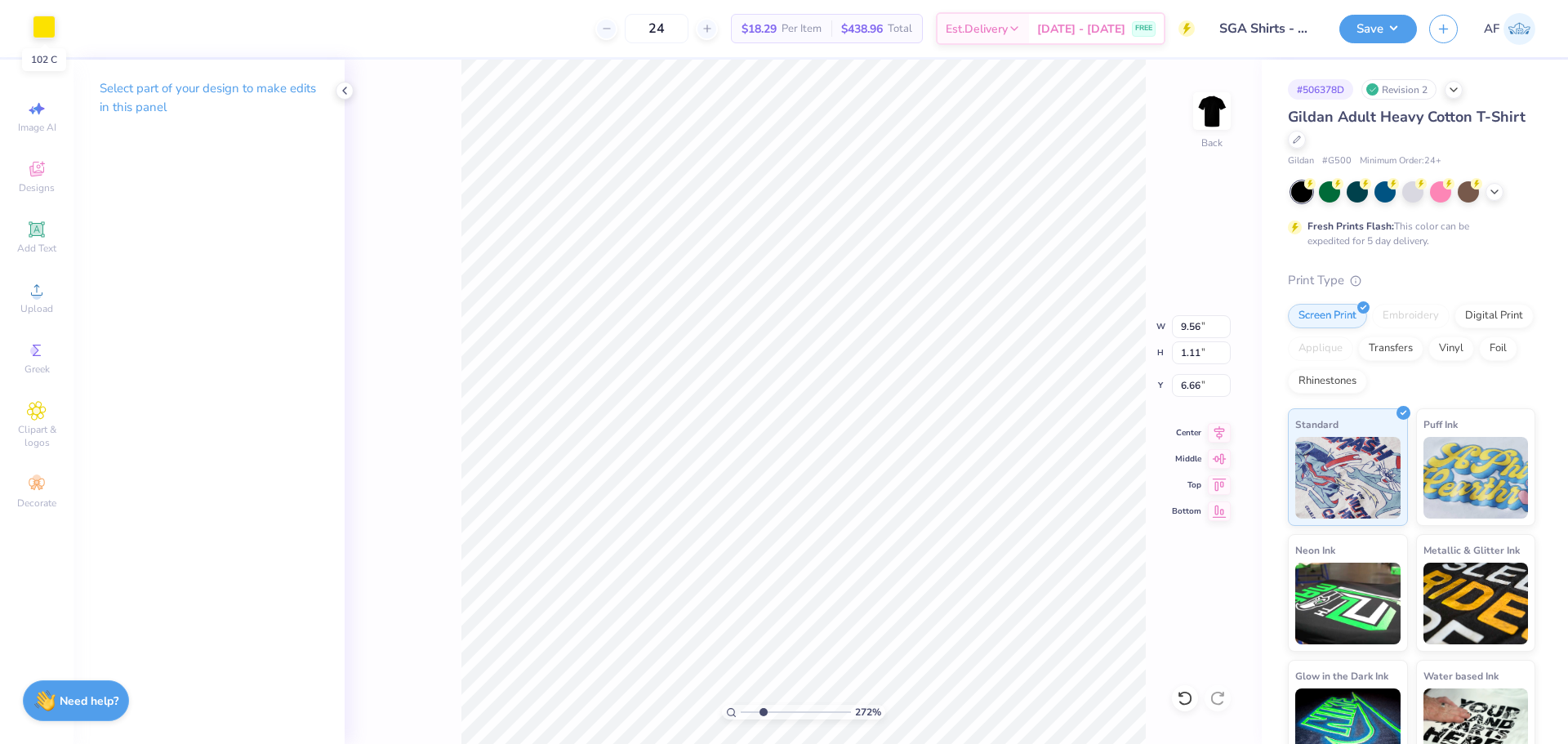
click at [46, 31] on div at bounding box center [44, 27] width 23 height 23
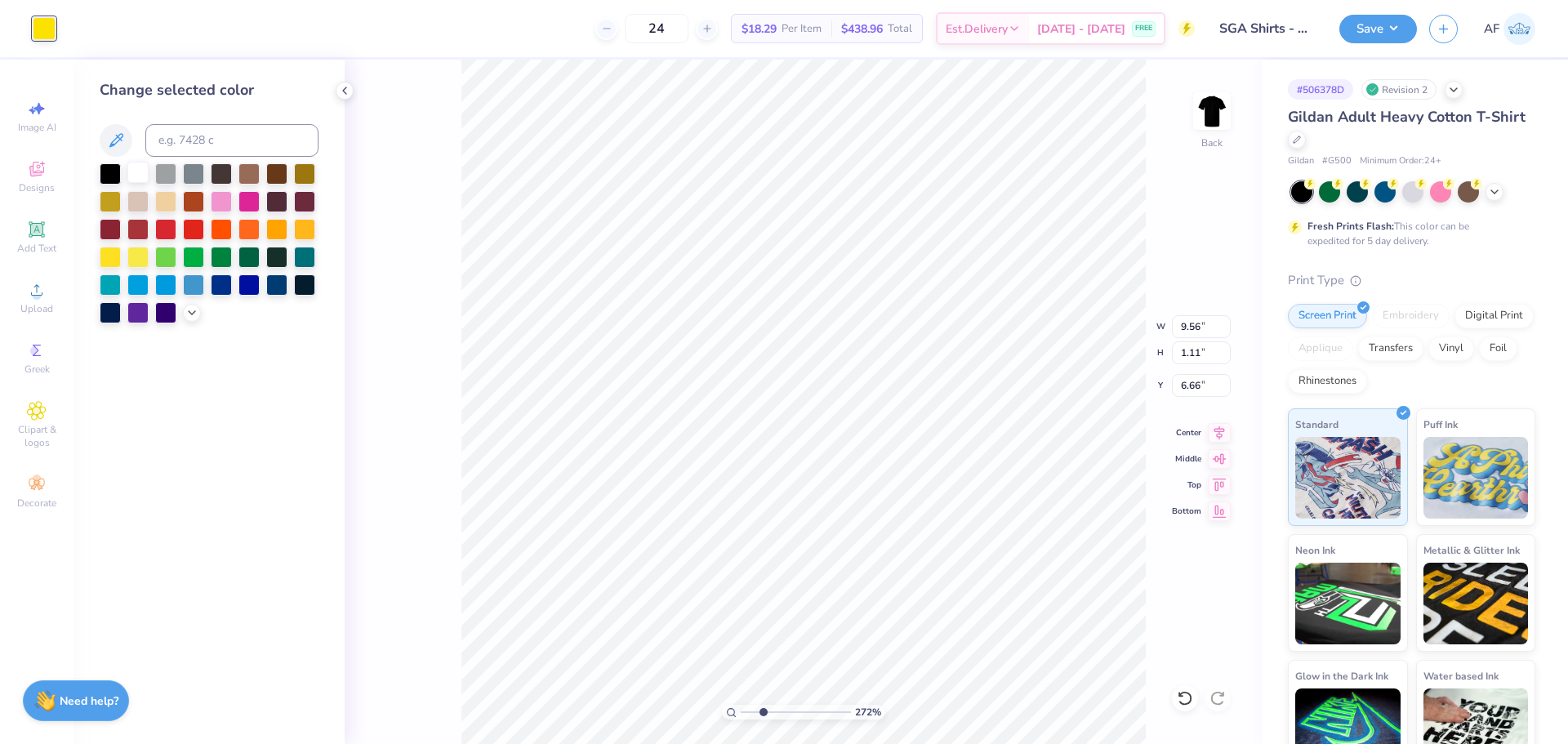
click at [134, 169] on div at bounding box center [138, 172] width 21 height 21
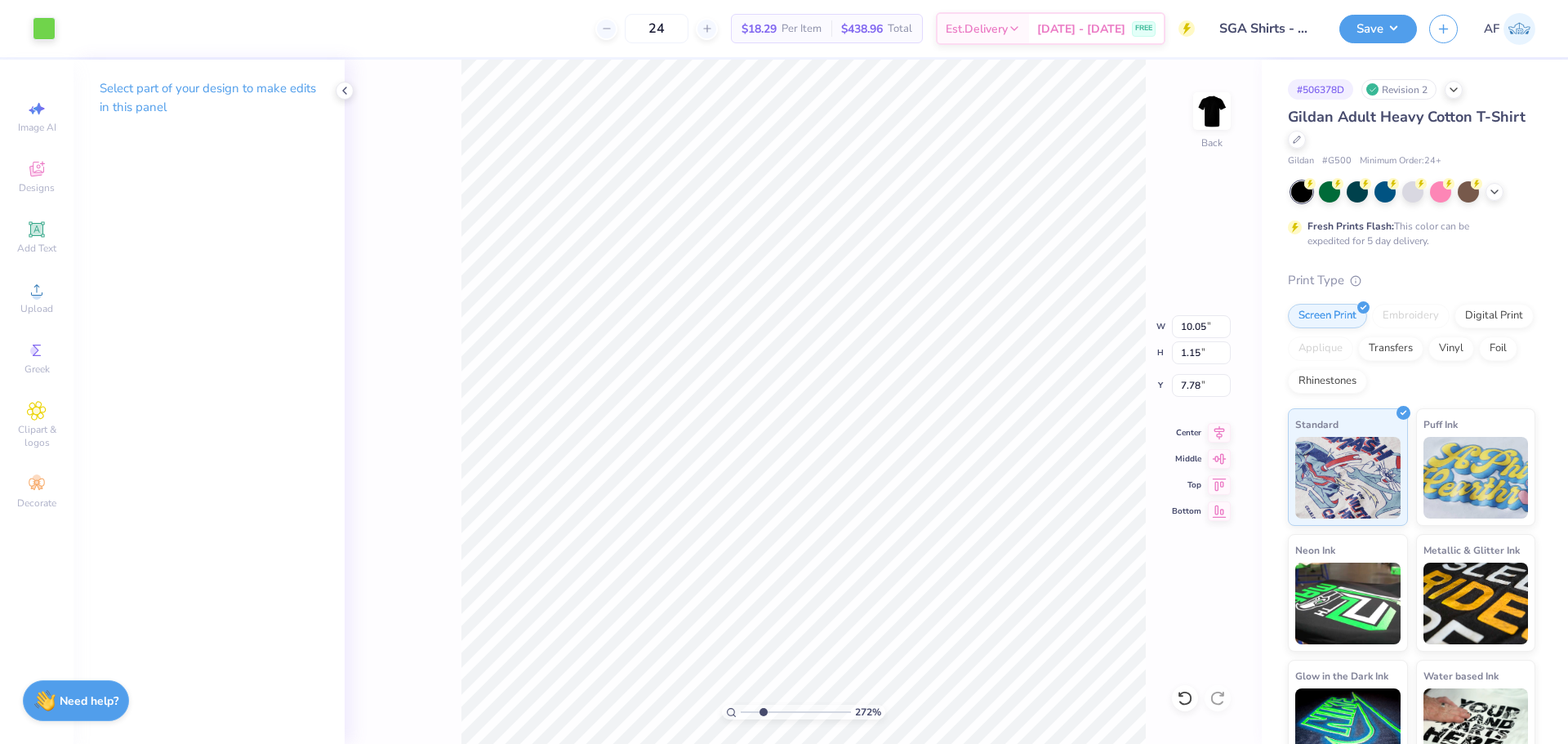
type input "2.71964205036602"
type input "10.62"
type input "3.51"
click at [48, 36] on div at bounding box center [44, 27] width 23 height 23
type input "2.71964205036602"
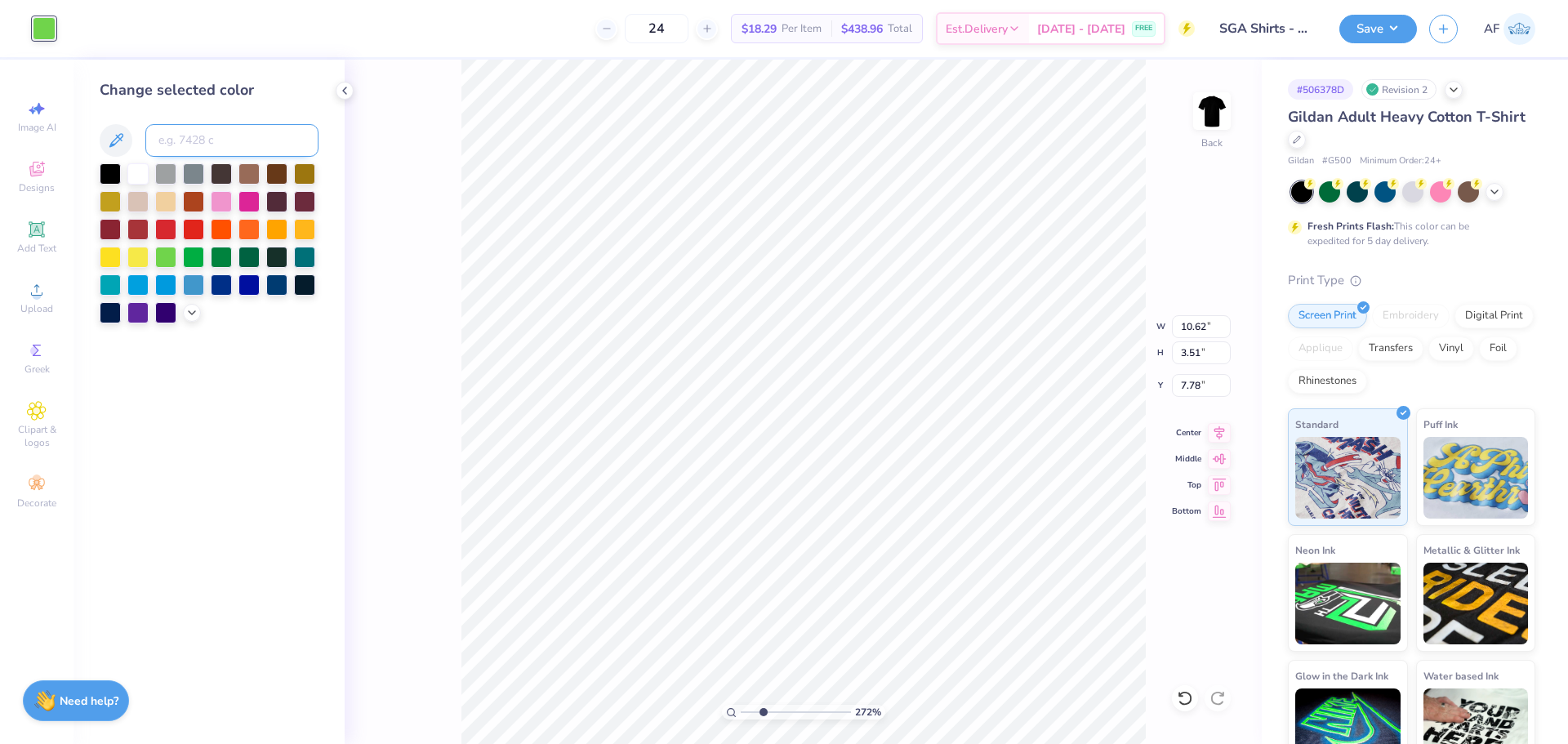
click at [210, 134] on input at bounding box center [231, 140] width 173 height 33
type input "7687"
click at [258, 150] on input "7687" at bounding box center [231, 140] width 173 height 33
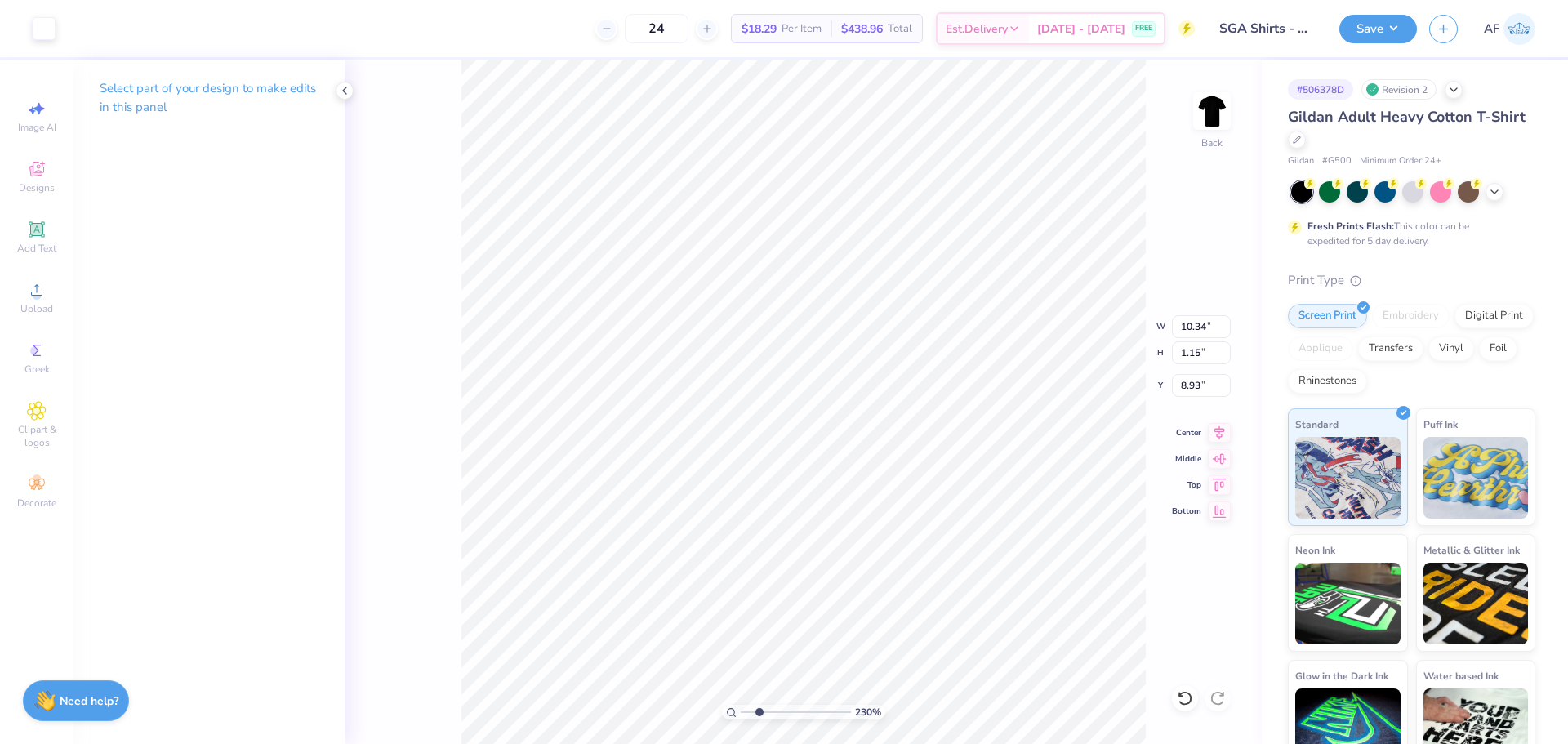
type input "2.30193535337791"
type input "3.42"
type input "6.66"
click at [29, 27] on div "Art colors" at bounding box center [27, 28] width 56 height 57
click at [47, 32] on div at bounding box center [44, 27] width 23 height 23
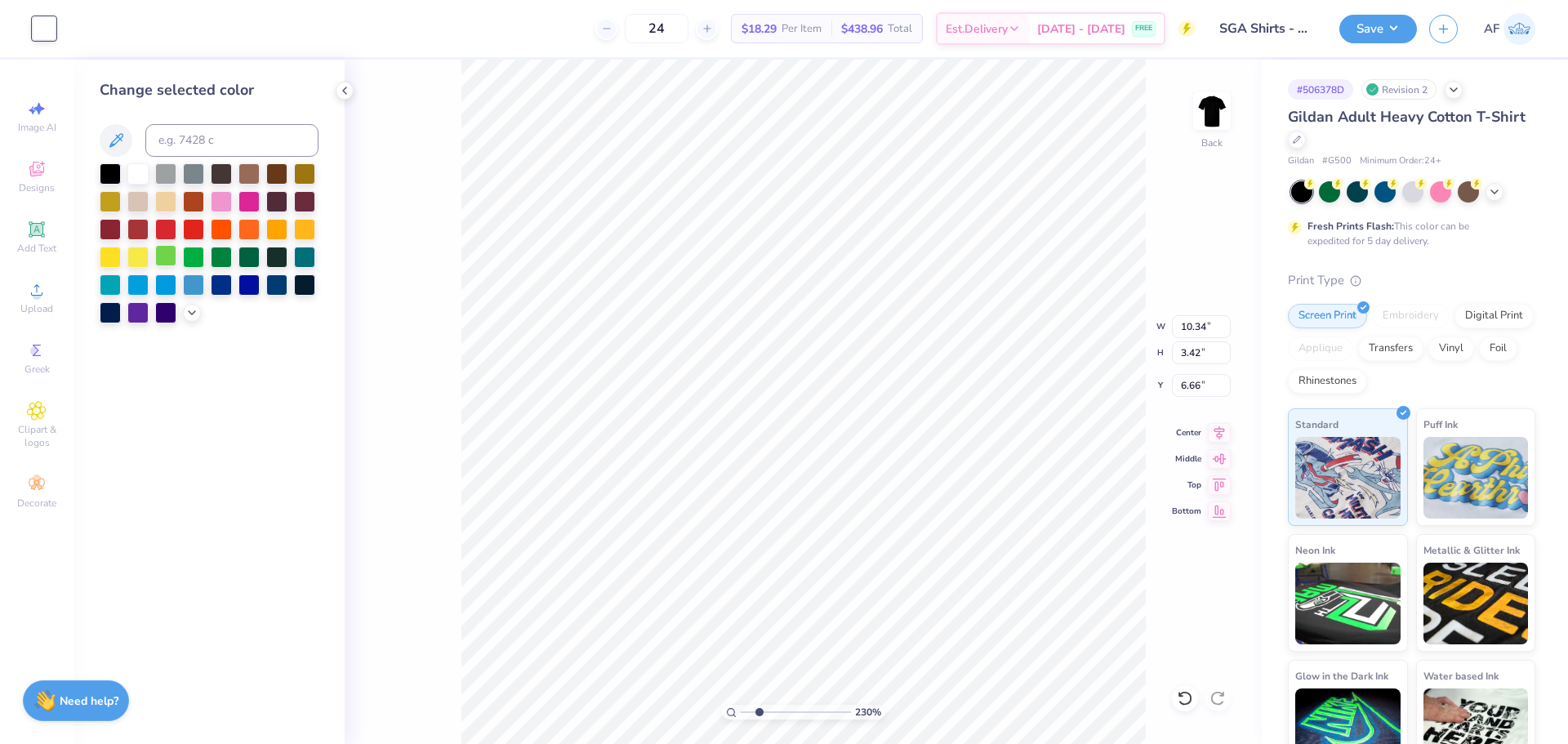
click at [159, 248] on div at bounding box center [166, 255] width 21 height 21
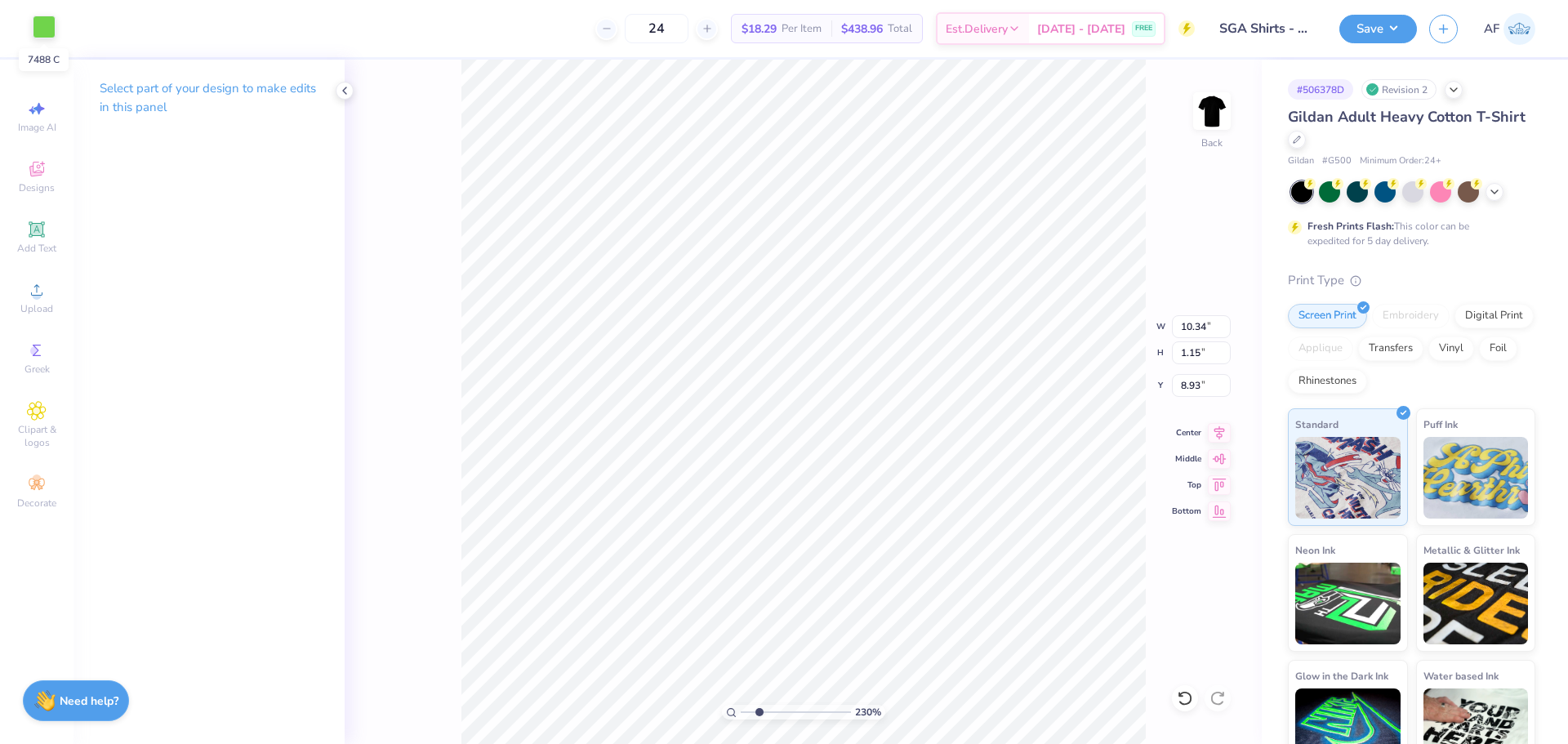
click at [40, 25] on div at bounding box center [44, 27] width 23 height 23
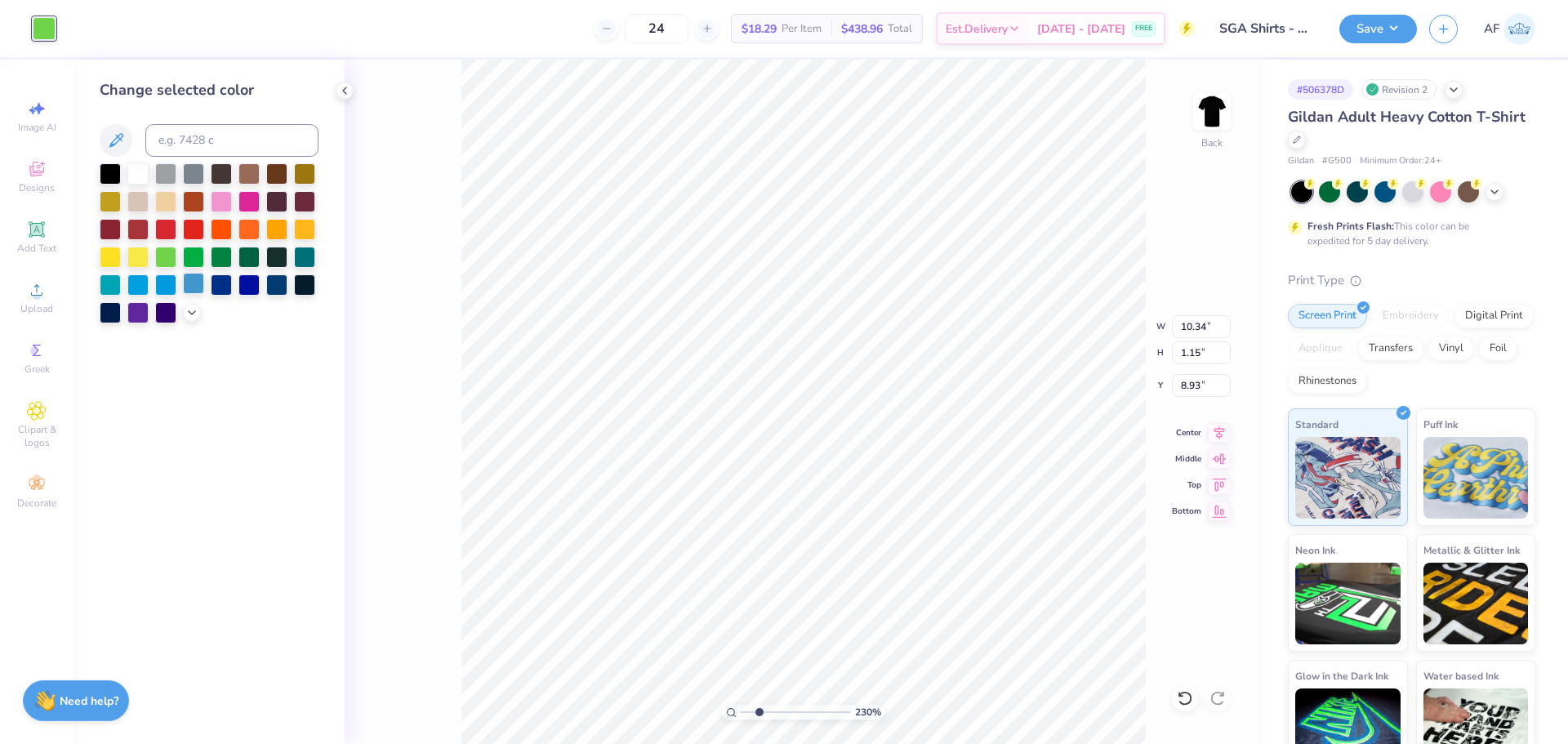
click at [193, 286] on div at bounding box center [193, 284] width 21 height 21
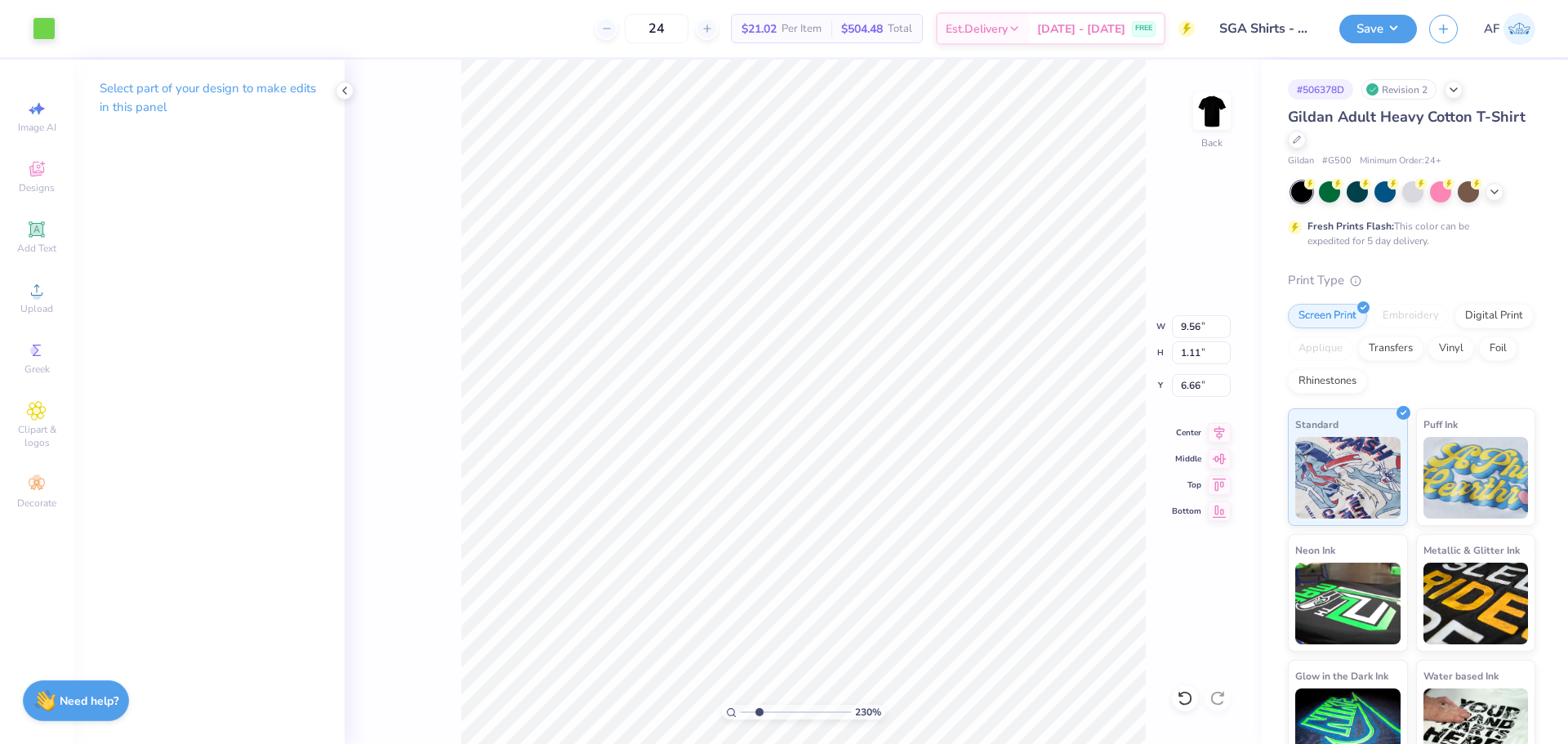
type input "2.30193535337791"
type input "10.05"
type input "1.15"
type input "7.78"
type input "2.30193535337791"
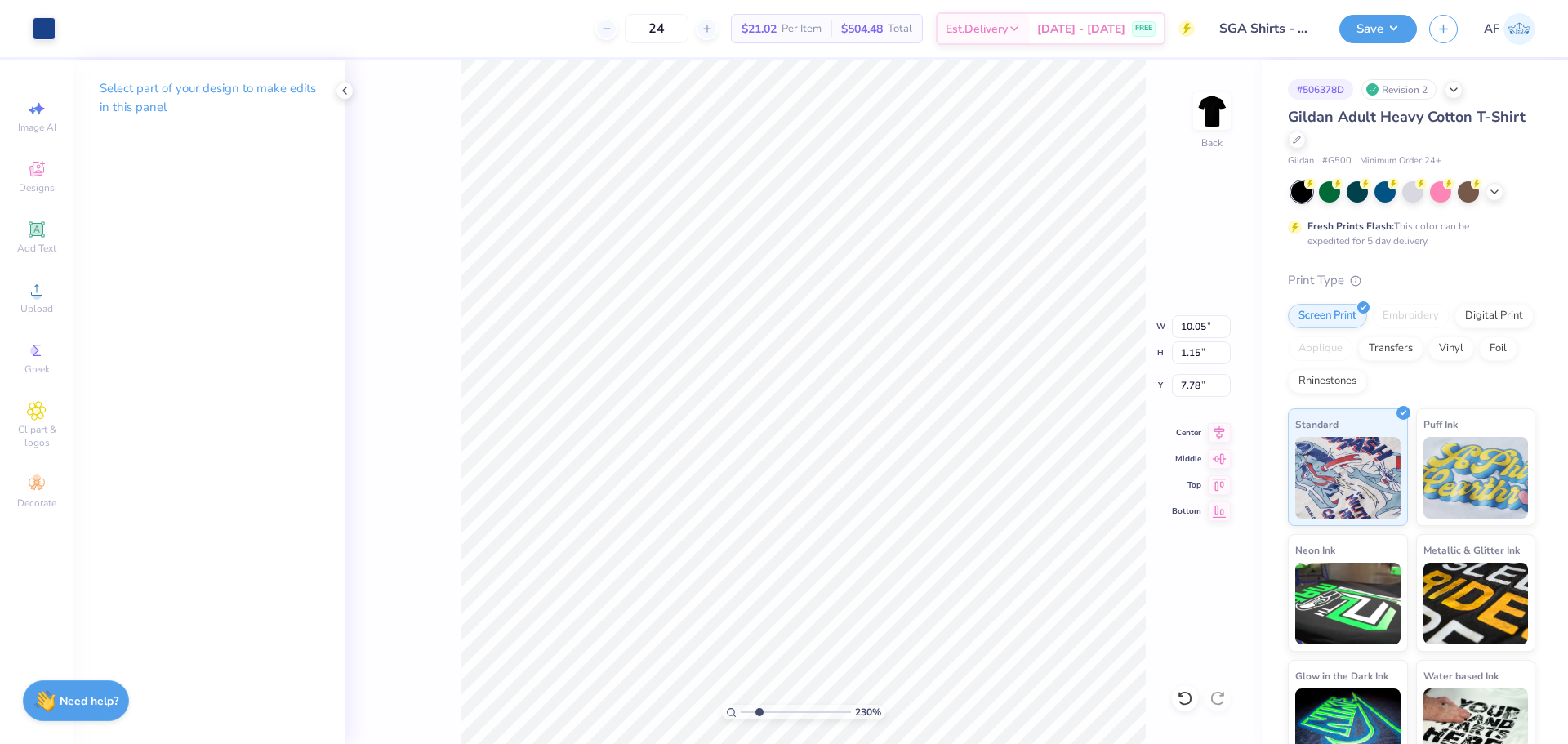
type input "10.40"
type input "2.30"
click at [73, 32] on div at bounding box center [74, 27] width 23 height 23
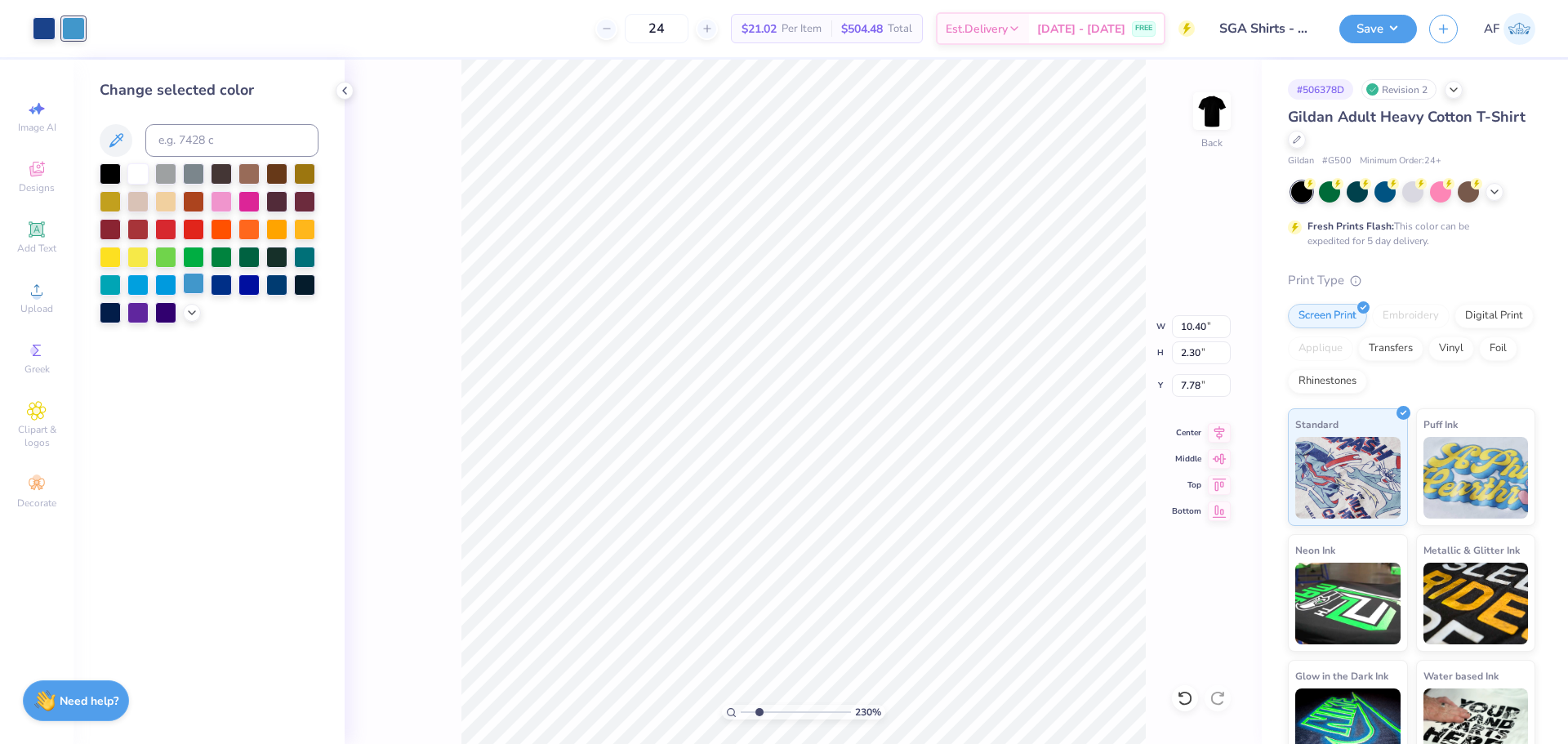
click at [191, 288] on div at bounding box center [193, 284] width 21 height 21
click at [184, 311] on div at bounding box center [192, 311] width 18 height 18
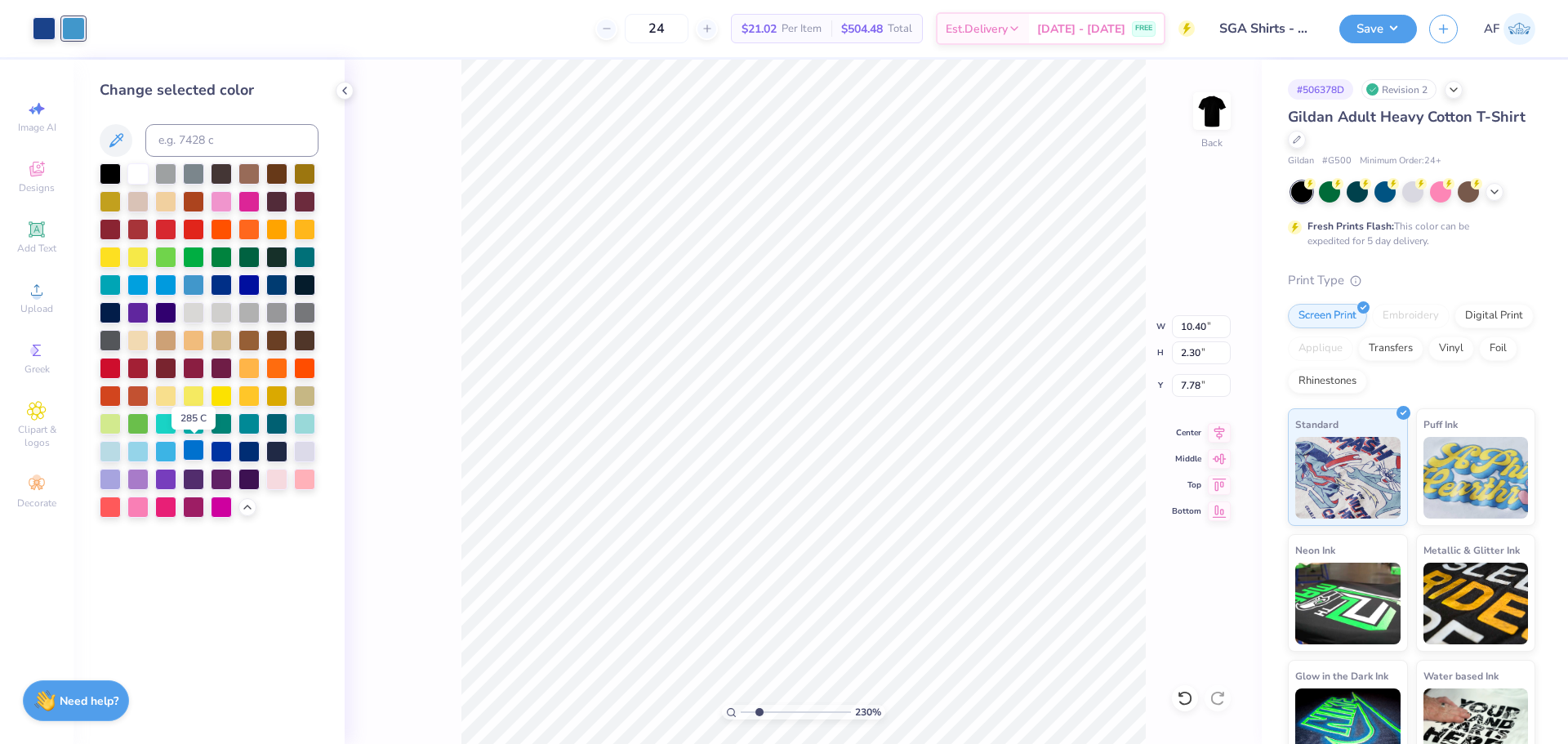
click at [192, 455] on div at bounding box center [193, 450] width 21 height 21
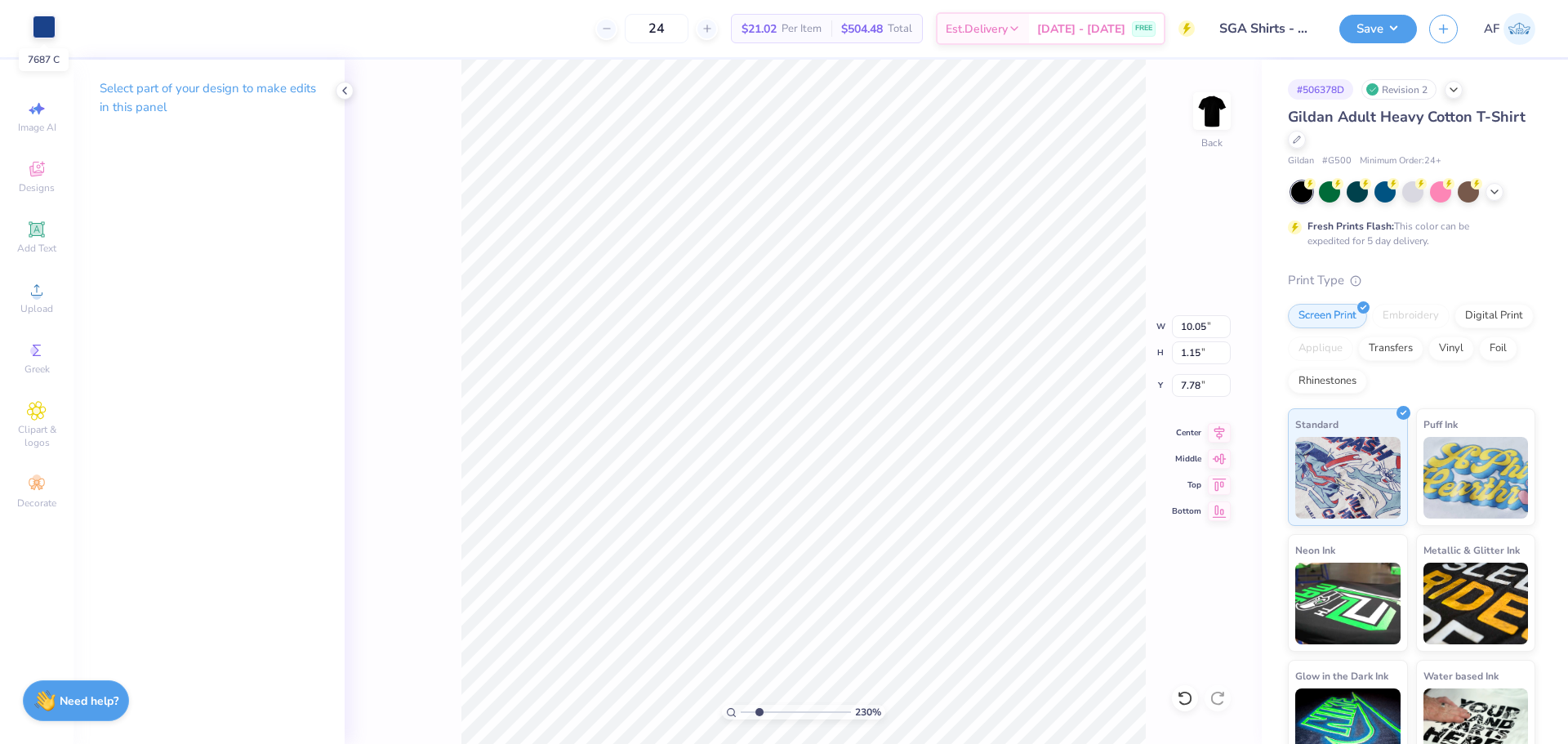
click at [40, 29] on div at bounding box center [44, 27] width 23 height 23
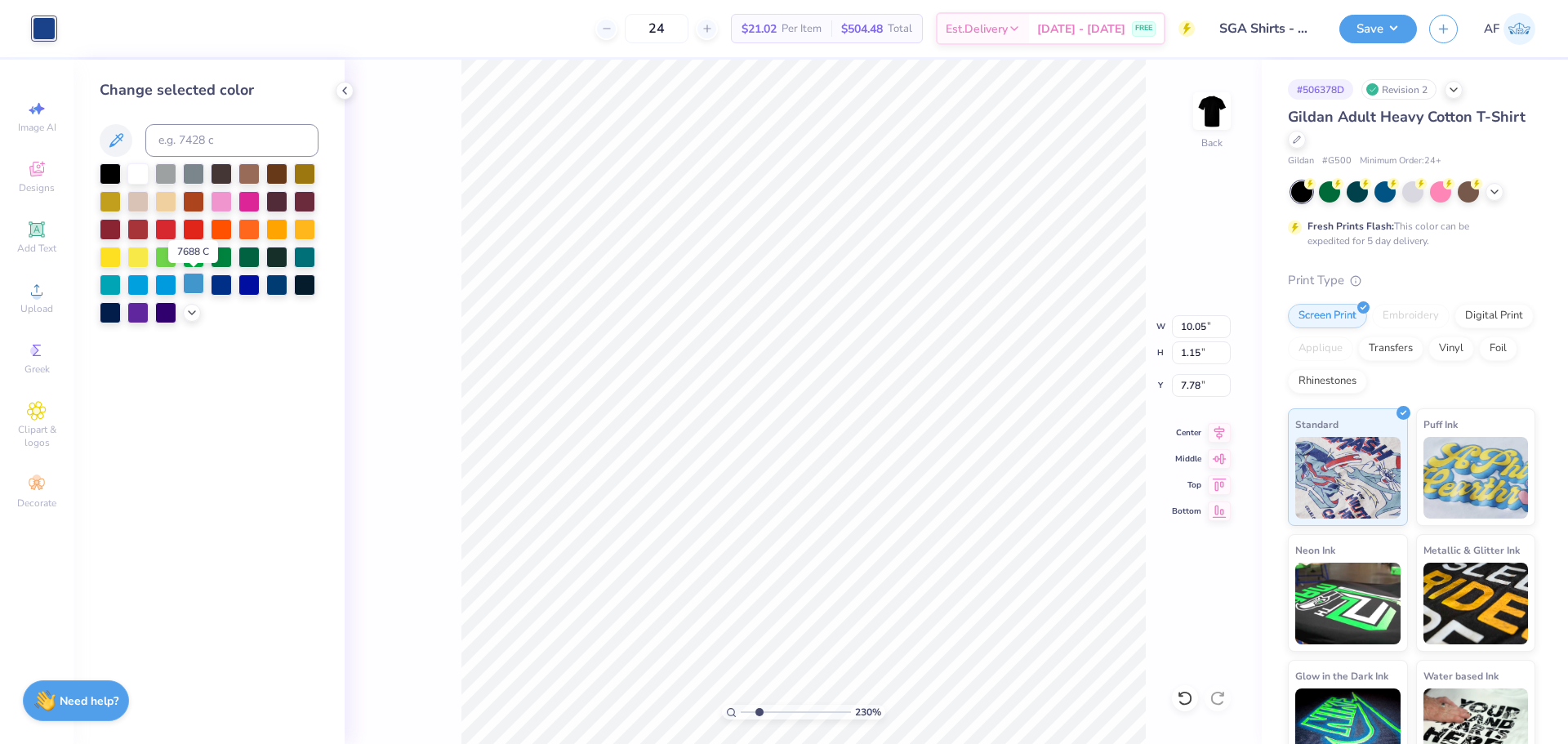
click at [197, 290] on div at bounding box center [193, 284] width 21 height 21
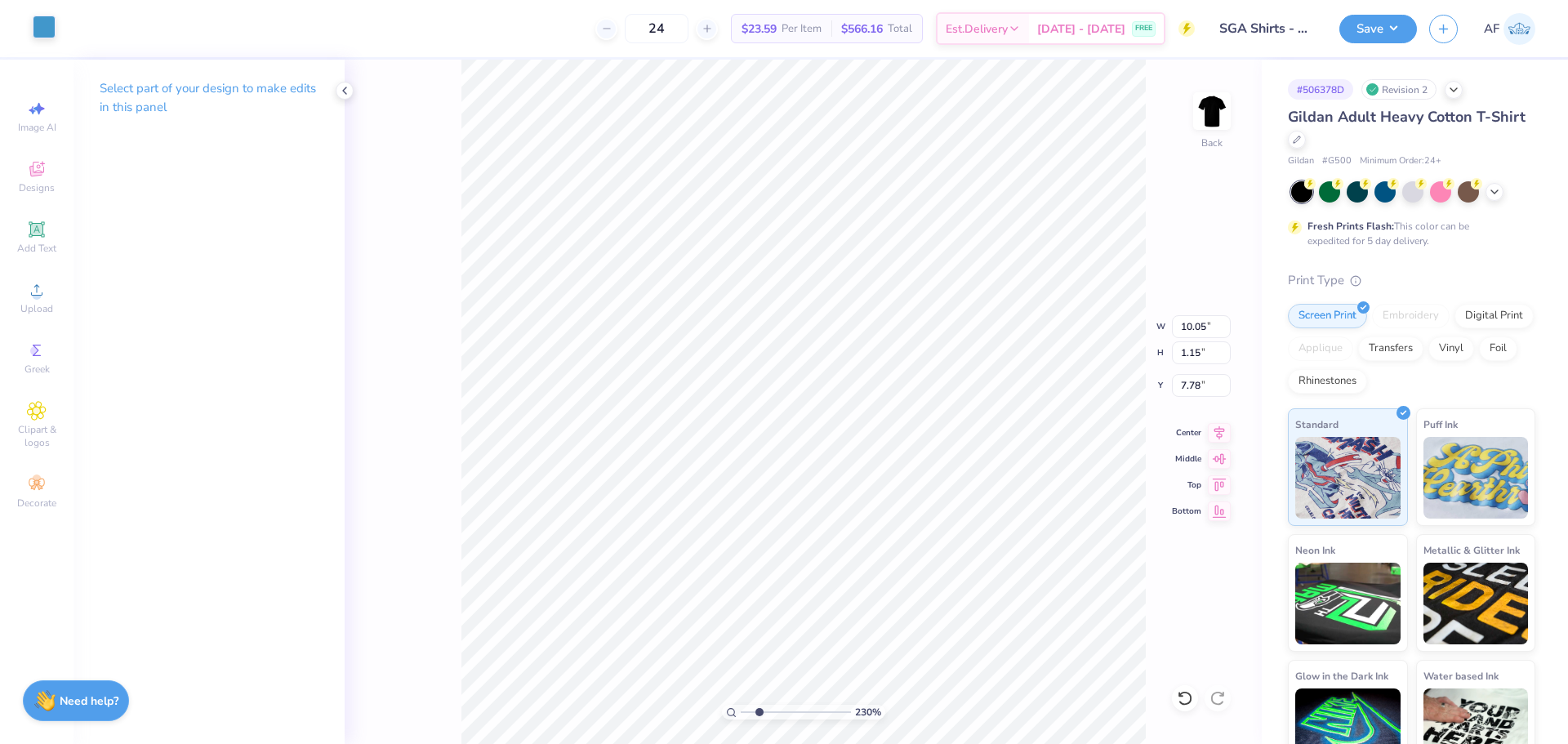
click at [51, 36] on div at bounding box center [44, 27] width 23 height 23
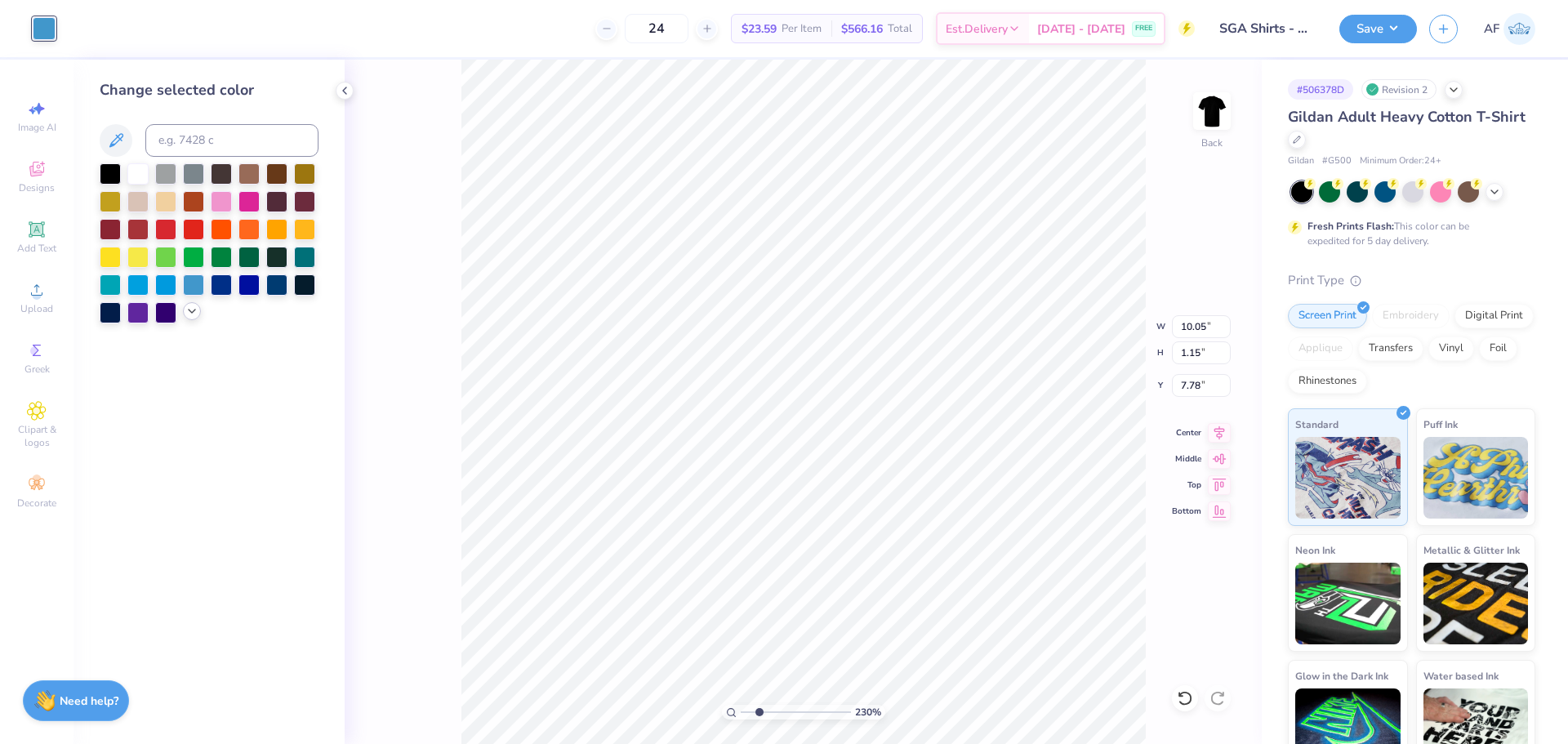
click at [191, 305] on icon at bounding box center [192, 311] width 13 height 13
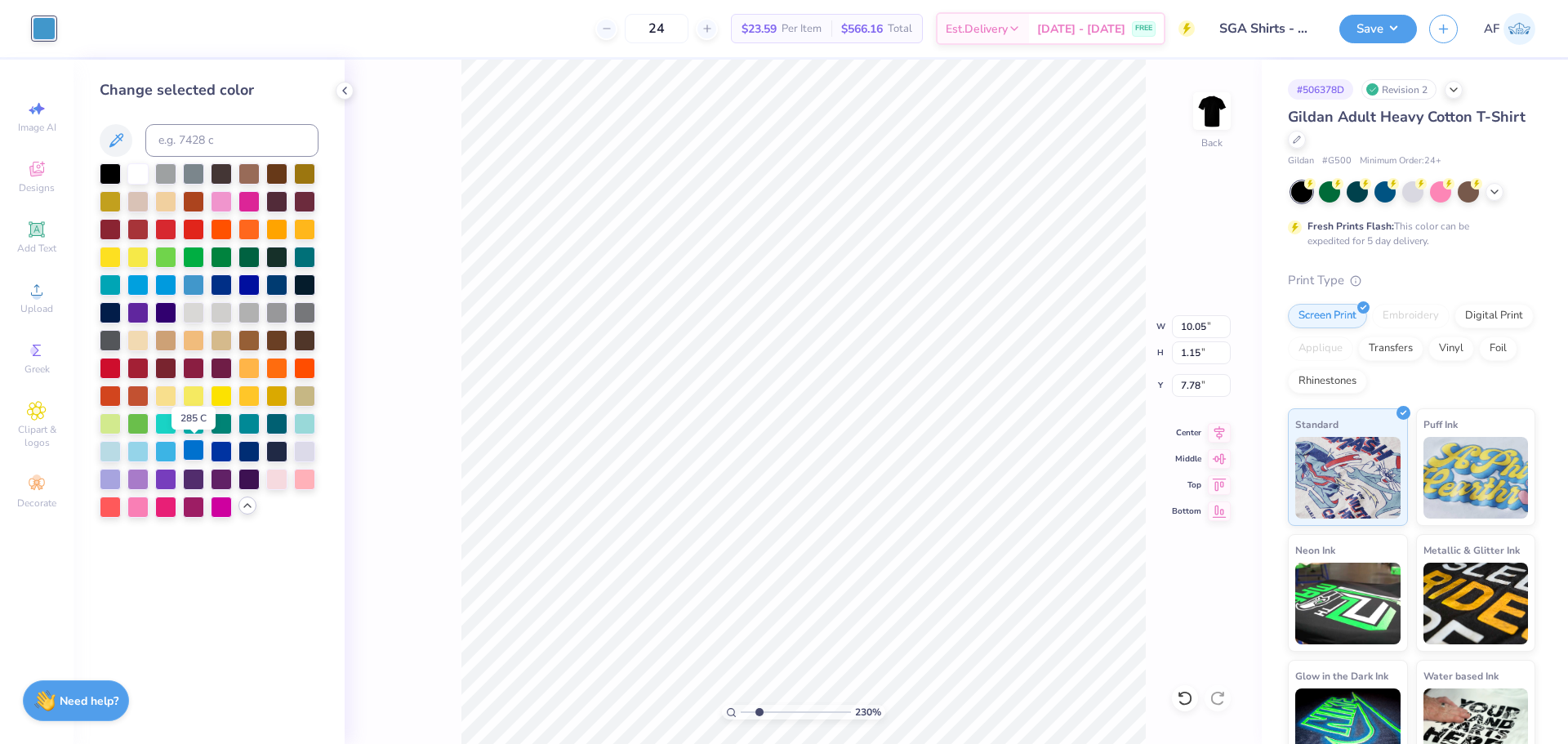
click at [190, 450] on div at bounding box center [193, 450] width 21 height 21
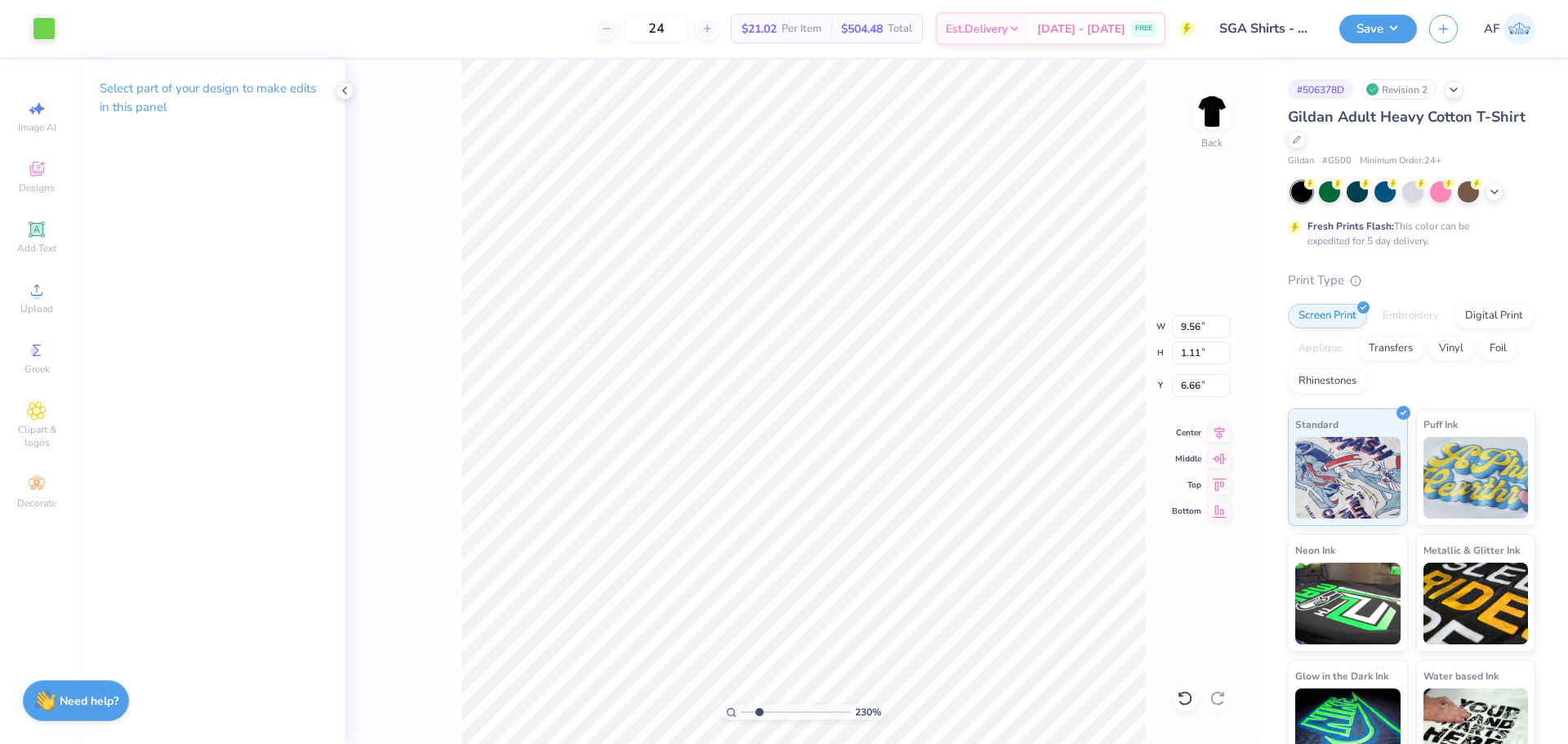
type input "2.30193535337791"
type input "10.55"
type input "1.20"
type input "10.08"
type input "2.30193535337791"
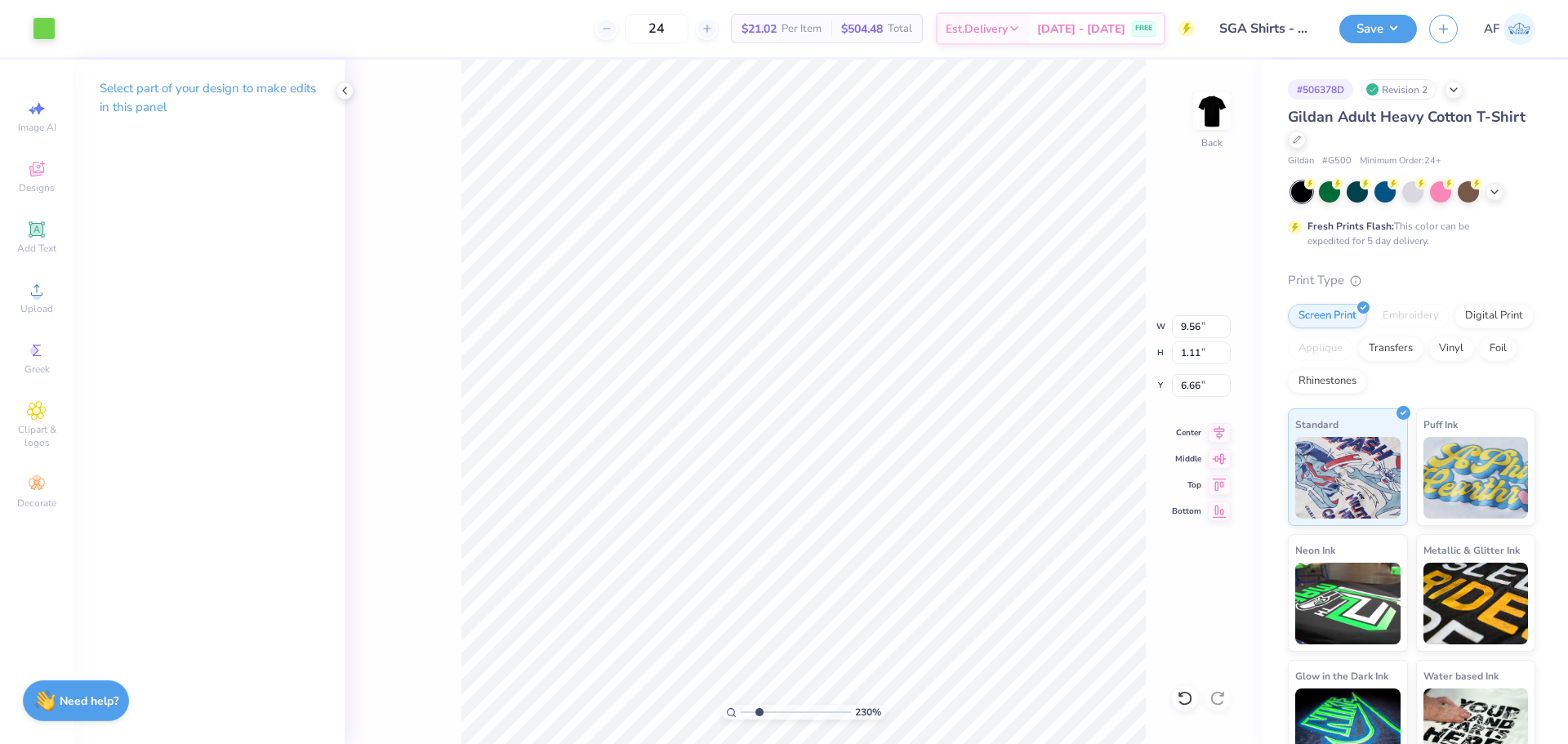
type input "10.55"
type input "1.20"
type input "10.08"
type input "2.30193535337791"
type input "9.56"
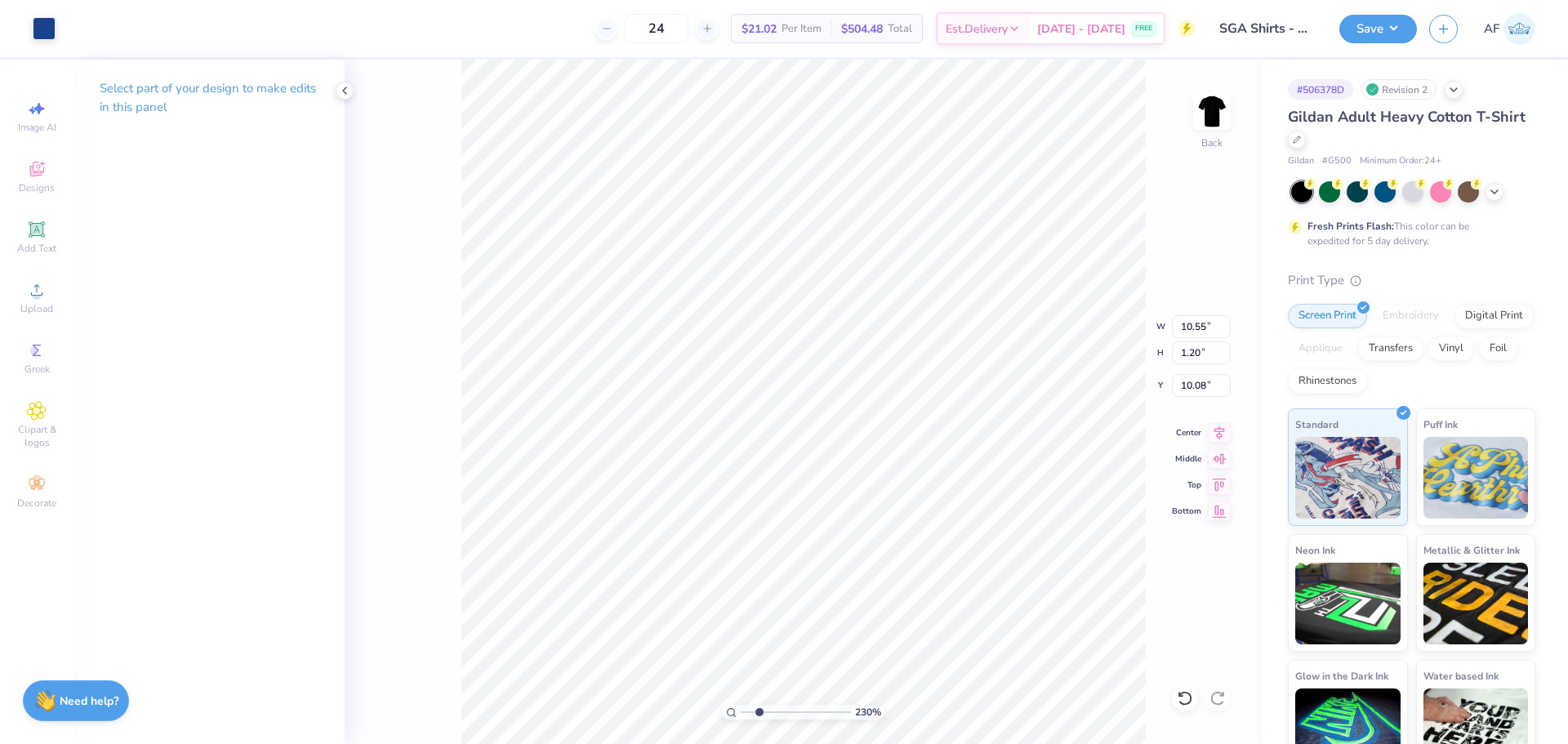
type input "1.11"
type input "6.66"
click at [43, 24] on div at bounding box center [44, 27] width 23 height 23
type input "2.30193535337791"
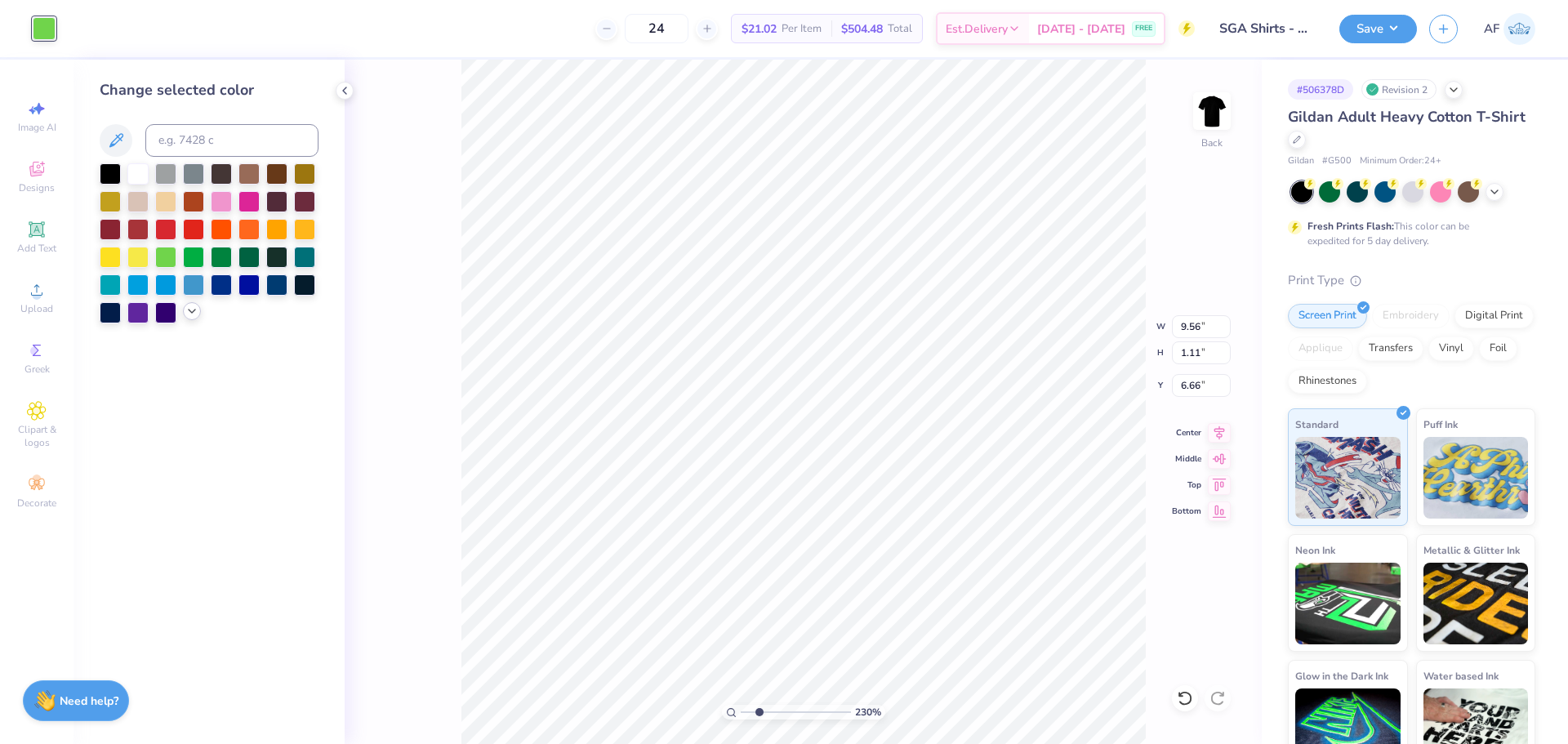
click at [193, 309] on icon at bounding box center [192, 311] width 13 height 13
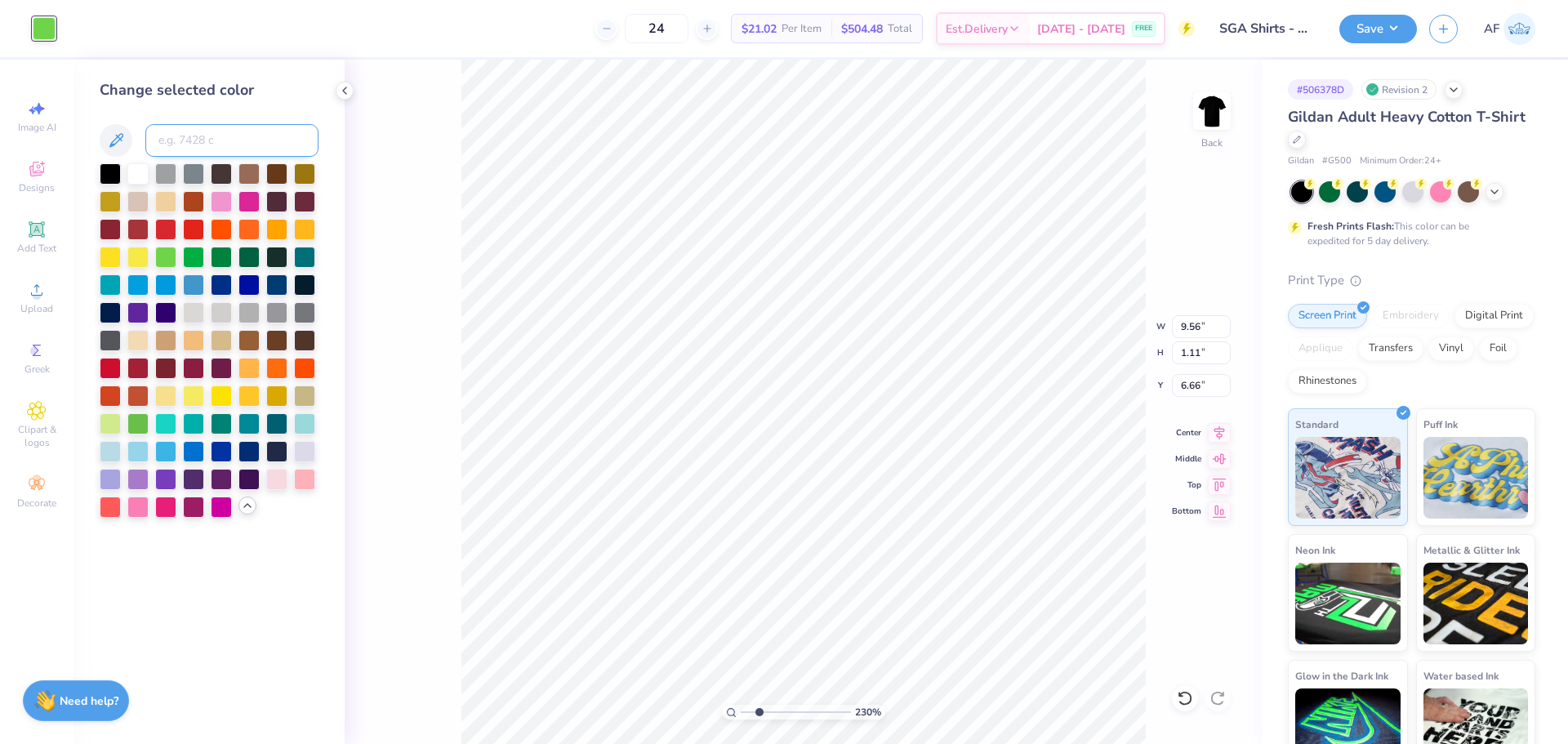
click at [167, 143] on input at bounding box center [231, 140] width 173 height 33
type input "76"
type input "2.30193535337791"
type input "10.55"
type input "1.20"
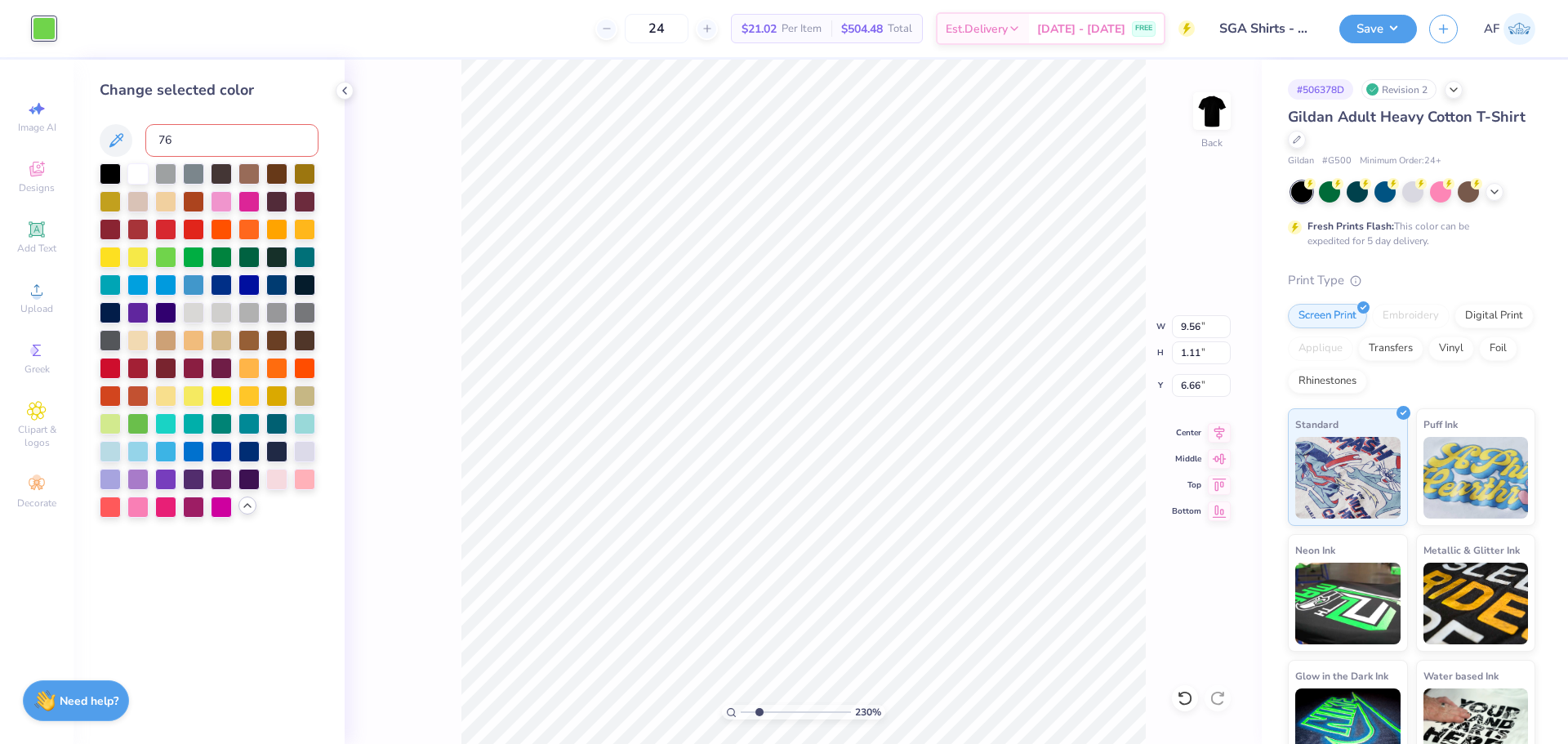
type input "10.08"
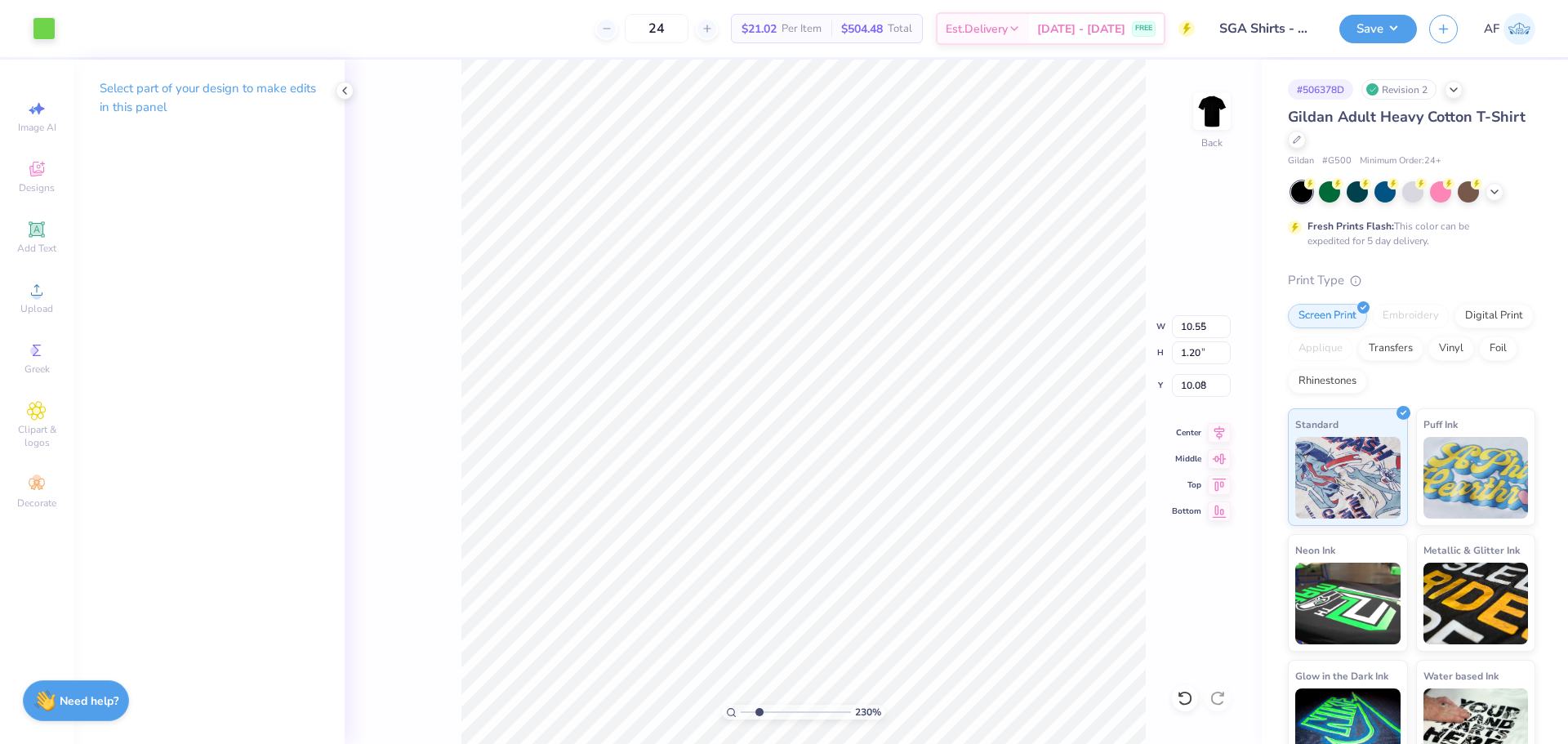
type input "2.30193535337791"
type input "9.56"
type input "1.11"
type input "6.66"
click at [48, 30] on div at bounding box center [44, 27] width 23 height 23
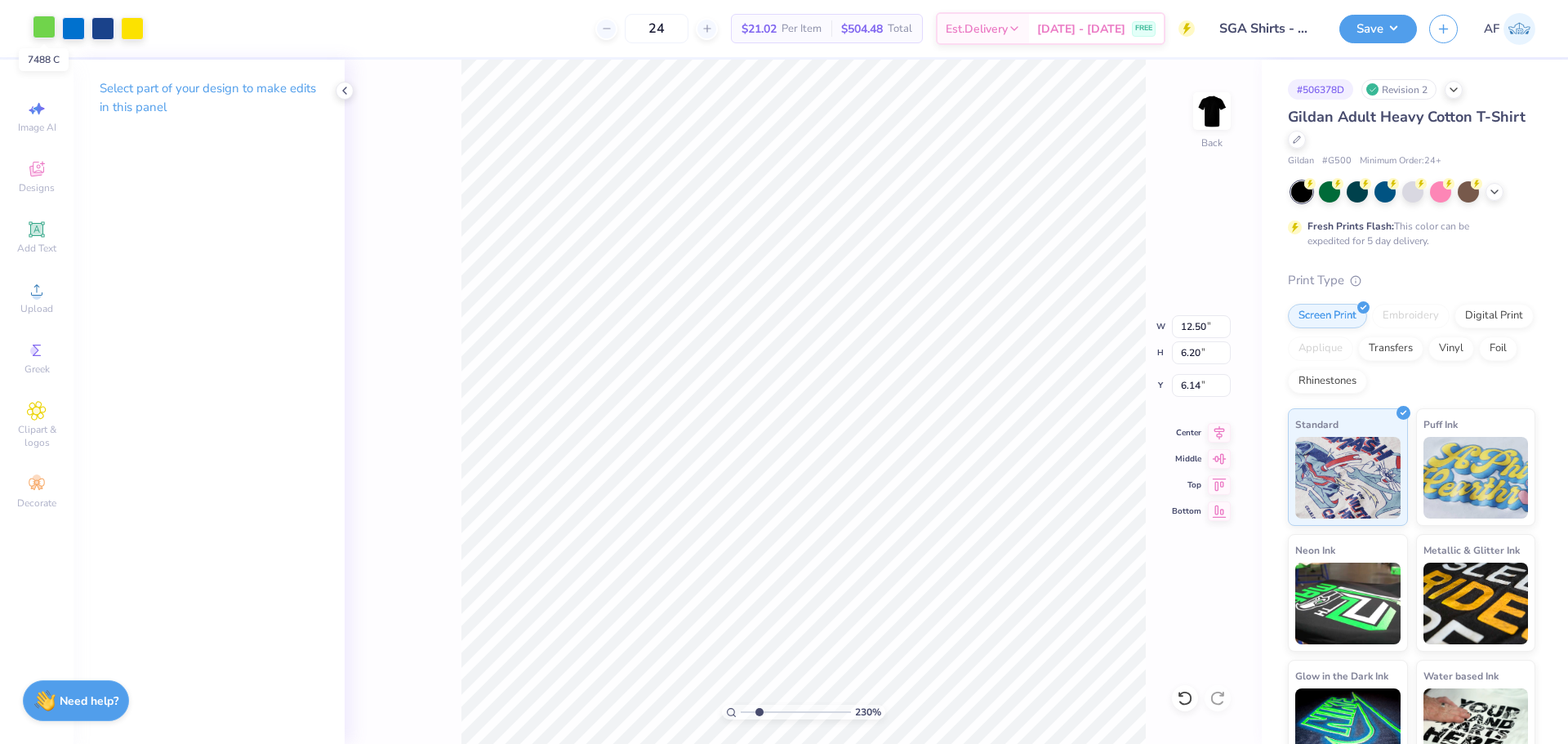
type input "2.30193535337791"
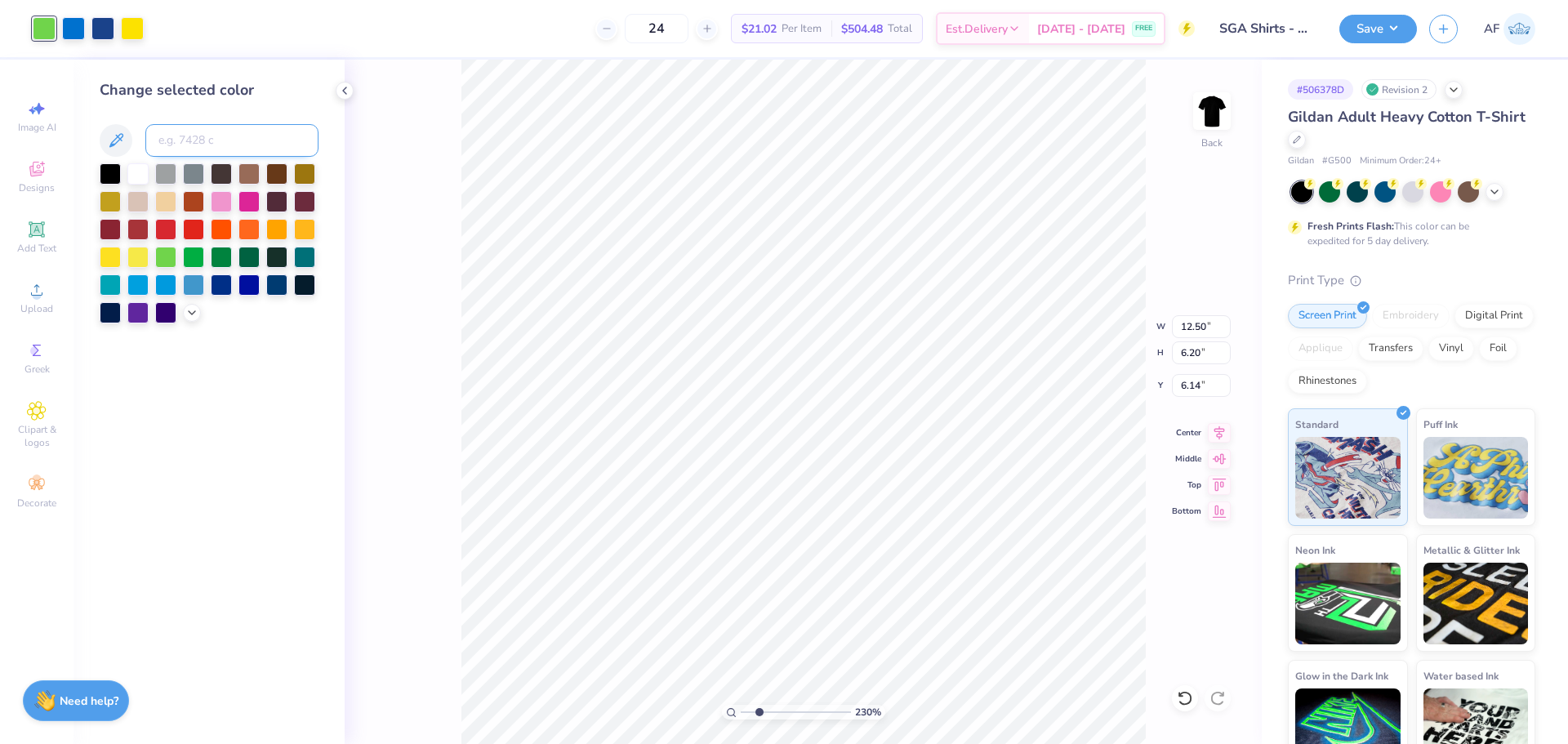
click at [214, 156] on input at bounding box center [231, 140] width 173 height 33
type input "7687"
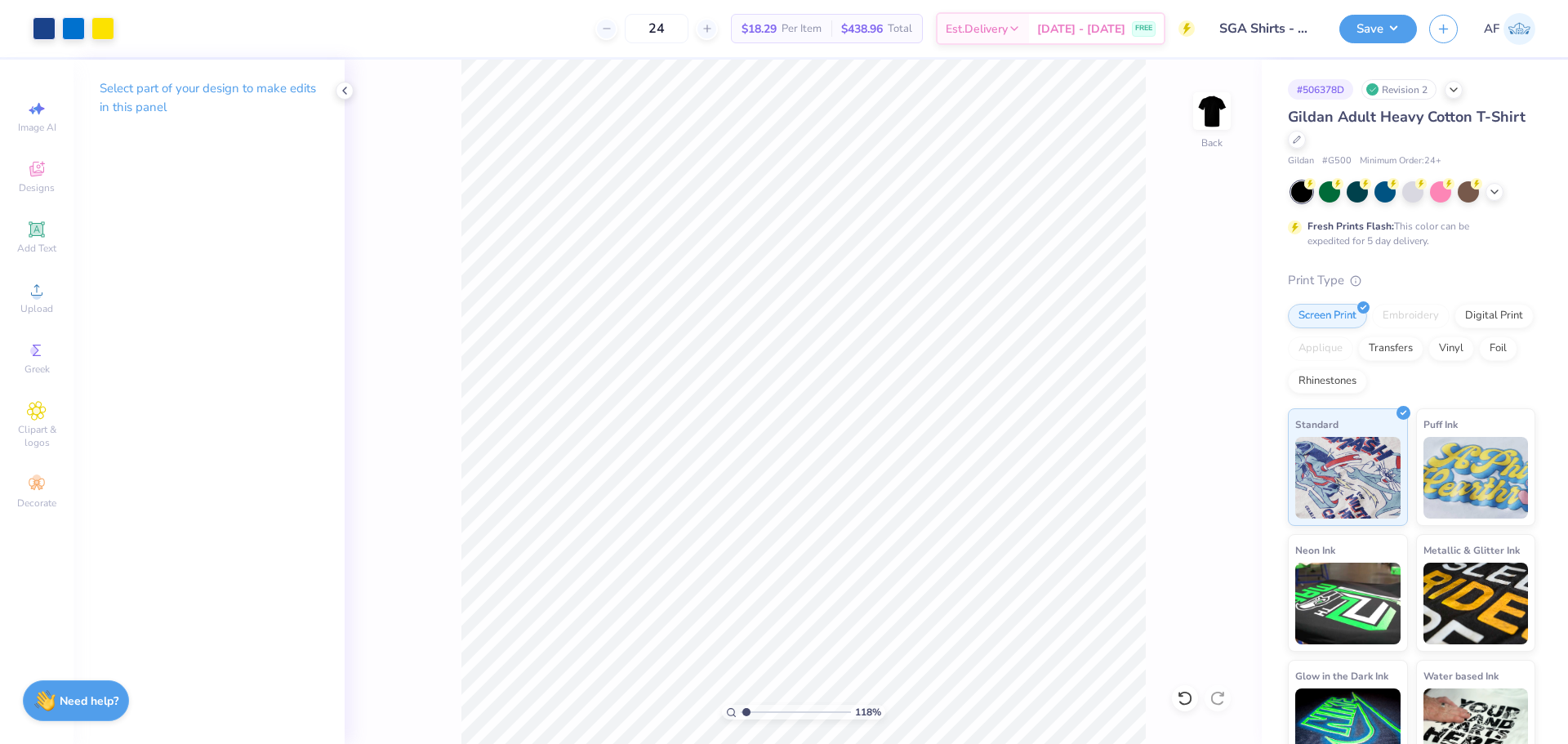
type input "1"
click at [1193, 382] on input "6.14" at bounding box center [1202, 386] width 59 height 23
type input "3.00"
click at [1224, 435] on icon at bounding box center [1219, 430] width 23 height 20
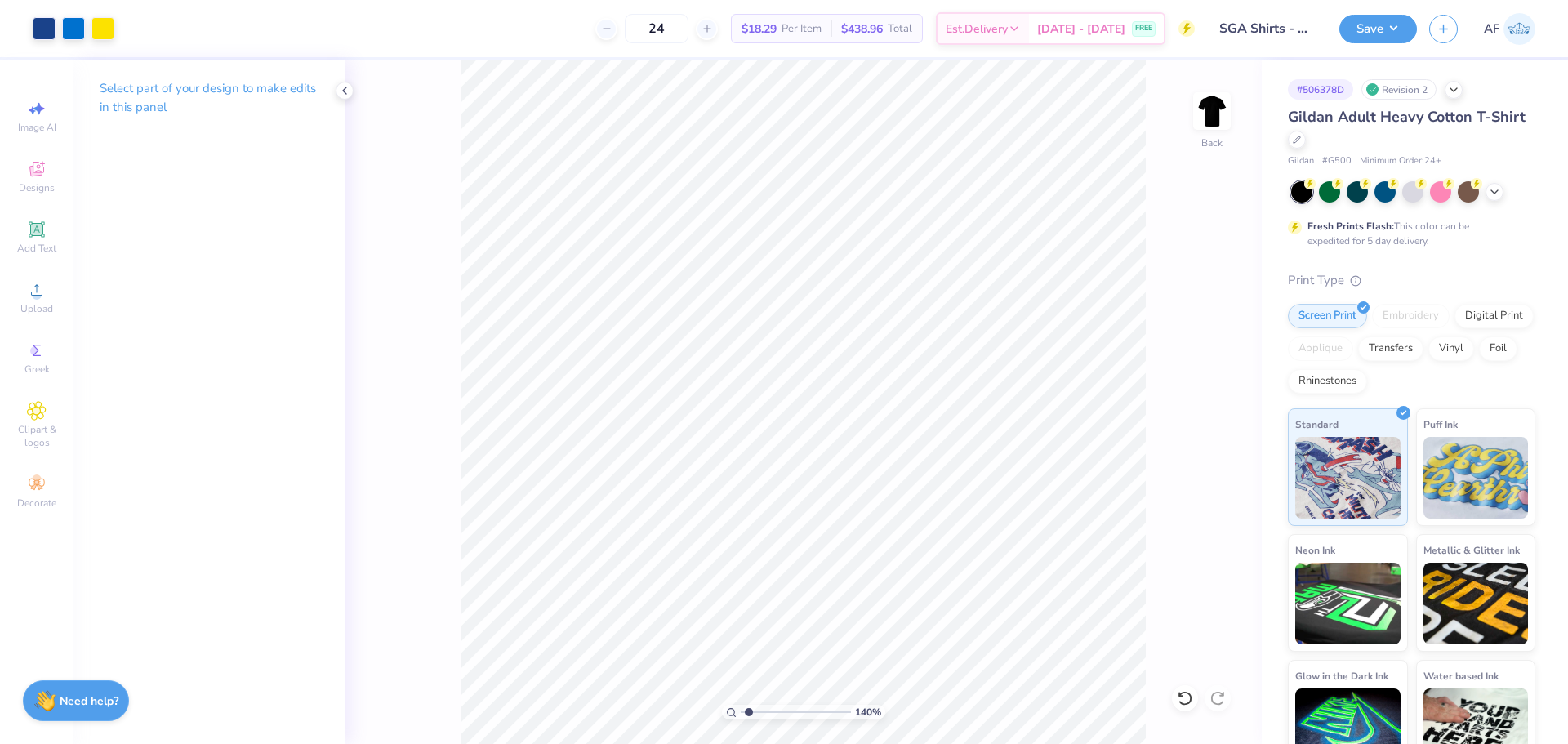
type input "1"
click at [50, 315] on div "Upload" at bounding box center [36, 298] width 57 height 48
click at [1193, 330] on input "15.00" at bounding box center [1202, 326] width 59 height 23
type input "12.50"
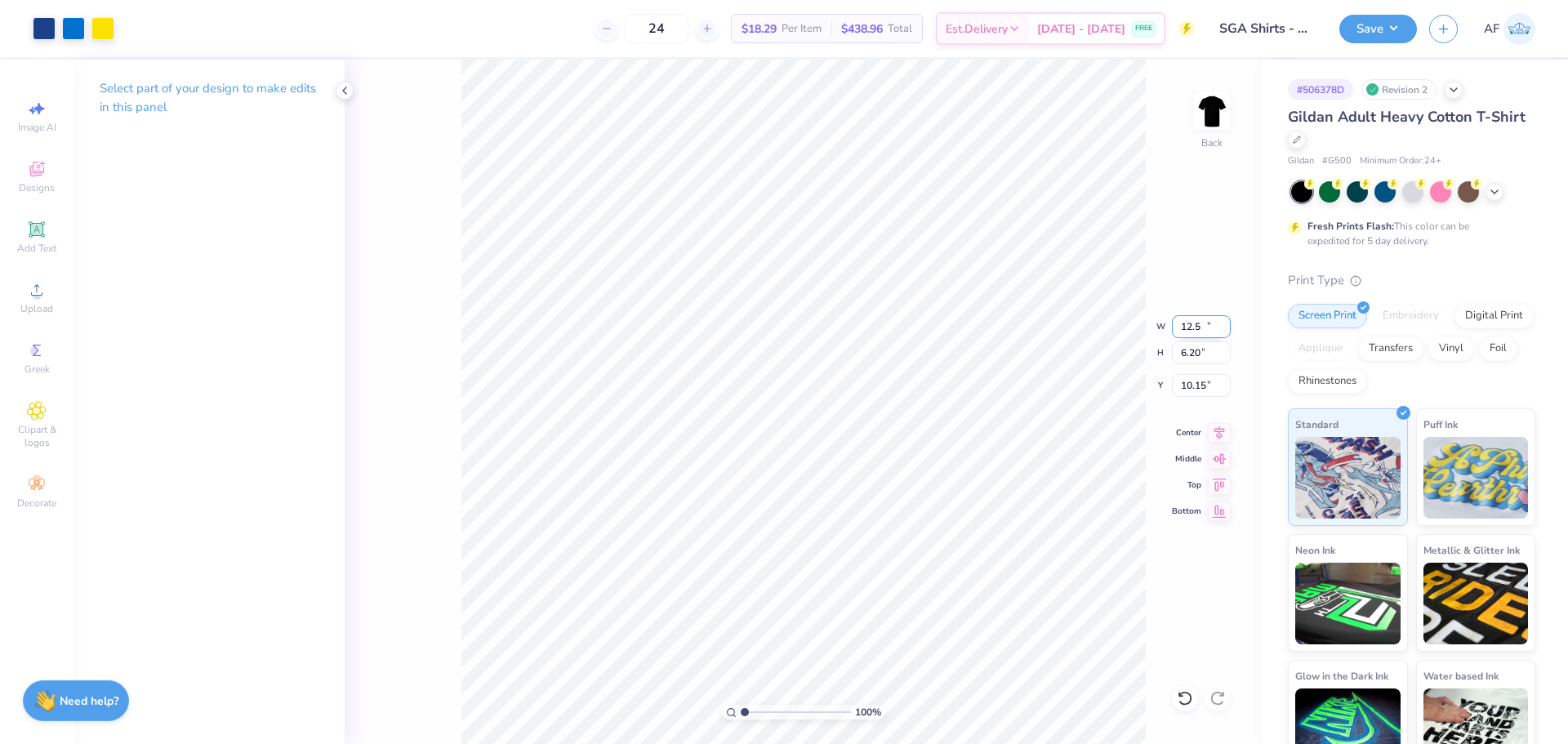
type input "6.20"
click at [1196, 391] on input "10.15" at bounding box center [1202, 386] width 59 height 23
type input "3.00"
click at [1219, 428] on icon at bounding box center [1219, 430] width 23 height 20
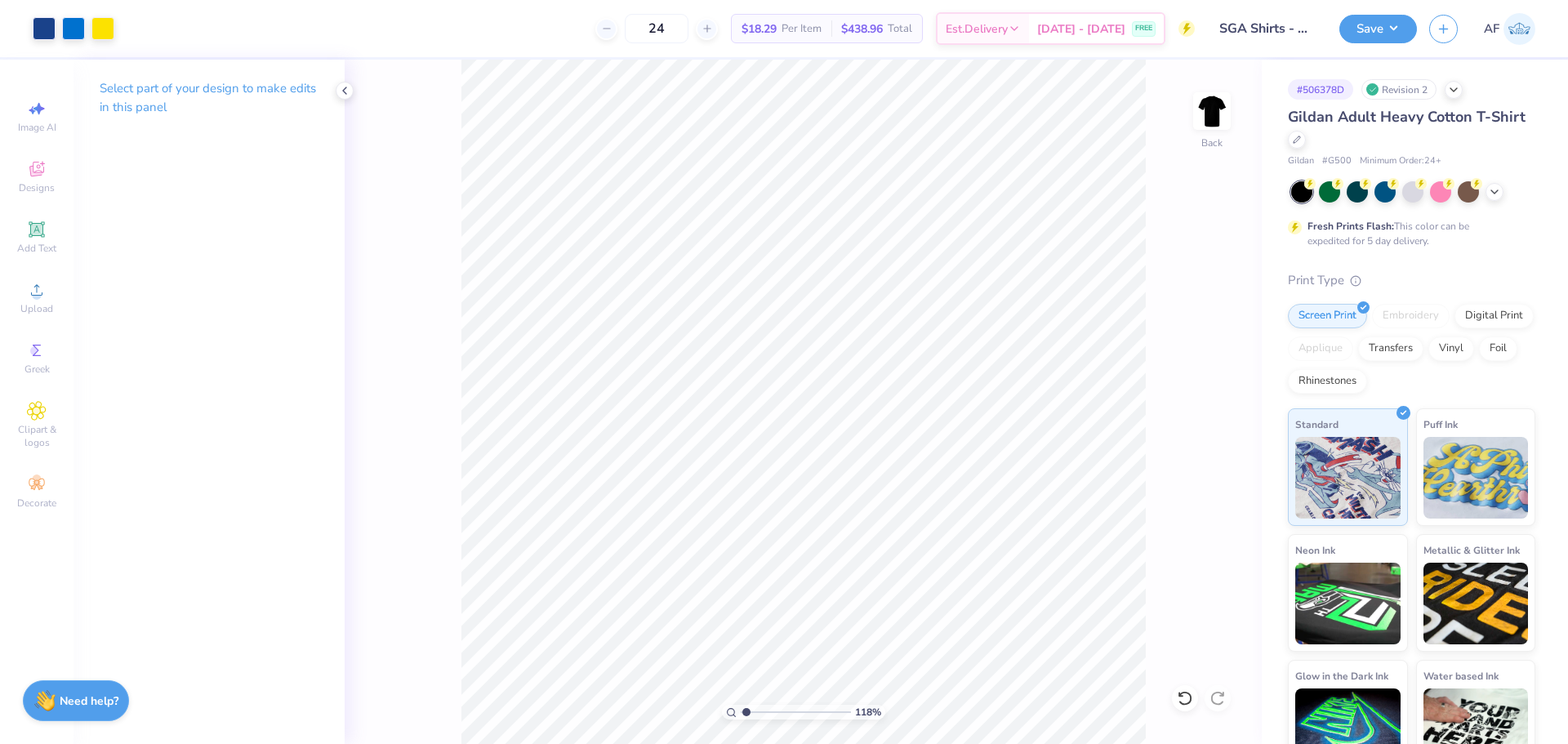
type input "1"
click at [1220, 112] on img at bounding box center [1212, 111] width 66 height 66
click at [1208, 108] on img at bounding box center [1212, 111] width 66 height 66
click at [1407, 27] on button "Save" at bounding box center [1377, 27] width 77 height 28
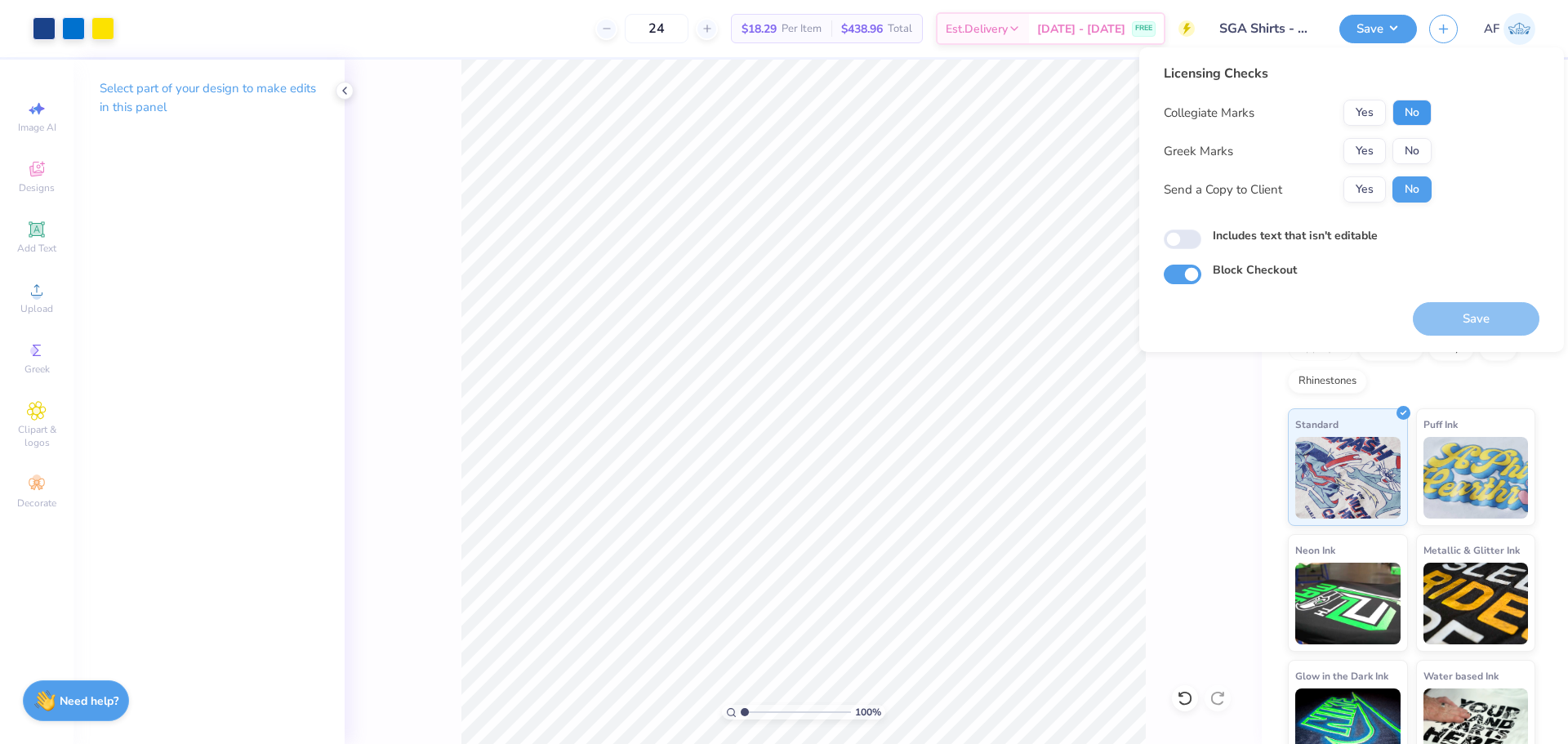
click at [1417, 111] on button "No" at bounding box center [1412, 112] width 39 height 26
click at [1410, 155] on button "No" at bounding box center [1412, 151] width 39 height 26
click at [1360, 189] on button "Yes" at bounding box center [1365, 189] width 43 height 26
click at [1459, 323] on button "Save" at bounding box center [1476, 319] width 127 height 34
